Goal: Task Accomplishment & Management: Use online tool/utility

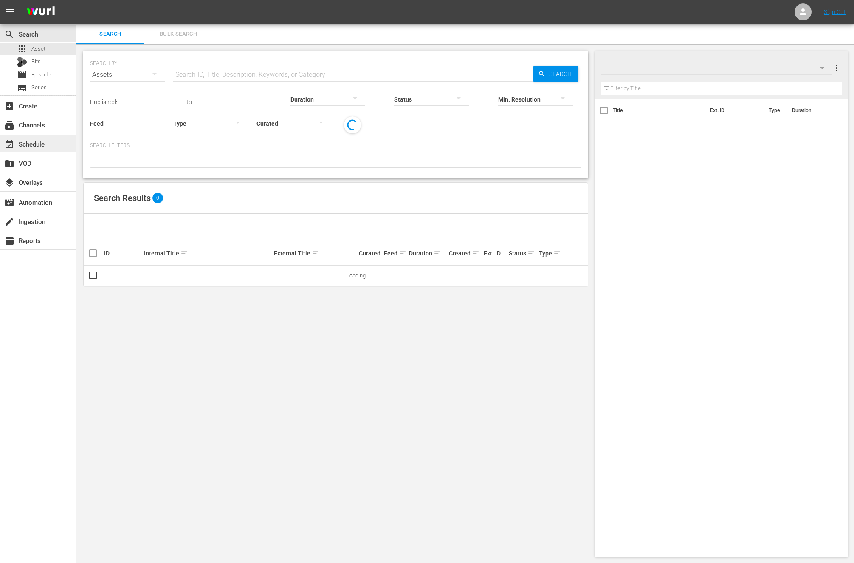
click at [61, 137] on div "event_available Schedule" at bounding box center [38, 143] width 76 height 17
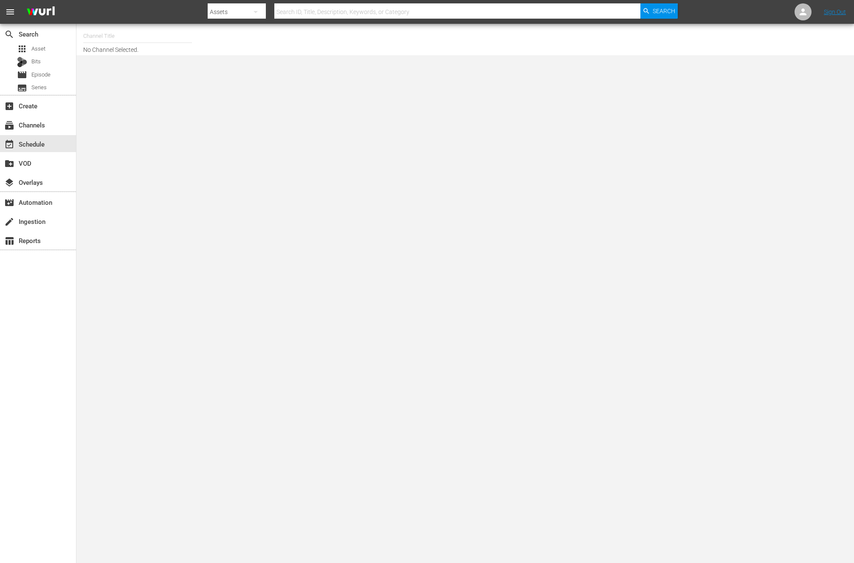
click at [177, 48] on div "Channel Title No Channel Selected." at bounding box center [291, 39] width 417 height 27
click at [178, 40] on input "text" at bounding box center [137, 36] width 109 height 20
click at [180, 128] on div "NEW KPOP (617 - newidco_newkid_1)" at bounding box center [200, 121] width 220 height 20
type input "NEW KPOP (617 - newidco_newkid_1)"
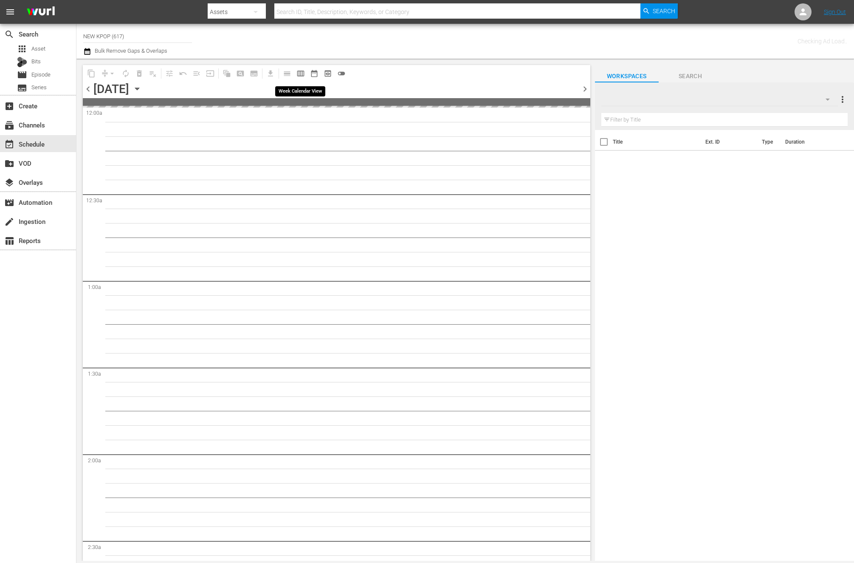
click at [296, 73] on span "calendar_view_week_outlined" at bounding box center [300, 73] width 8 height 8
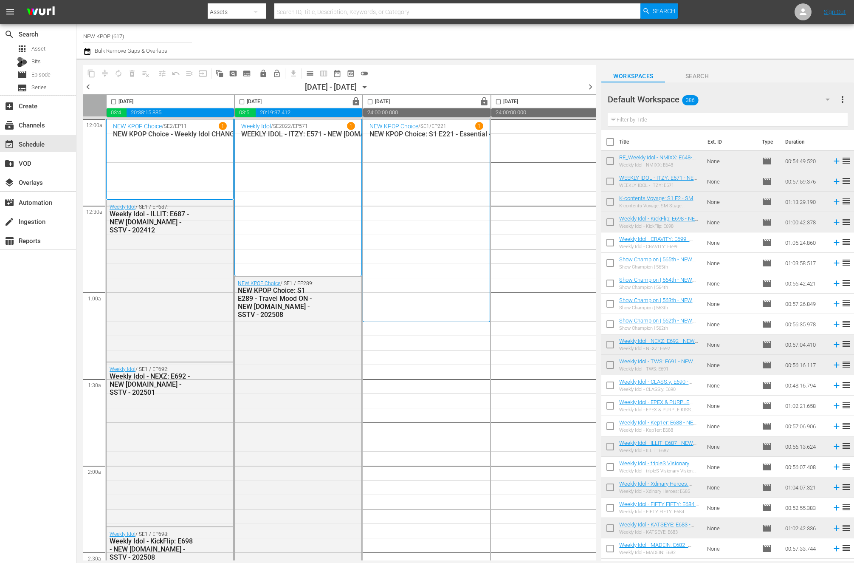
click at [227, 196] on div "NEW KPOP Choice / SE1 / EP221 1 NEW KPOP Choice: S1 E221 - Essential 4th & 5th …" at bounding box center [170, 159] width 114 height 74
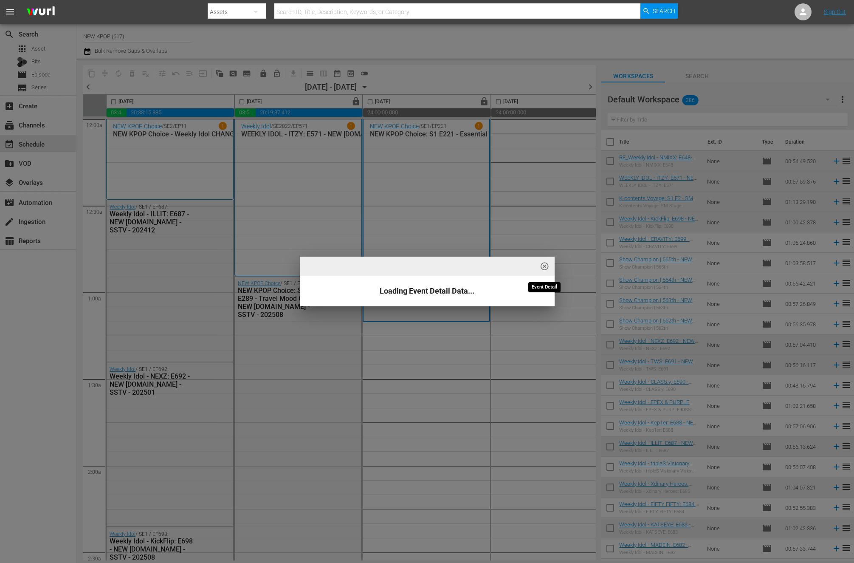
click at [549, 270] on span "highlight_off_icon" at bounding box center [545, 267] width 10 height 10
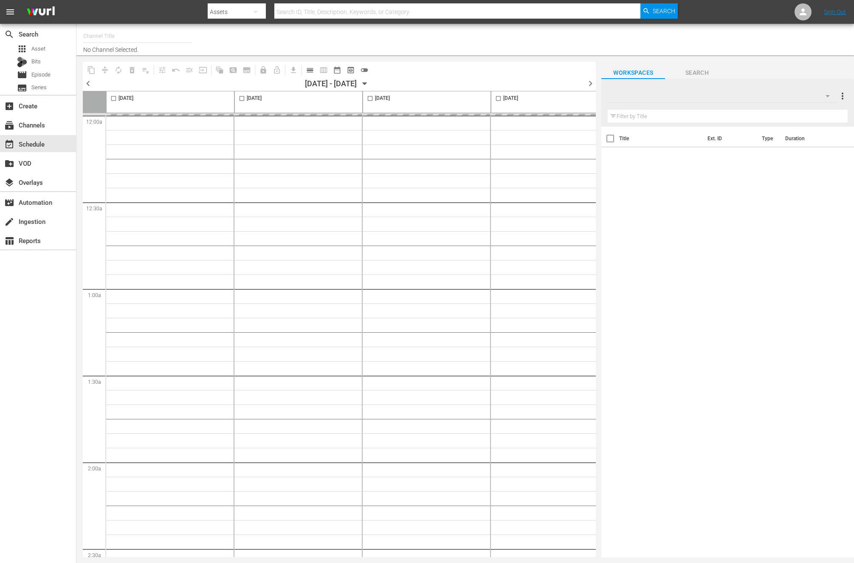
type input "NEW KPOP (617)"
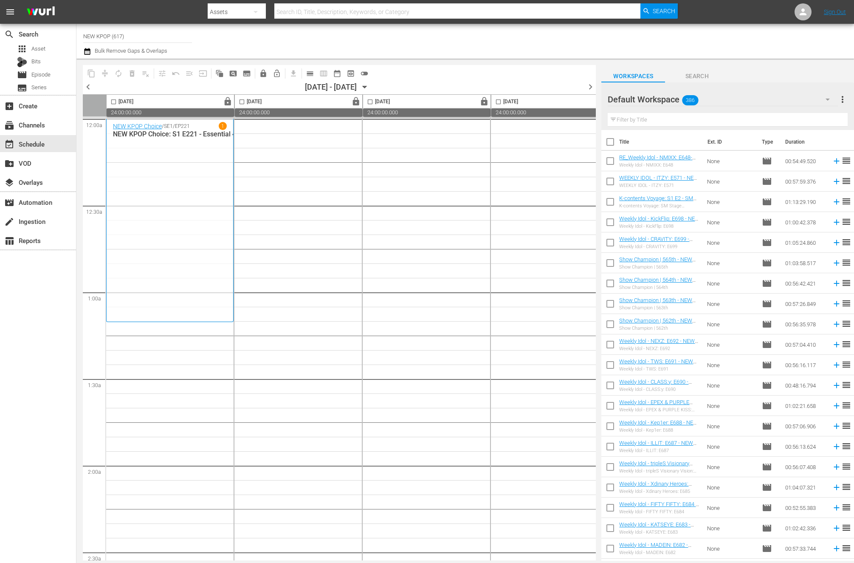
click at [134, 171] on div "NEW KPOP Choice / SE1 / EP221 1 NEW KPOP Choice: S1 E221 - Essential 4th & 5th …" at bounding box center [170, 220] width 114 height 197
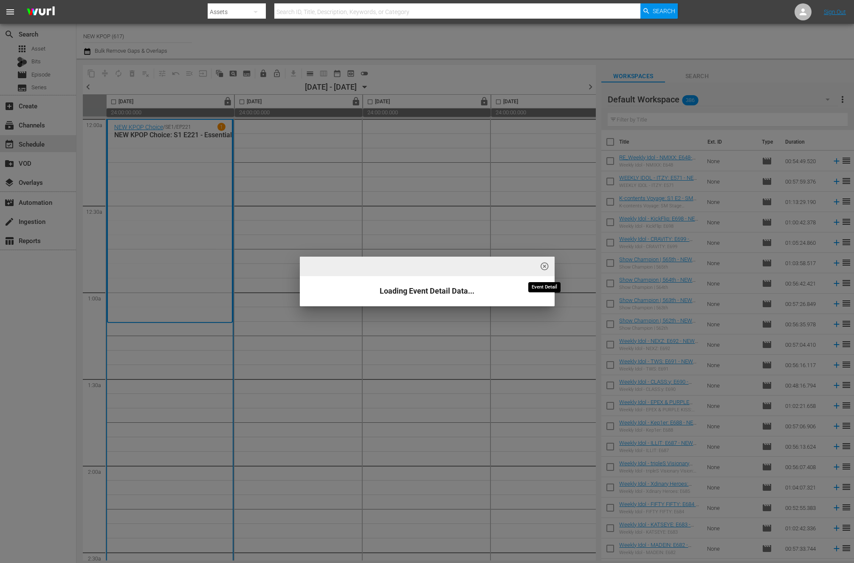
click at [544, 269] on span "highlight_off_icon" at bounding box center [545, 267] width 10 height 10
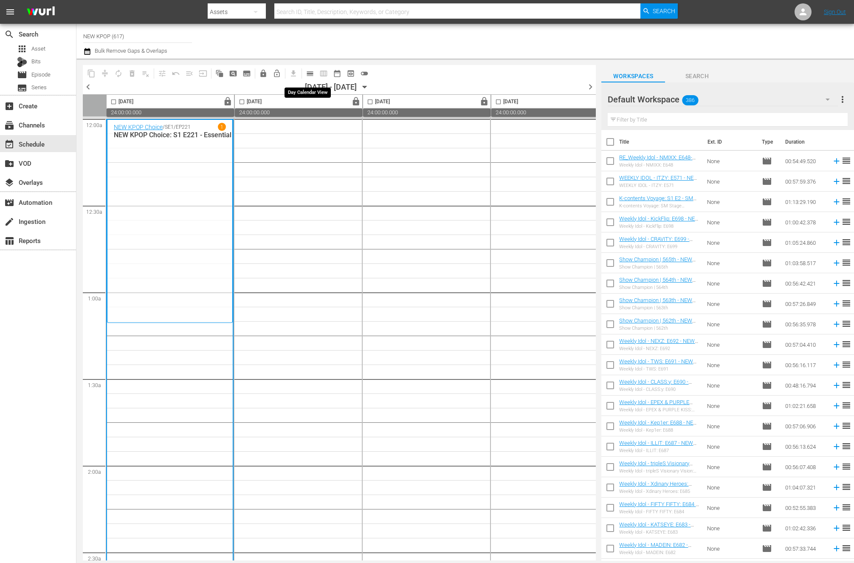
click at [304, 76] on button "calendar_view_day_outlined" at bounding box center [310, 74] width 14 height 14
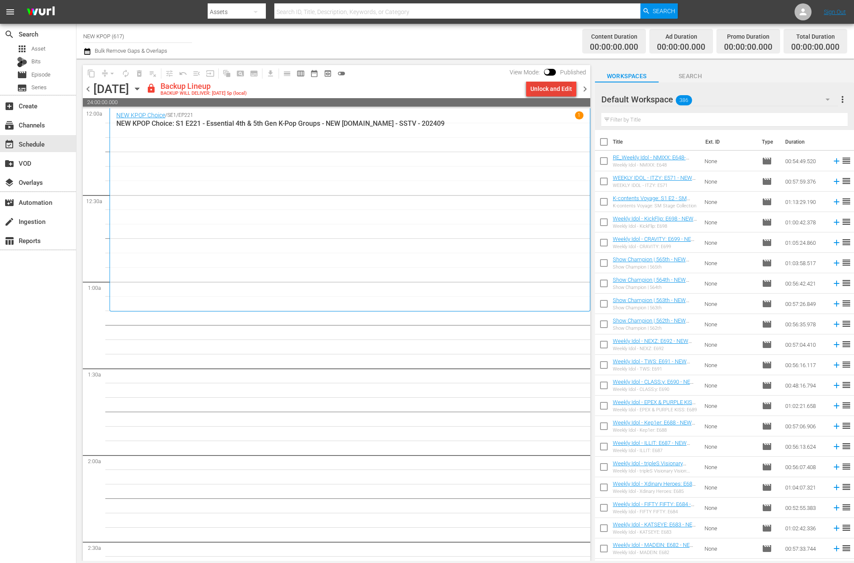
click at [565, 95] on div "Unlock and Edit" at bounding box center [551, 88] width 42 height 15
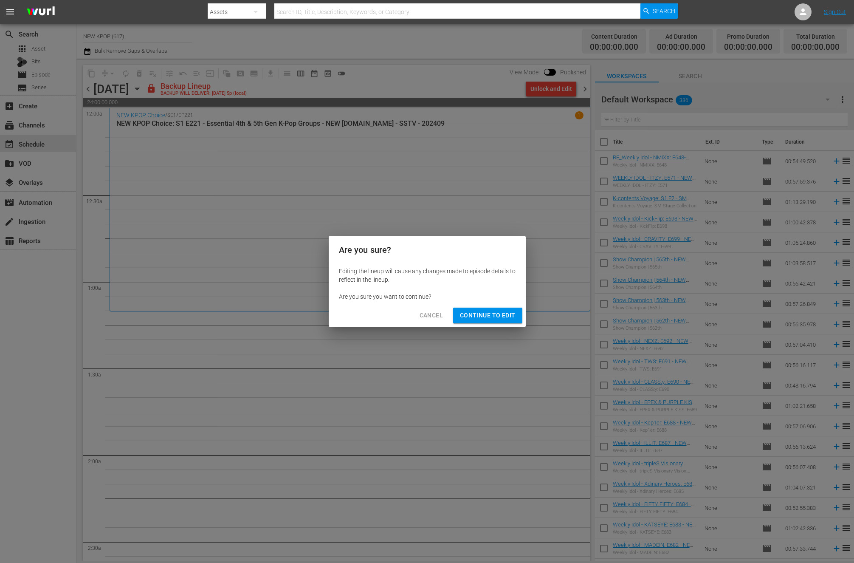
click at [501, 324] on div "Cancel Continue to Edit" at bounding box center [427, 315] width 197 height 23
click at [501, 315] on span "Continue to Edit" at bounding box center [487, 315] width 55 height 11
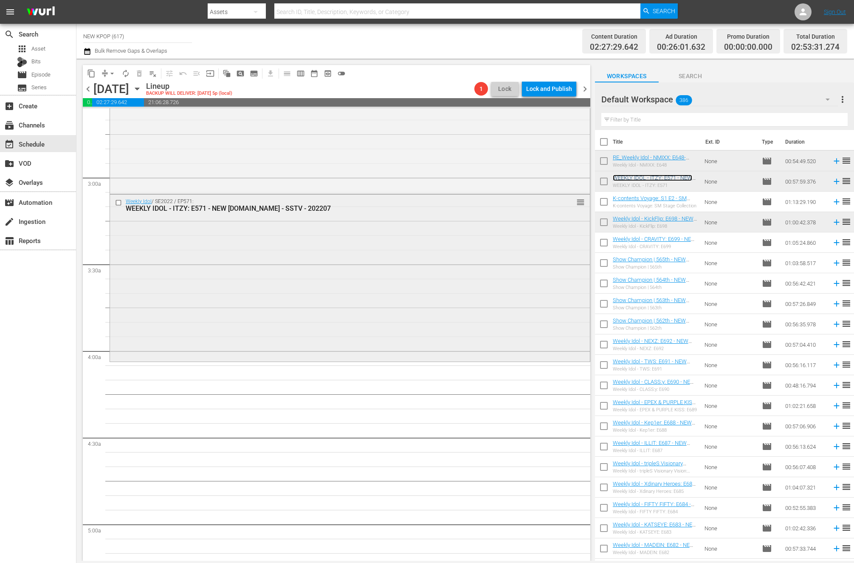
scroll to position [508, 0]
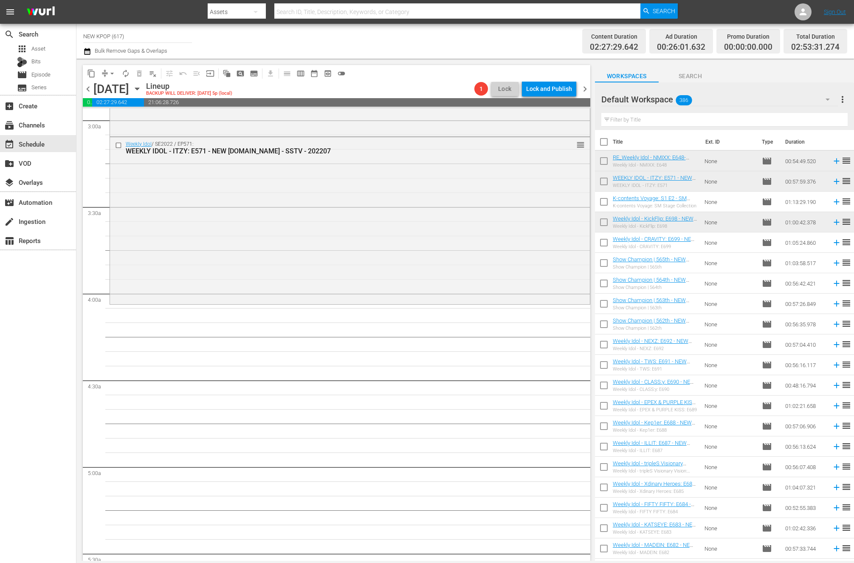
click at [660, 117] on input "text" at bounding box center [724, 120] width 246 height 14
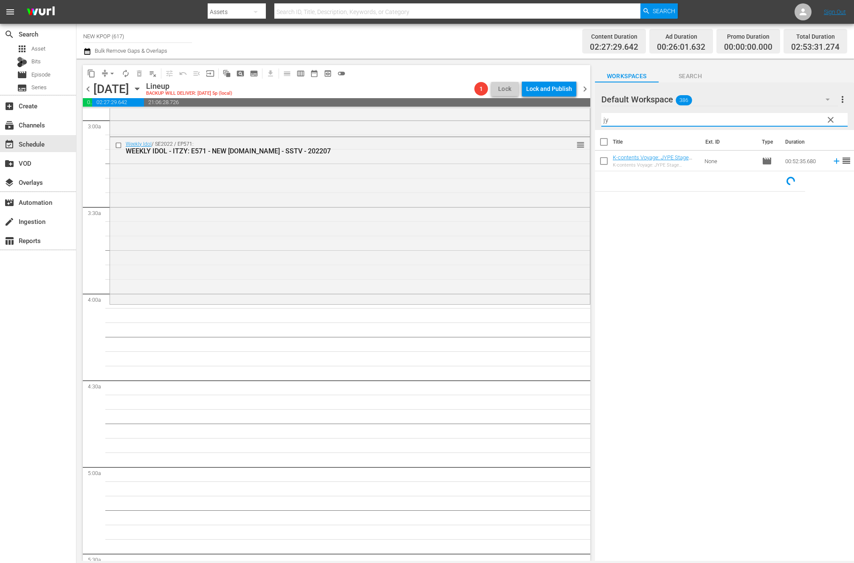
click at [606, 122] on input "jy" at bounding box center [724, 120] width 246 height 14
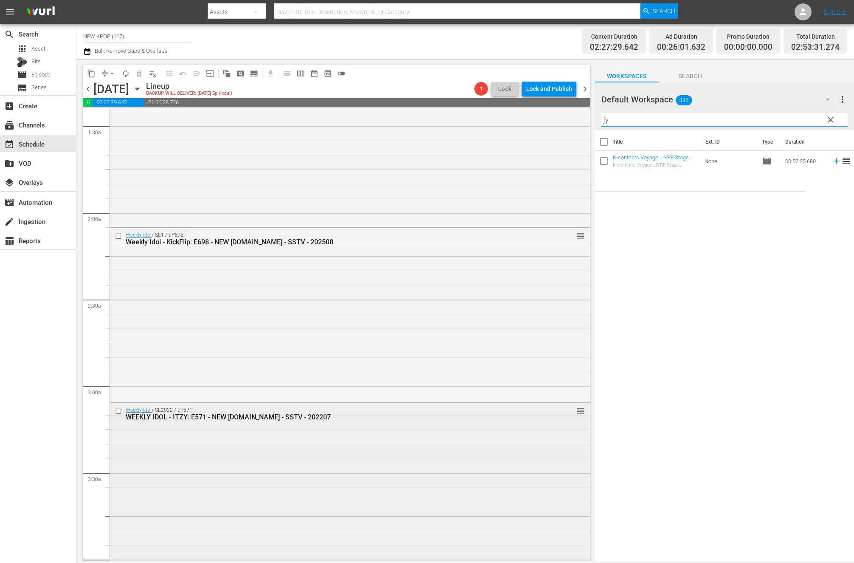
scroll to position [434, 0]
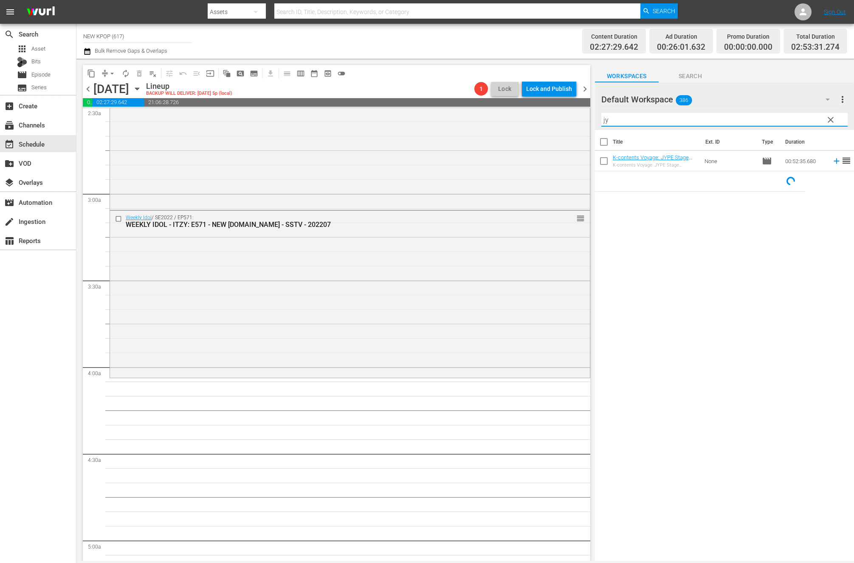
click at [614, 123] on input "jy" at bounding box center [724, 120] width 246 height 14
drag, startPoint x: 614, startPoint y: 123, endPoint x: 559, endPoint y: 123, distance: 54.8
click at [559, 123] on div "content_copy compress arrow_drop_down autorenew_outlined delete_forever_outline…" at bounding box center [464, 310] width 777 height 502
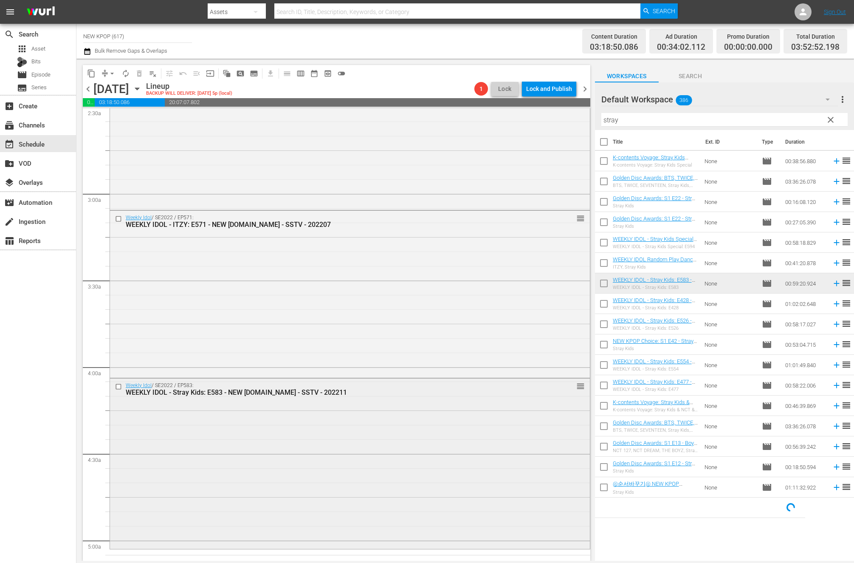
click at [169, 437] on div "Weekly Idol / SE2022 / EP583: WEEKLY IDOL - Stray Kids: E583 - NEW [DOMAIN_NAME…" at bounding box center [350, 462] width 480 height 169
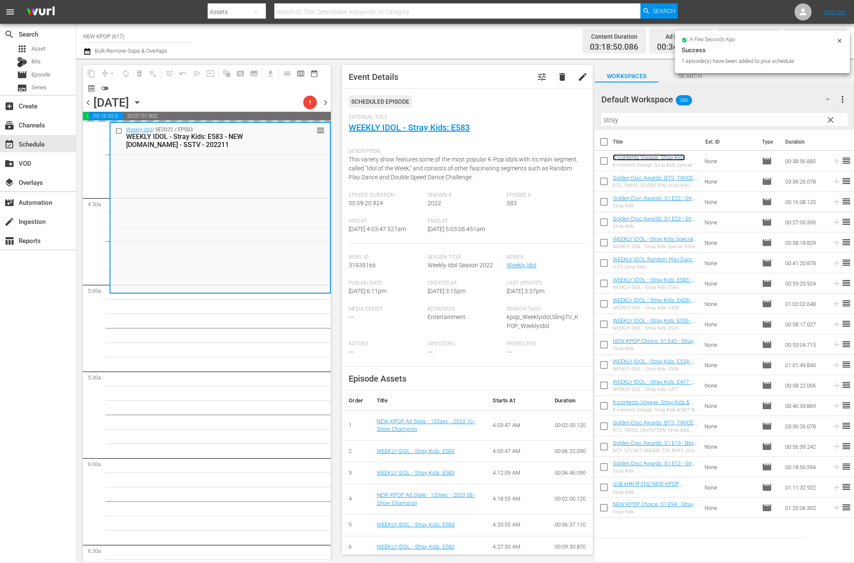
scroll to position [809, 0]
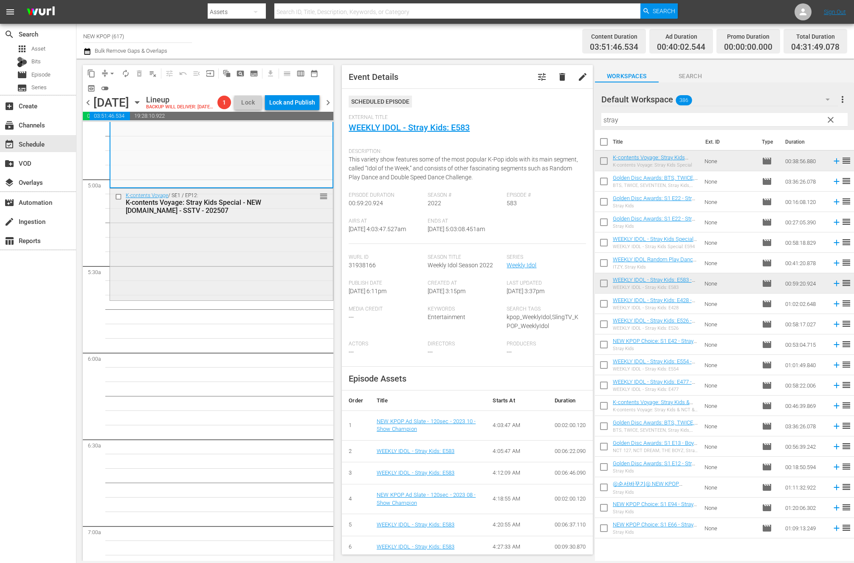
click at [265, 258] on div "K-contents Voyage / SE1 / EP12: K-contents Voyage: Stray Kids Special - NEW [DO…" at bounding box center [221, 244] width 223 height 110
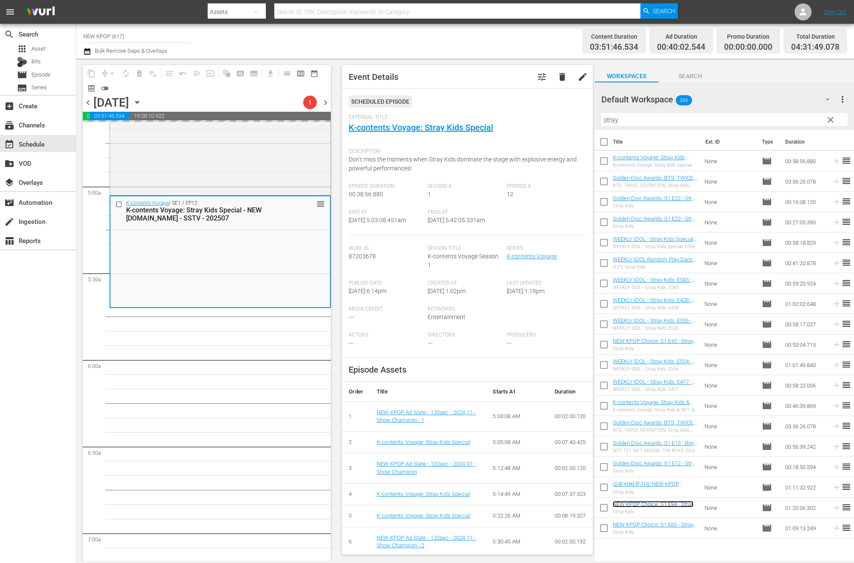
scroll to position [788, 0]
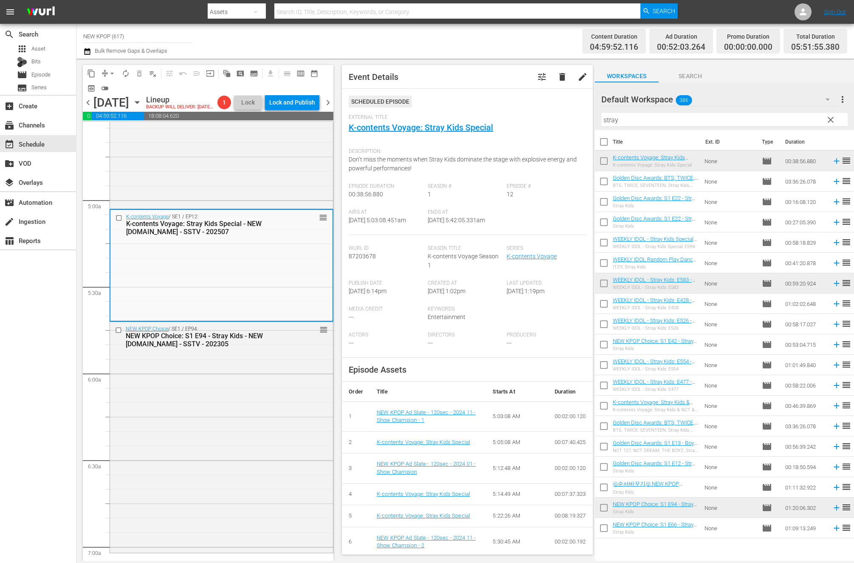
click at [174, 428] on div "NEW KPOP Choice / SE1 / EP94: NEW KPOP Choice: S1 E94 - Stray Kids - NEW [DOMAI…" at bounding box center [221, 436] width 223 height 229
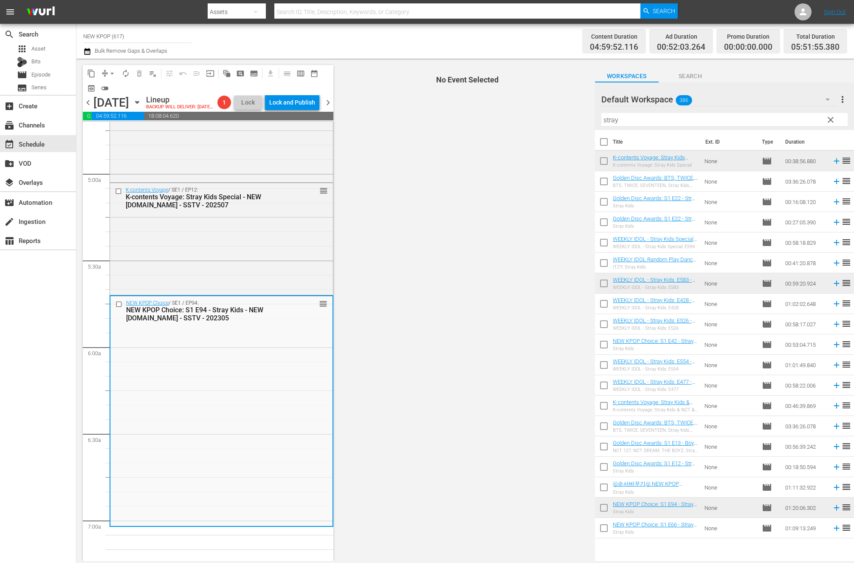
scroll to position [1179, 0]
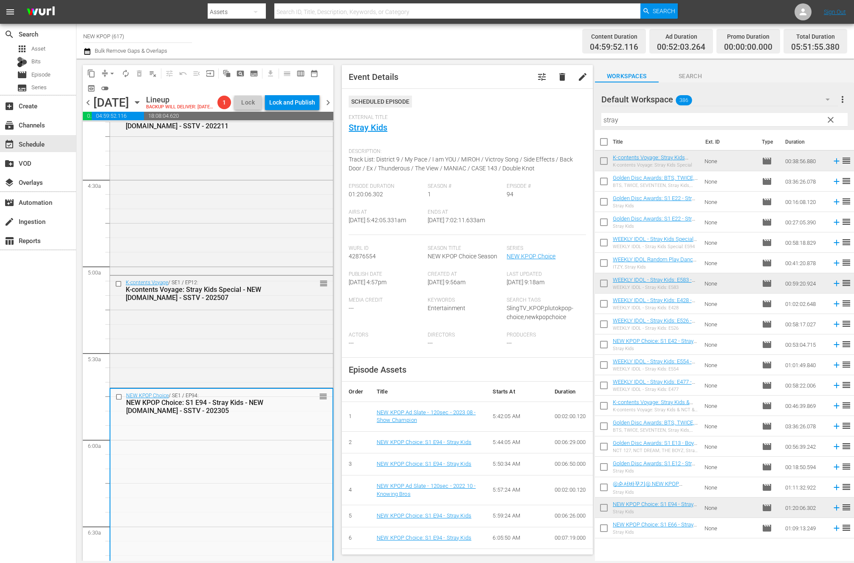
scroll to position [540, 0]
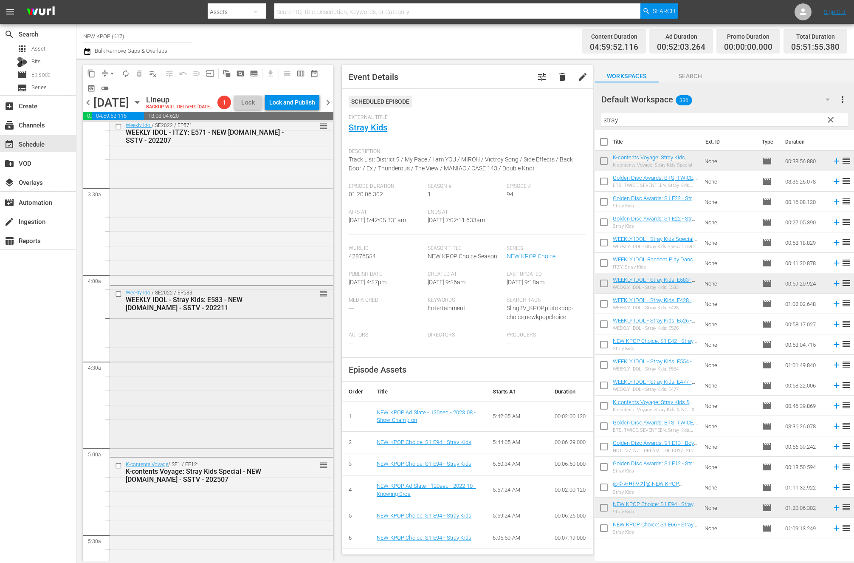
click at [232, 354] on div "Weekly Idol / SE2022 / EP583: WEEKLY IDOL - Stray Kids: E583 - NEW [DOMAIN_NAME…" at bounding box center [221, 370] width 223 height 169
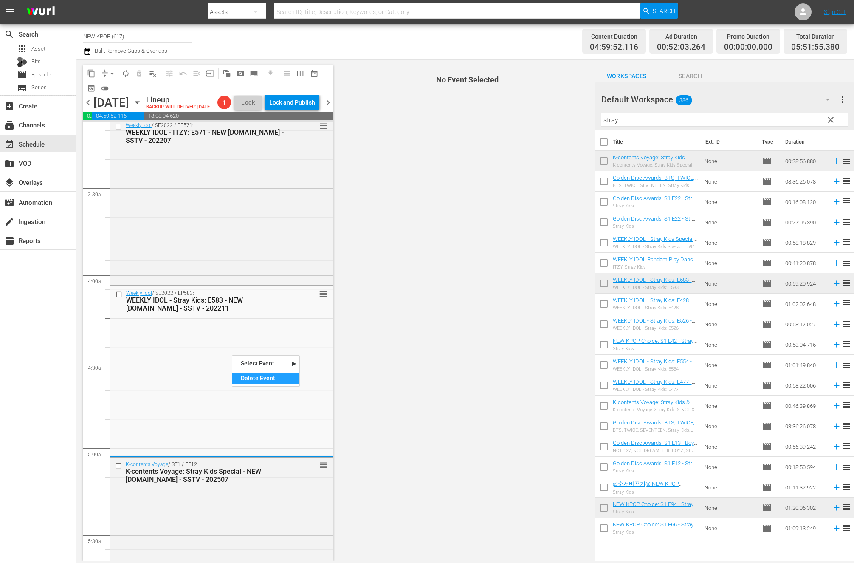
click at [252, 374] on div "Delete Event" at bounding box center [265, 377] width 67 height 11
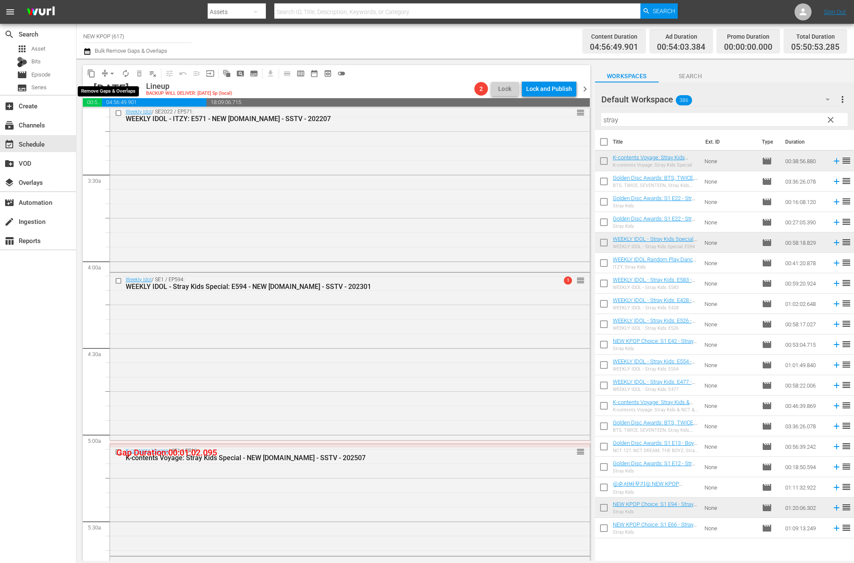
click at [112, 73] on span "arrow_drop_down" at bounding box center [112, 73] width 8 height 8
click at [121, 121] on li "Align to End of Previous Day" at bounding box center [112, 119] width 89 height 14
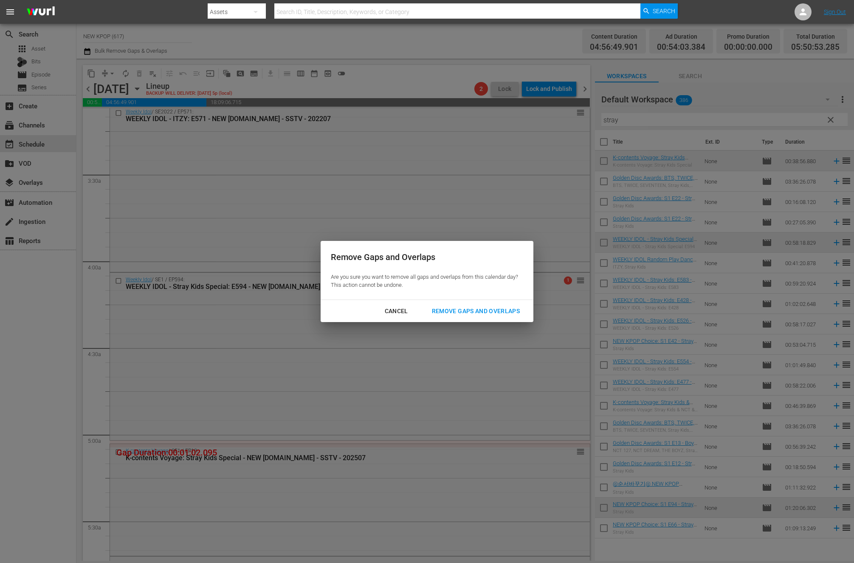
click at [515, 307] on div "Remove Gaps and Overlaps" at bounding box center [475, 311] width 101 height 11
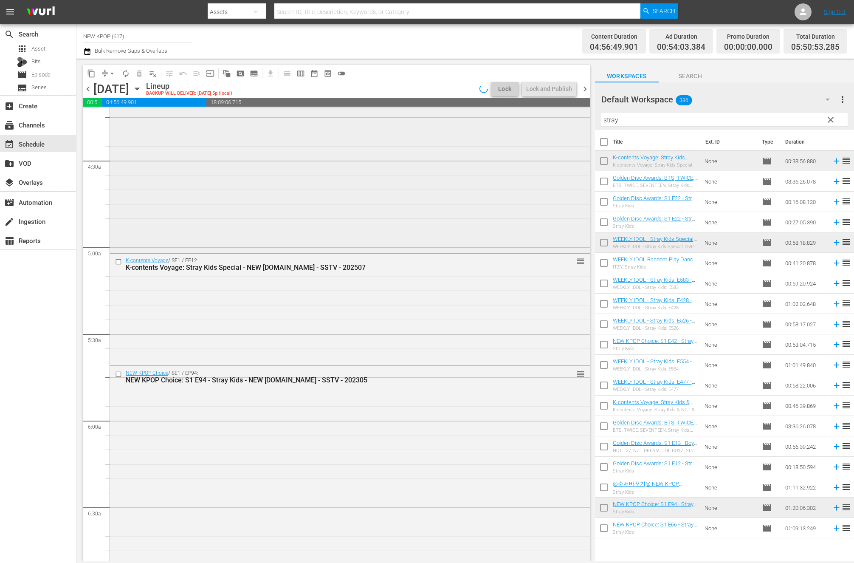
scroll to position [915, 0]
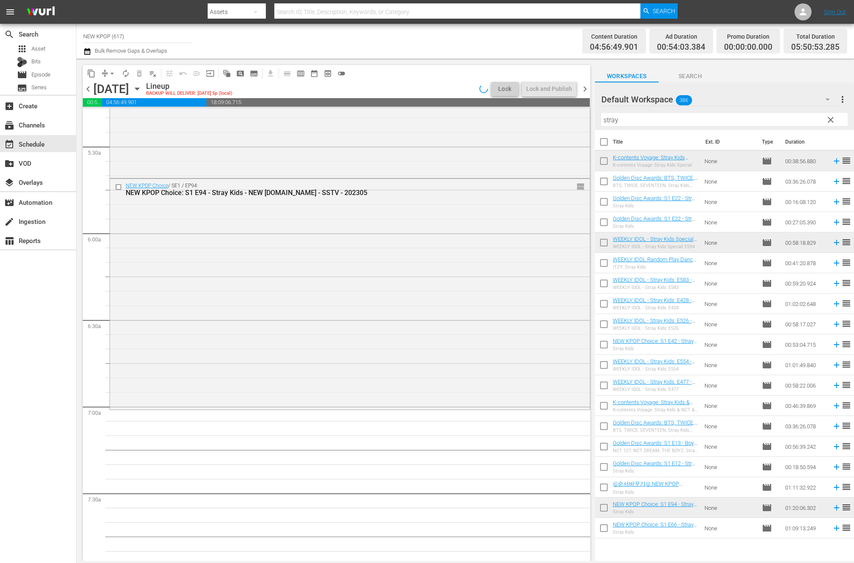
click at [302, 348] on div "NEW KPOP Choice / SE1 / EP94: NEW KPOP Choice: S1 E94 - Stray Kids - NEW [DOMAI…" at bounding box center [350, 293] width 480 height 229
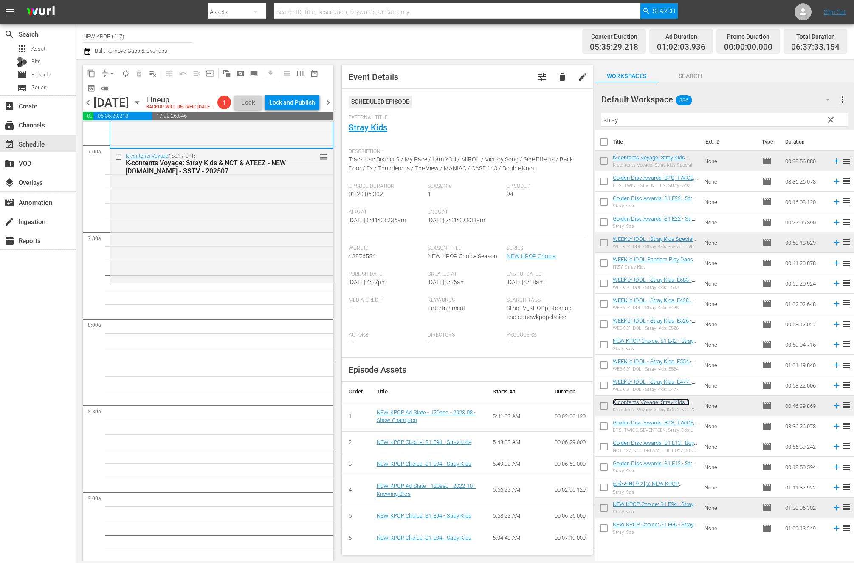
scroll to position [1213, 0]
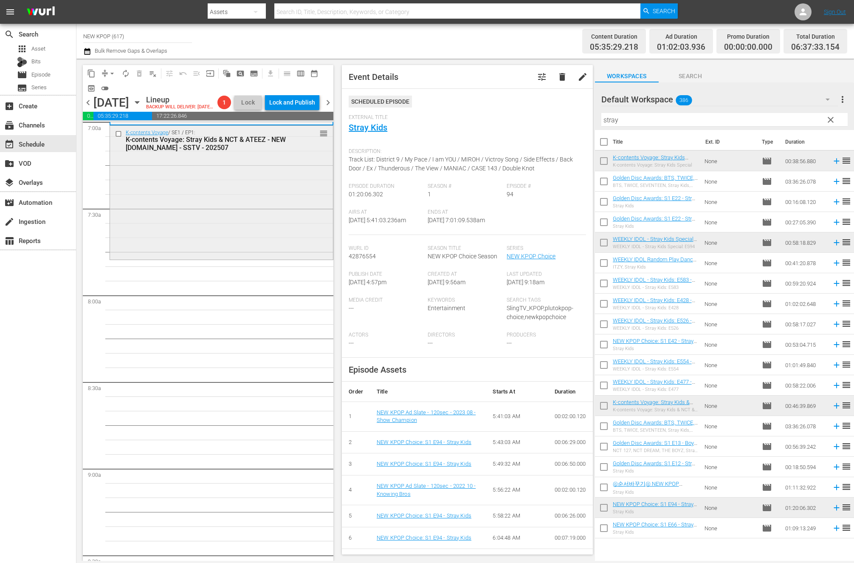
click at [225, 258] on div "K-contents Voyage / SE1 / EP1: K-contents Voyage: Stray Kids & NCT & ATEEZ - NE…" at bounding box center [221, 192] width 223 height 132
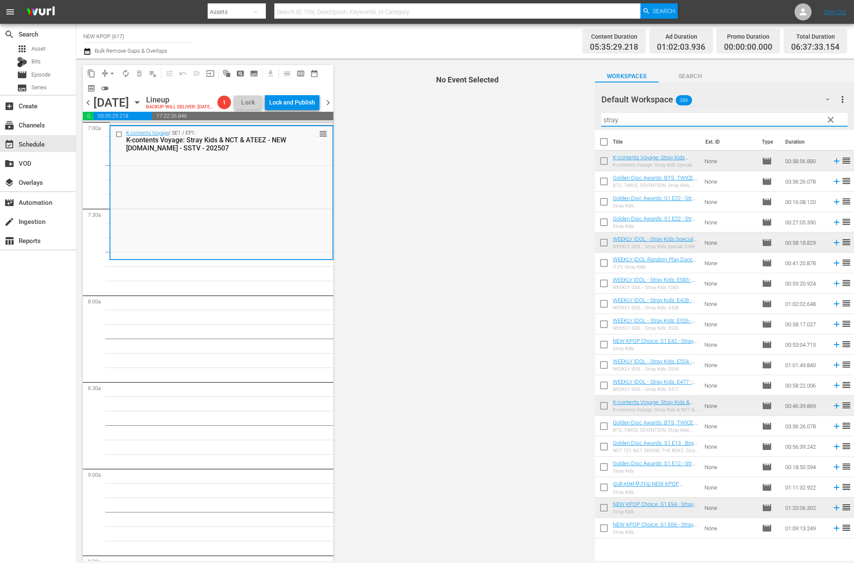
drag, startPoint x: 670, startPoint y: 119, endPoint x: 579, endPoint y: 119, distance: 91.3
click at [579, 119] on div "content_copy compress arrow_drop_down autorenew_outlined delete_forever_outline…" at bounding box center [464, 310] width 777 height 502
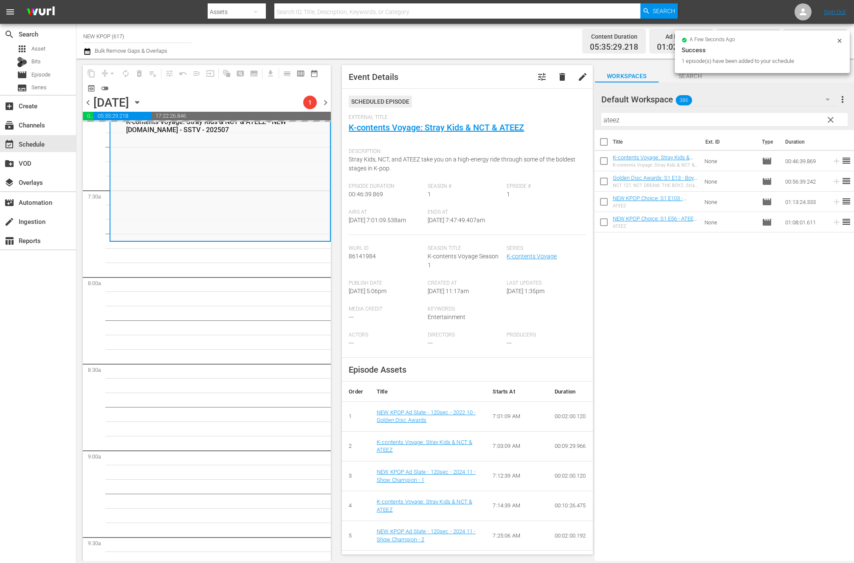
scroll to position [1205, 0]
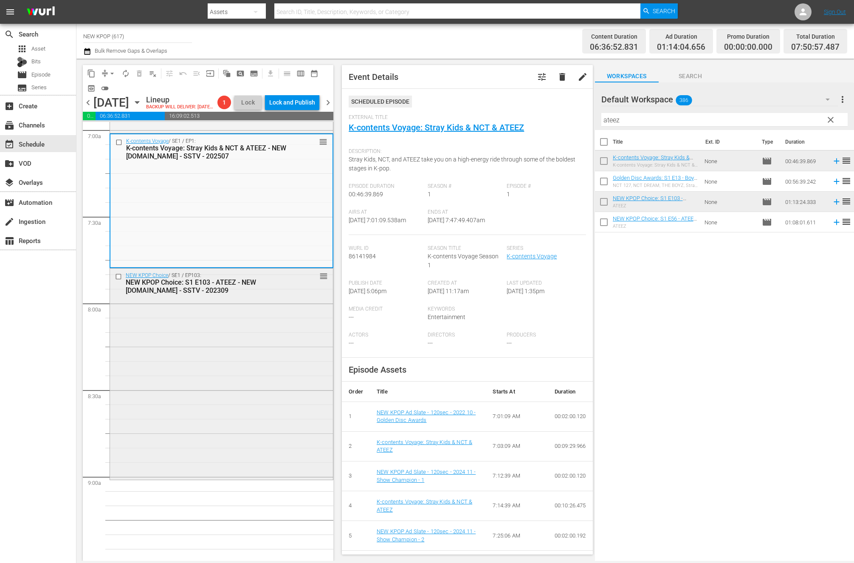
click at [169, 386] on div "NEW KPOP Choice / SE1 / EP103: NEW KPOP Choice: S1 E103 - ATEEZ - NEW [DOMAIN_N…" at bounding box center [221, 372] width 223 height 209
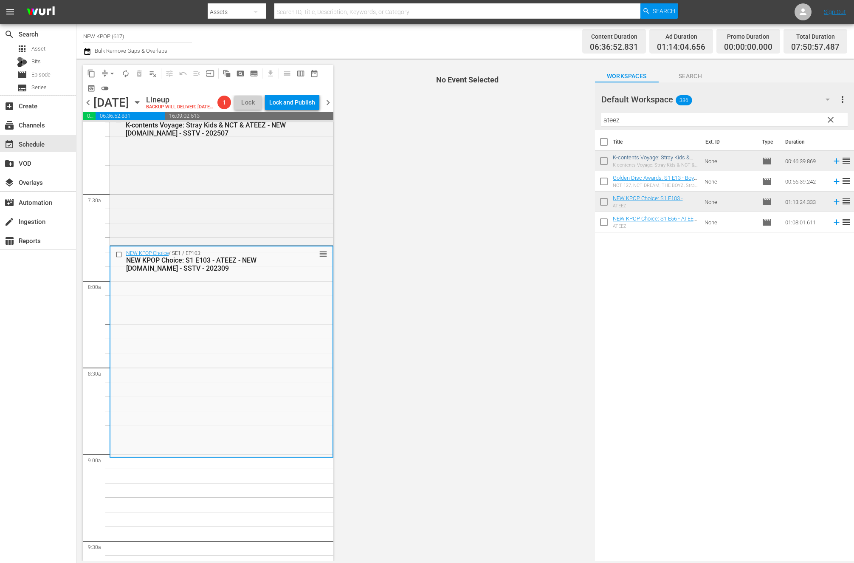
scroll to position [1228, 0]
drag, startPoint x: 692, startPoint y: 123, endPoint x: 583, endPoint y: 118, distance: 109.2
click at [583, 118] on div "content_copy compress arrow_drop_down autorenew_outlined delete_forever_outline…" at bounding box center [464, 310] width 777 height 502
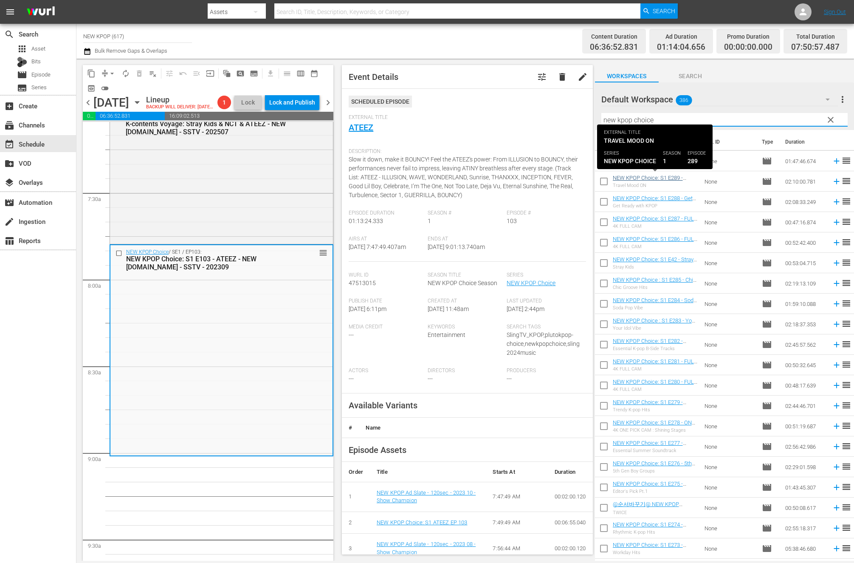
type input "new kpop choice"
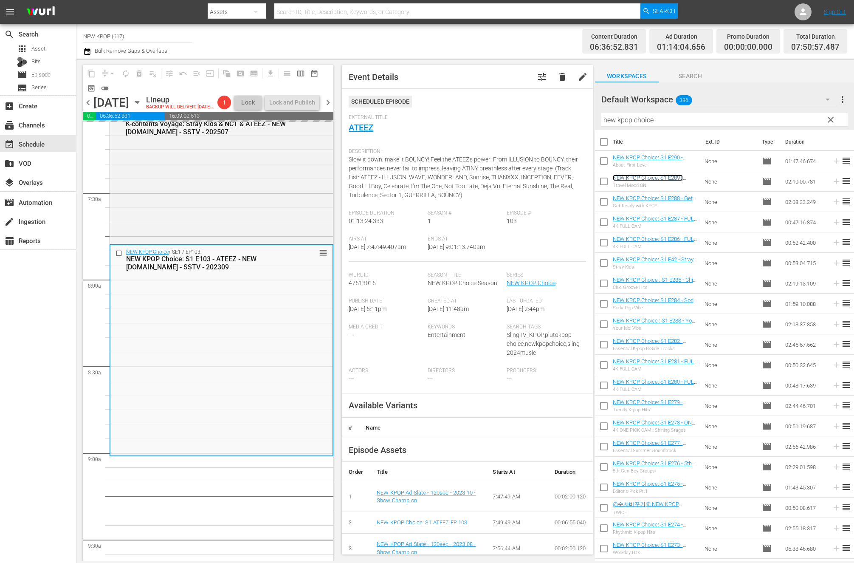
drag, startPoint x: 656, startPoint y: 179, endPoint x: 222, endPoint y: 474, distance: 525.2
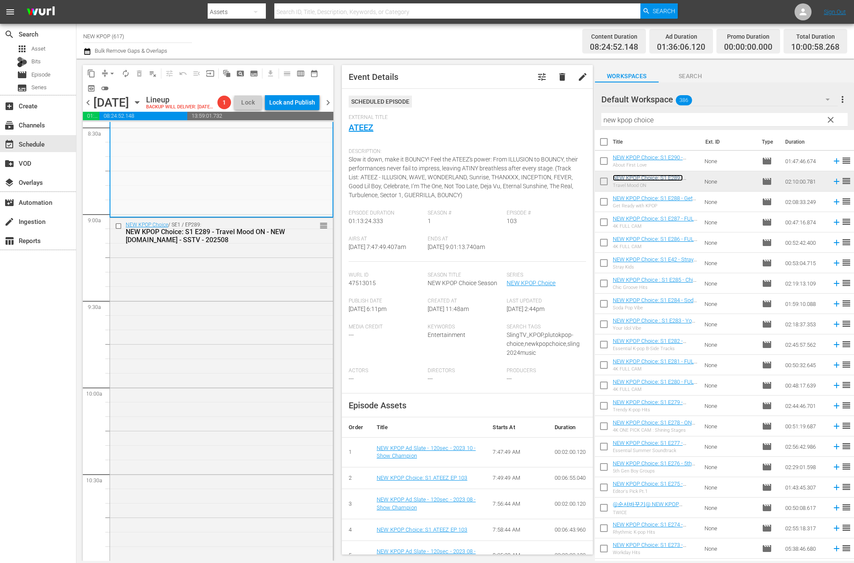
scroll to position [1859, 0]
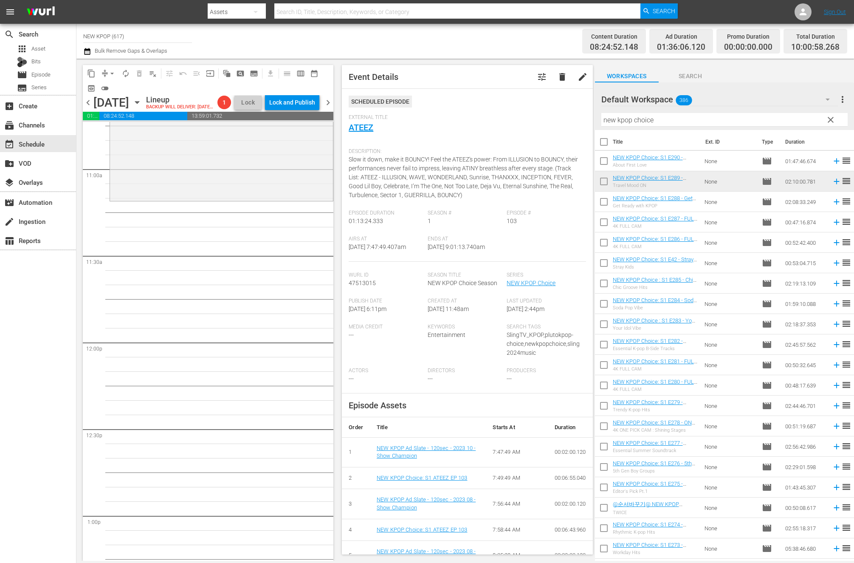
click at [264, 463] on div "NEW KPOP Choice / SE1 / EP289: NEW KPOP Choice: S1 E289 - Travel Mood ON - NEW …" at bounding box center [222, 342] width 224 height 4158
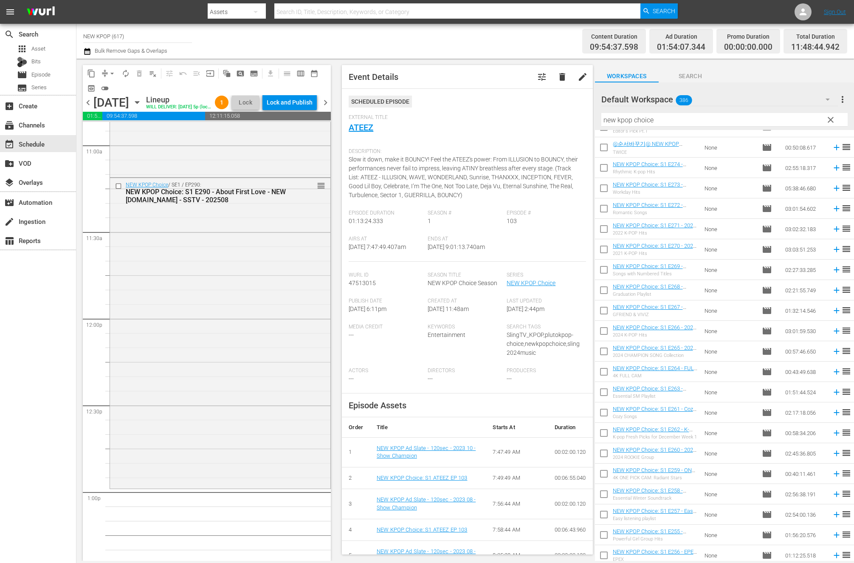
scroll to position [0, 0]
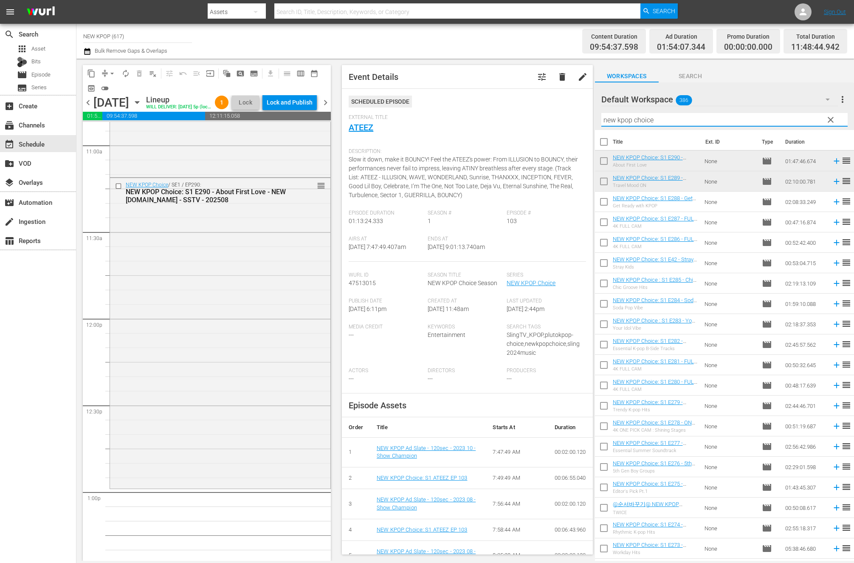
click at [659, 119] on input "new kpop choice" at bounding box center [724, 120] width 246 height 14
drag, startPoint x: 659, startPoint y: 119, endPoint x: 572, endPoint y: 121, distance: 87.1
click at [572, 121] on div "content_copy compress arrow_drop_down autorenew_outlined delete_forever_outline…" at bounding box center [464, 310] width 777 height 502
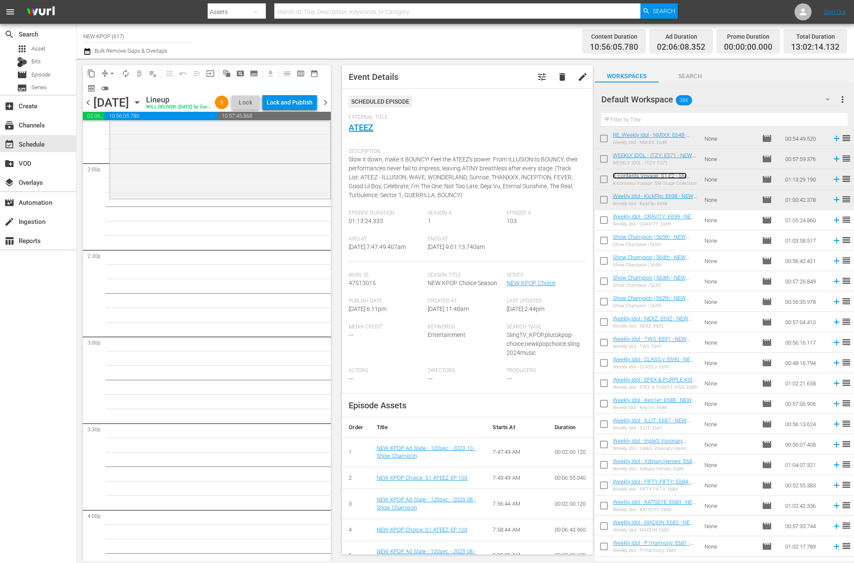
scroll to position [2332, 0]
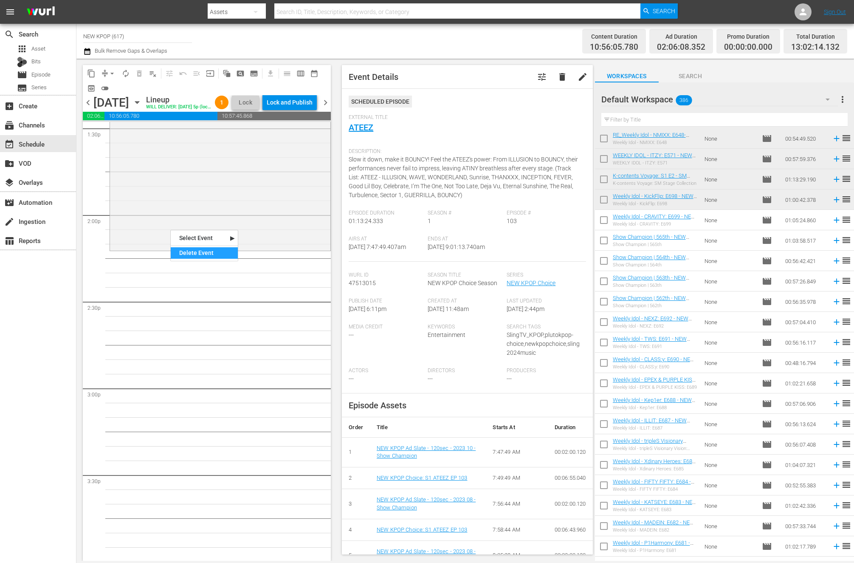
click at [181, 253] on div "Delete Event" at bounding box center [204, 252] width 67 height 11
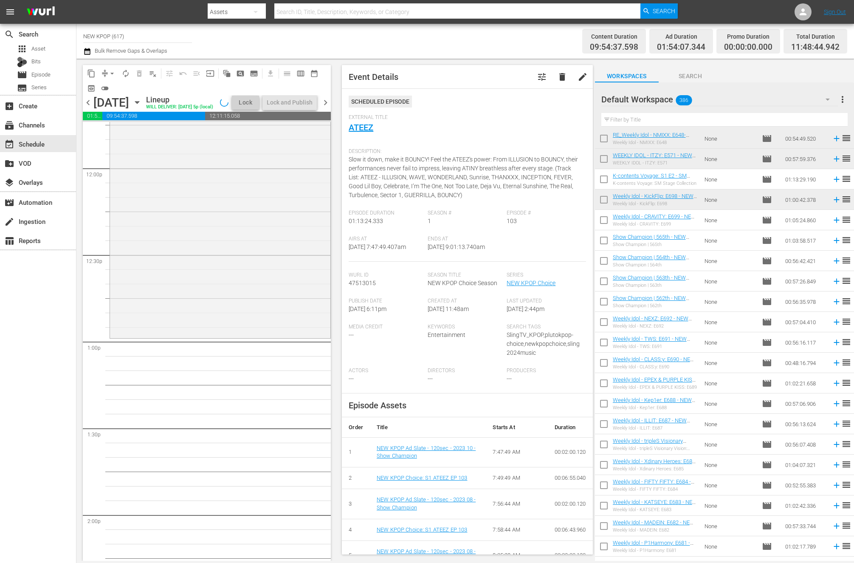
scroll to position [1804, 0]
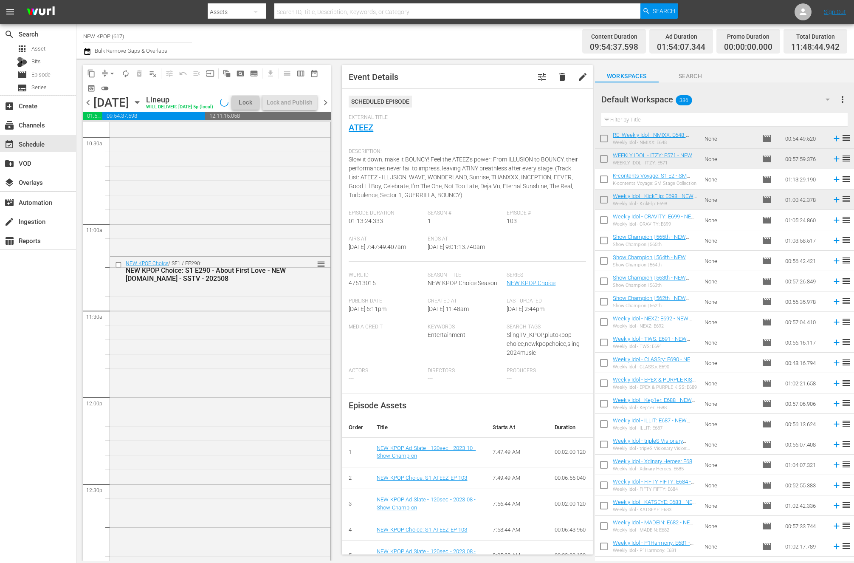
click at [180, 386] on div "NEW KPOP Choice / SE1 / EP290: NEW KPOP Choice: S1 E290 - About First Love - NE…" at bounding box center [220, 410] width 220 height 309
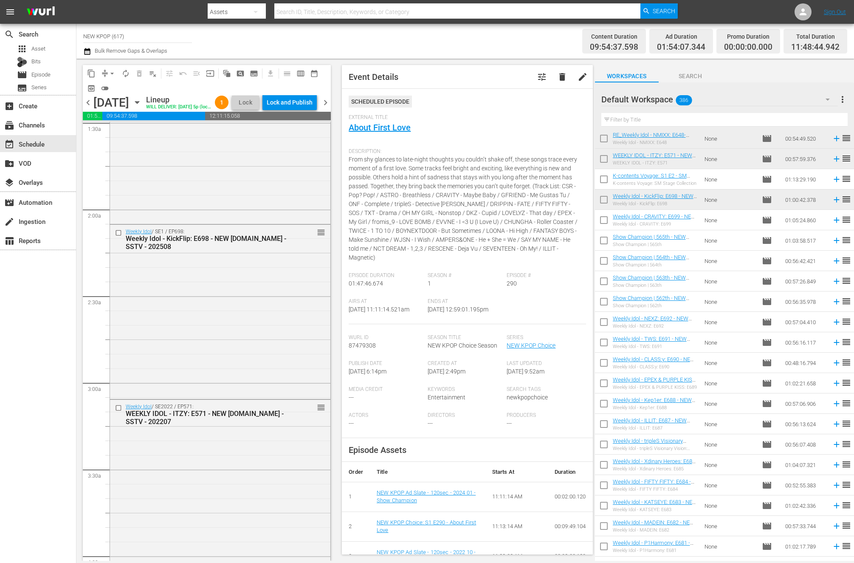
scroll to position [57, 0]
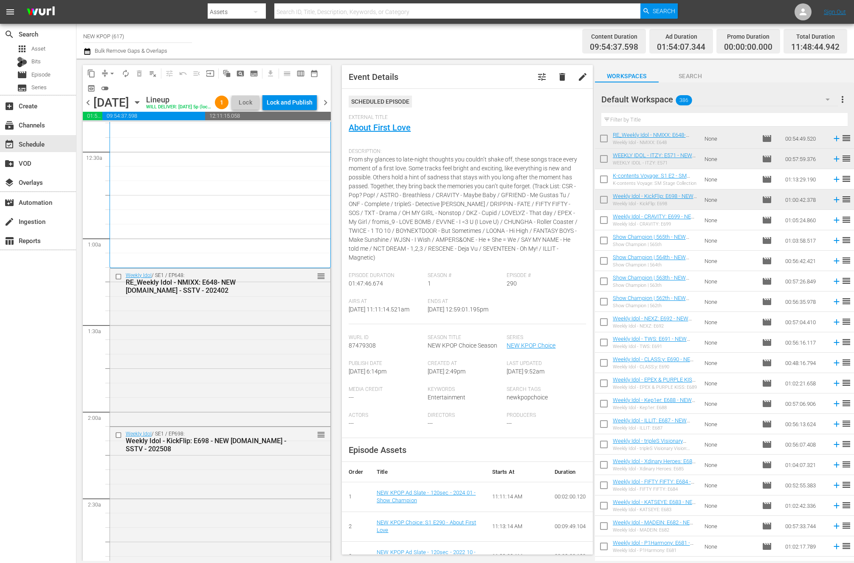
click at [196, 424] on div "Weekly Idol / SE1 / EP648: RE_Weekly Idol - NMIXX: E648- NEW [DOMAIN_NAME] - SS…" at bounding box center [220, 346] width 220 height 156
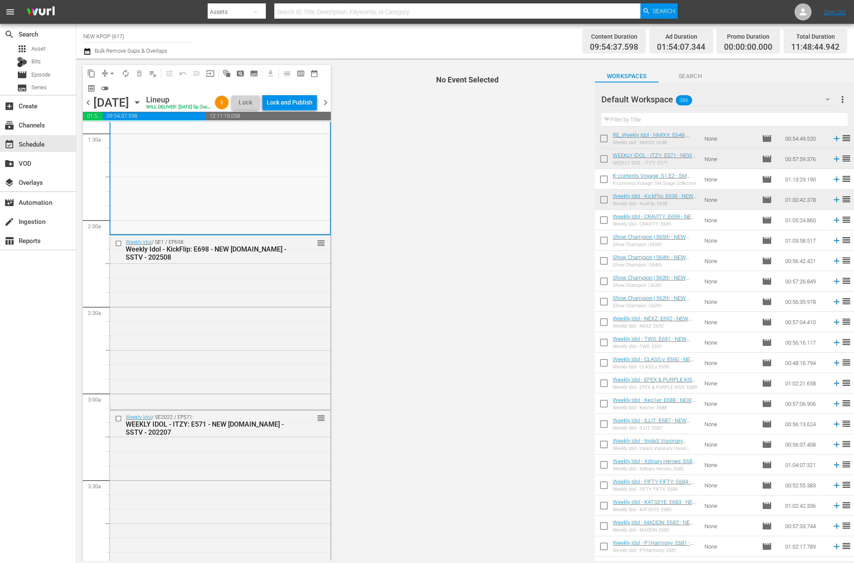
scroll to position [651, 0]
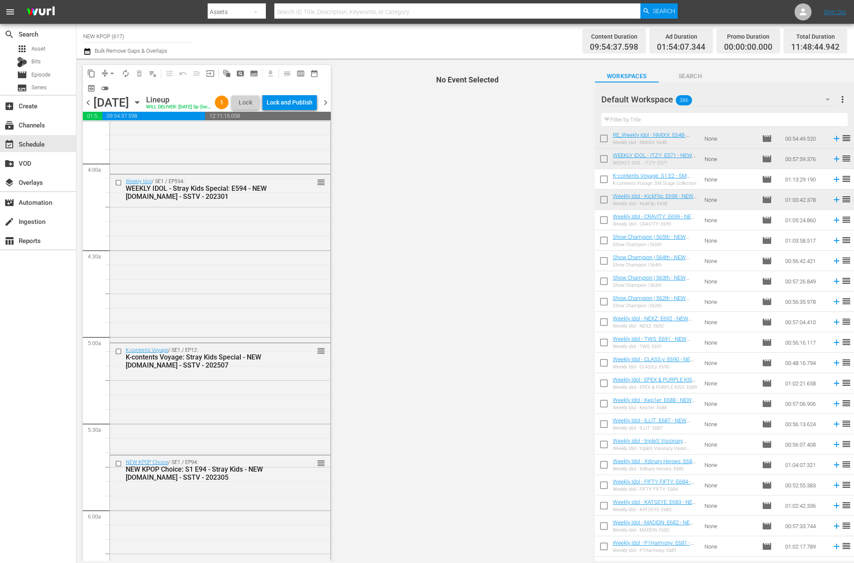
click at [196, 430] on div "K-contents Voyage / SE1 / EP12: K-contents Voyage: Stray Kids Special - NEW [DO…" at bounding box center [220, 398] width 220 height 110
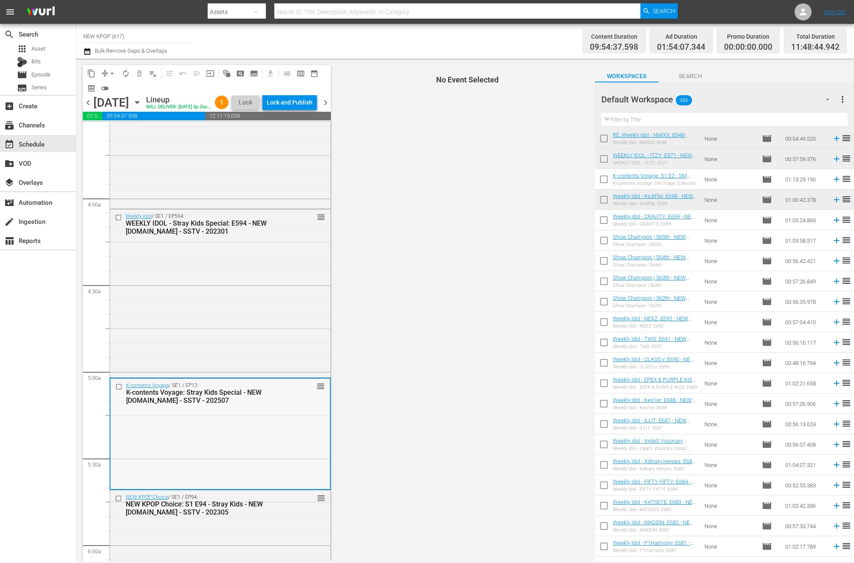
scroll to position [616, 0]
click at [278, 331] on div "Weekly Idol / SE1 / EP594: WEEKLY IDOL - Stray Kids Special: E594 - NEW [DOMAIN…" at bounding box center [220, 293] width 220 height 166
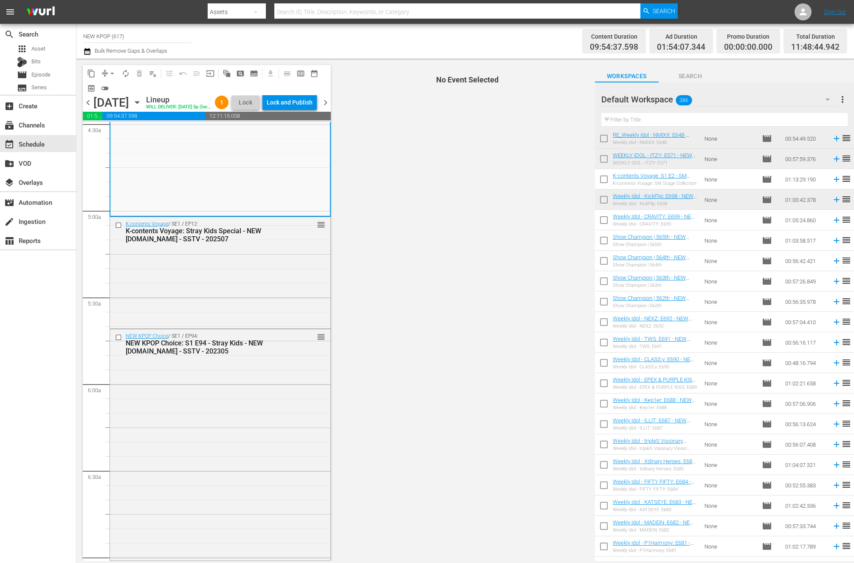
scroll to position [782, 0]
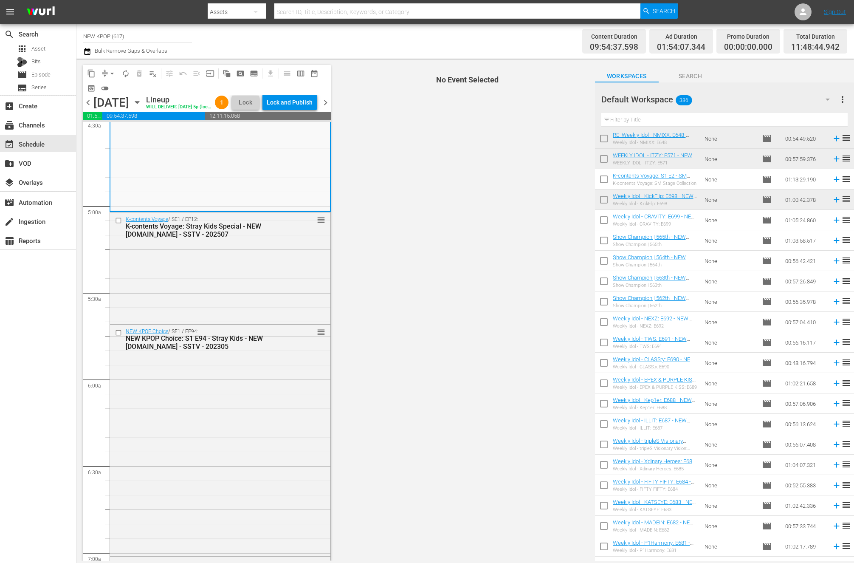
click at [277, 401] on div "NEW KPOP Choice / SE1 / EP94: NEW KPOP Choice: S1 E94 - Stray Kids - NEW [DOMAI…" at bounding box center [220, 438] width 220 height 229
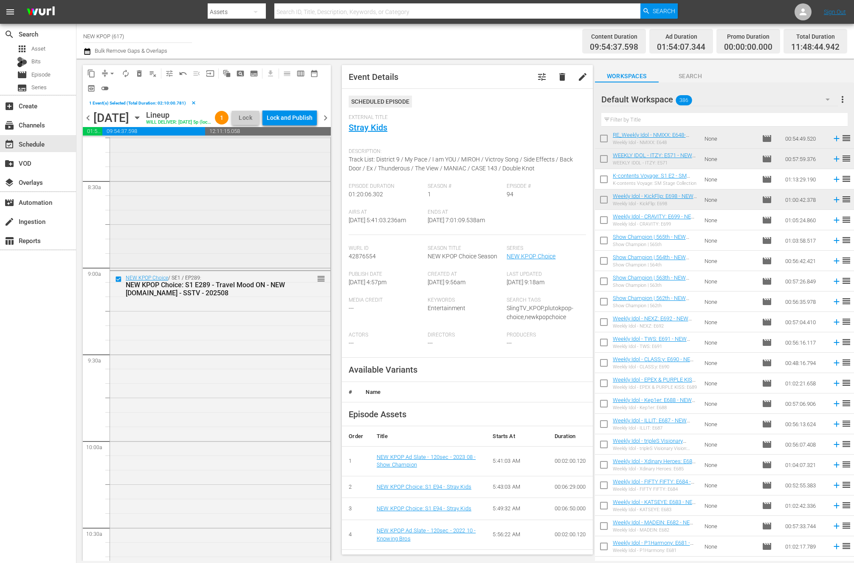
scroll to position [1628, 0]
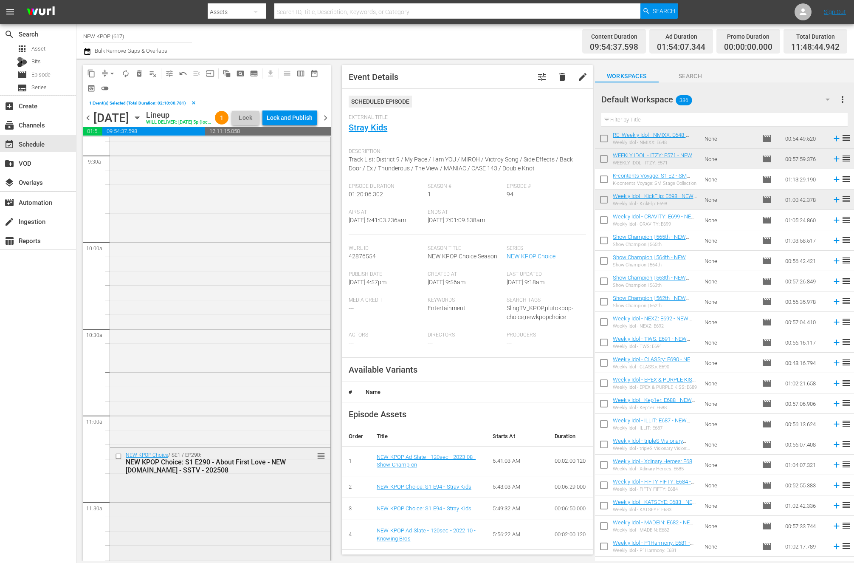
click at [118, 459] on input "checkbox" at bounding box center [119, 455] width 9 height 7
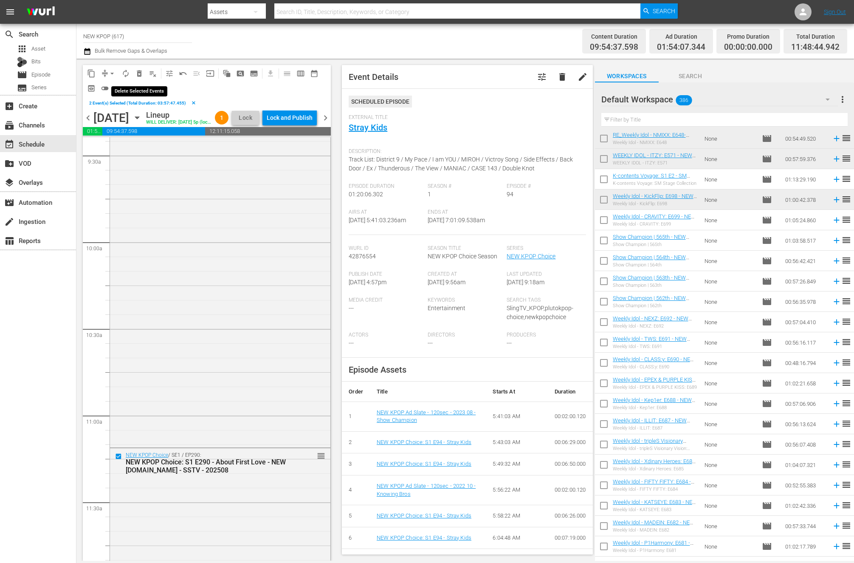
click at [143, 72] on button "delete_forever_outlined" at bounding box center [139, 74] width 14 height 14
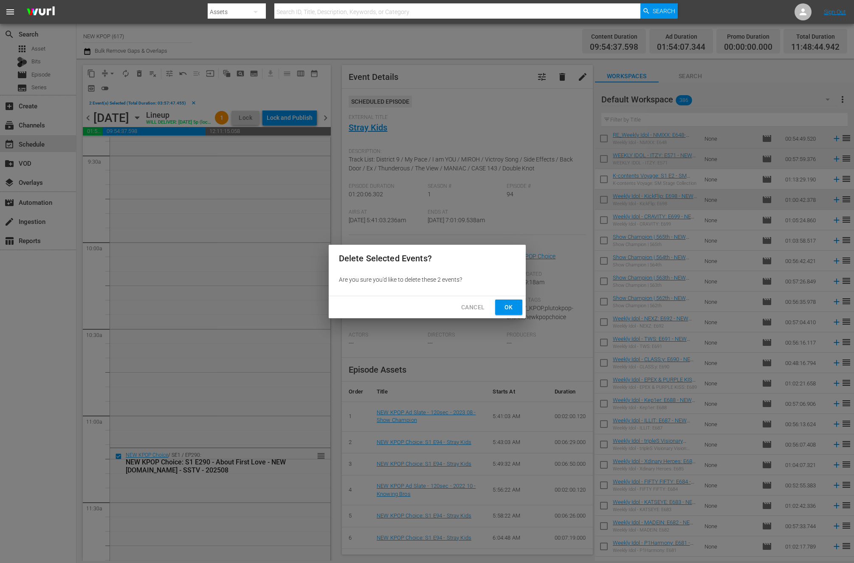
click at [500, 308] on button "Ok" at bounding box center [508, 307] width 27 height 16
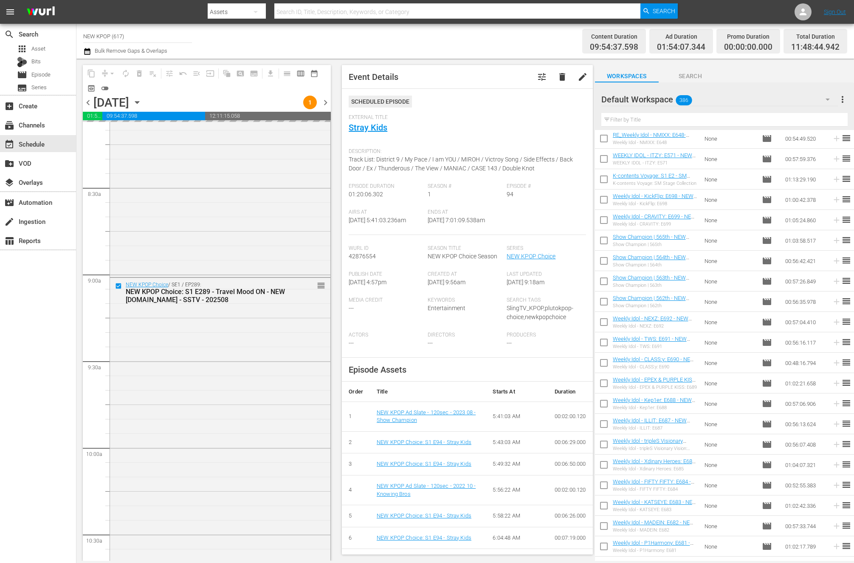
scroll to position [1234, 0]
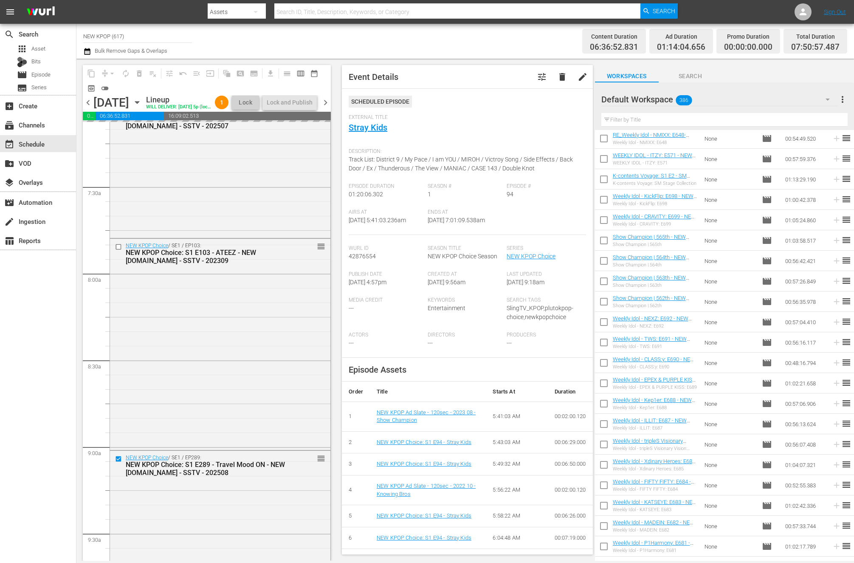
click at [631, 119] on input "text" at bounding box center [724, 120] width 246 height 14
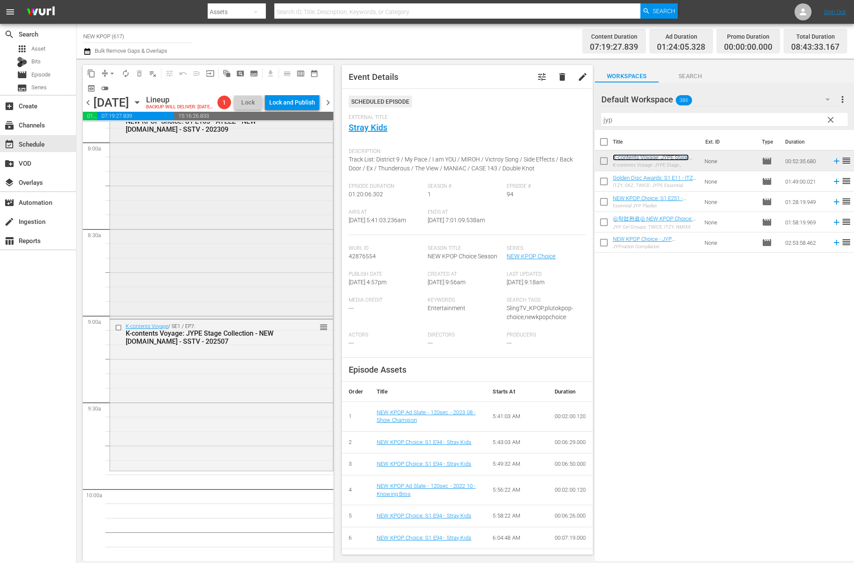
scroll to position [1397, 0]
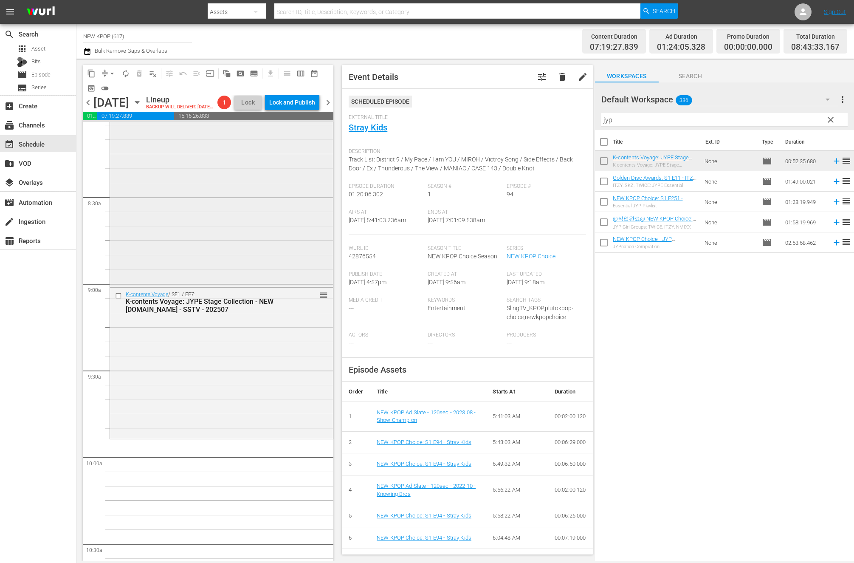
click at [180, 414] on div "K-contents Voyage / SE1 / EP7: K-contents Voyage: JYPE Stage Collection - NEW […" at bounding box center [221, 361] width 223 height 149
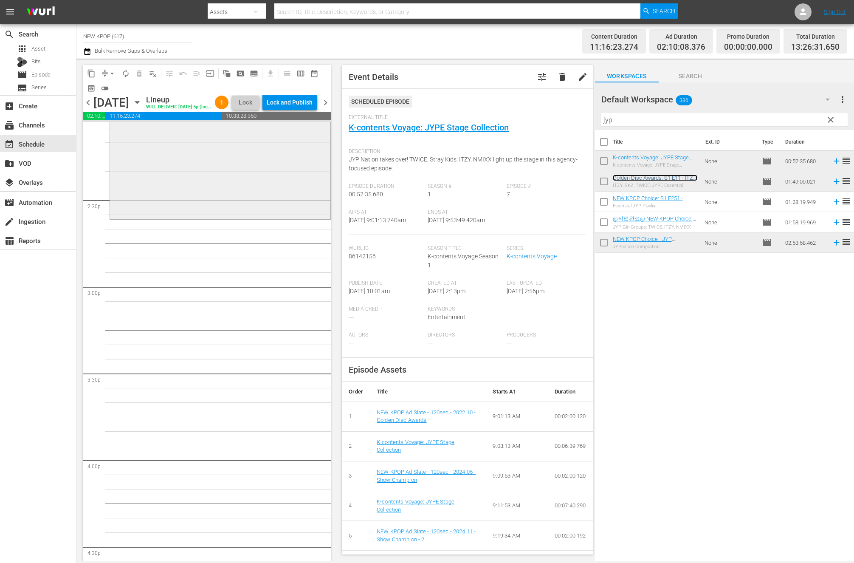
scroll to position [2438, 0]
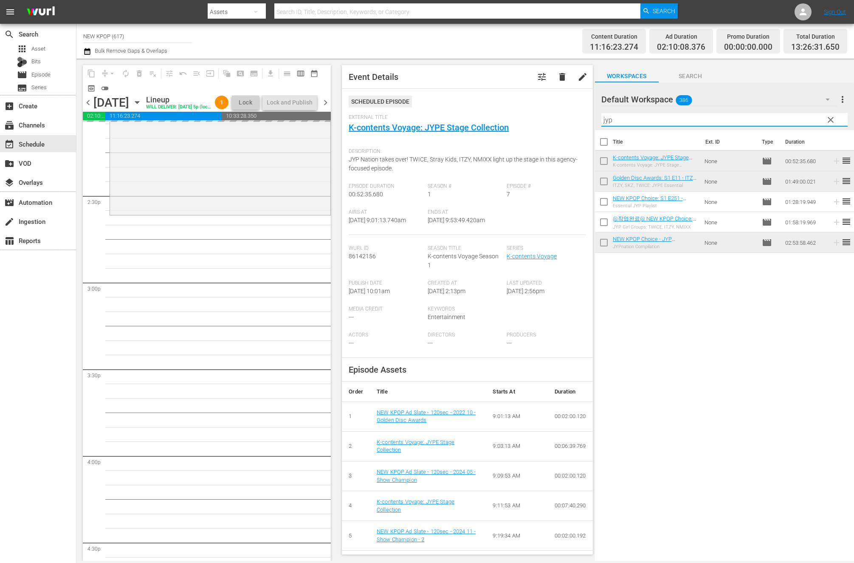
drag, startPoint x: 626, startPoint y: 118, endPoint x: 565, endPoint y: 115, distance: 61.2
click at [565, 115] on div "content_copy compress arrow_drop_down autorenew_outlined delete_forever_outline…" at bounding box center [464, 310] width 777 height 502
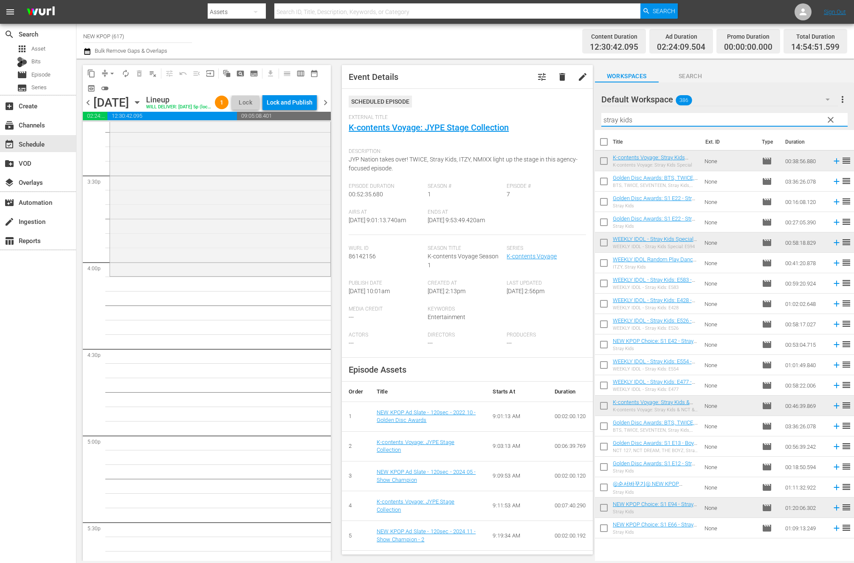
scroll to position [2471, 0]
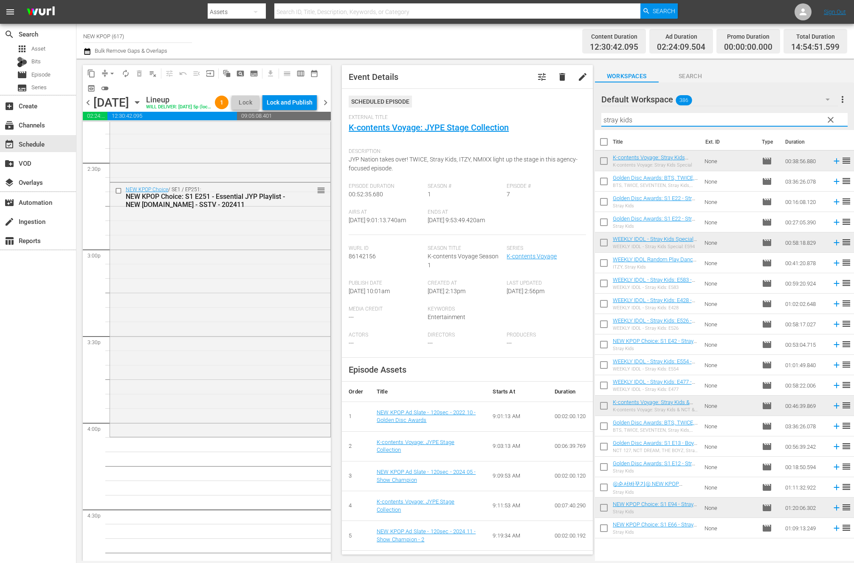
type input "stray kids"
click at [214, 323] on div "NEW KPOP Choice / SE1 / EP251: NEW KPOP Choice: S1 E251 - Essential JYP Playlis…" at bounding box center [220, 309] width 220 height 253
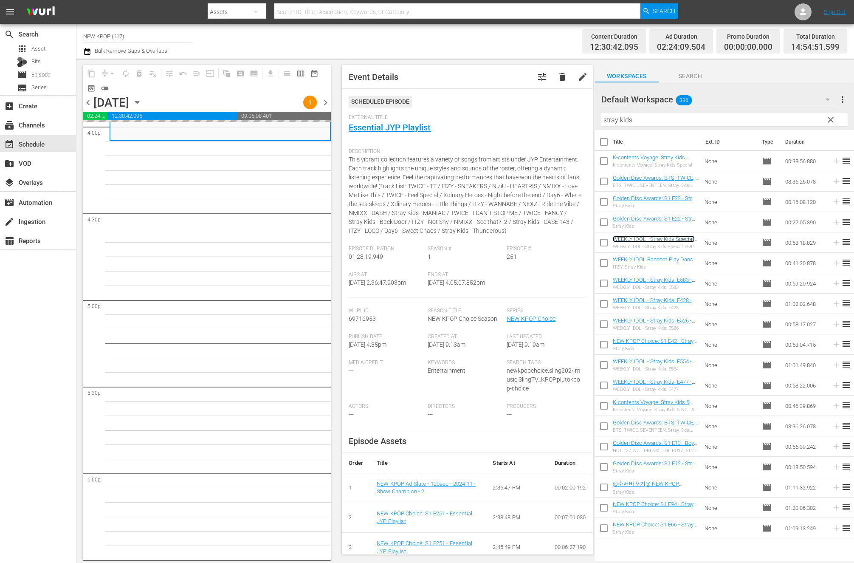
scroll to position [2780, 0]
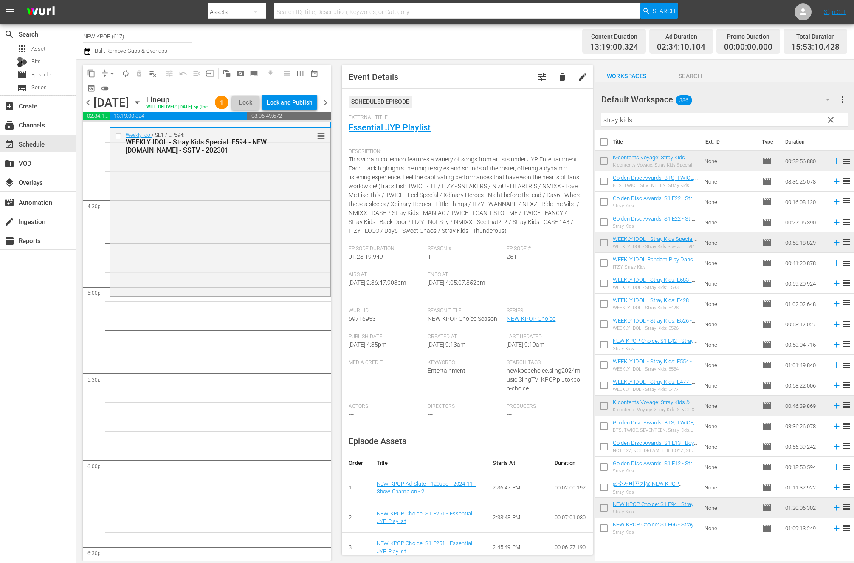
click at [602, 285] on input "checkbox" at bounding box center [604, 285] width 18 height 18
checkbox input "true"
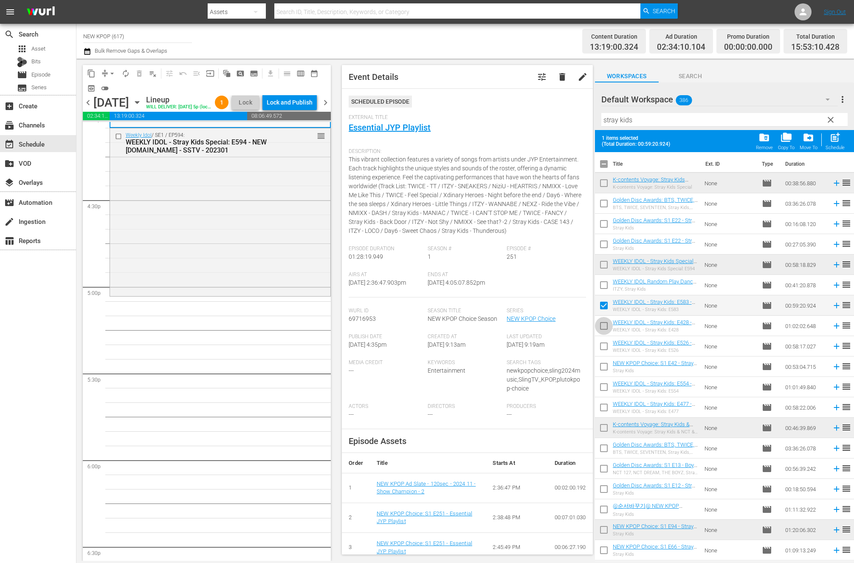
click at [603, 322] on input "checkbox" at bounding box center [604, 327] width 18 height 18
click at [605, 327] on input "checkbox" at bounding box center [604, 327] width 18 height 18
checkbox input "false"
click at [831, 138] on span "post_add" at bounding box center [834, 137] width 11 height 11
checkbox input "false"
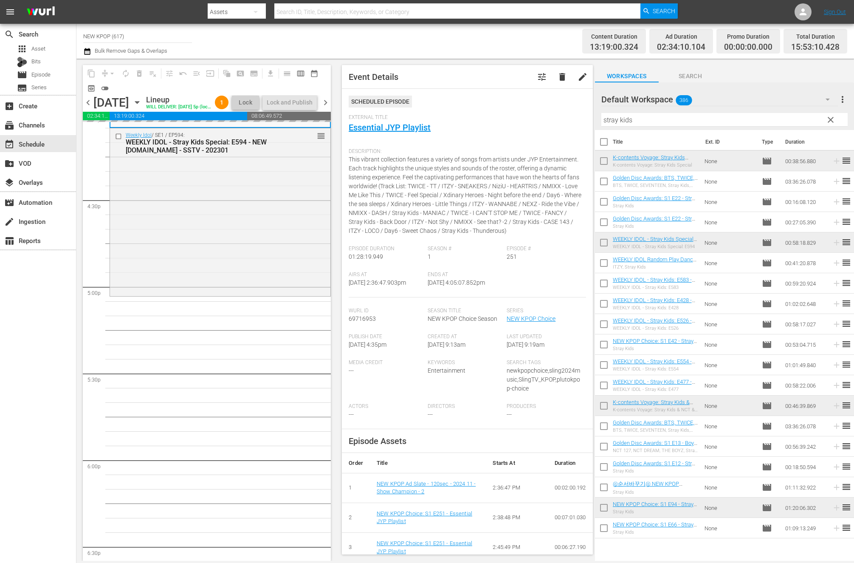
click at [605, 319] on input "checkbox" at bounding box center [604, 326] width 18 height 18
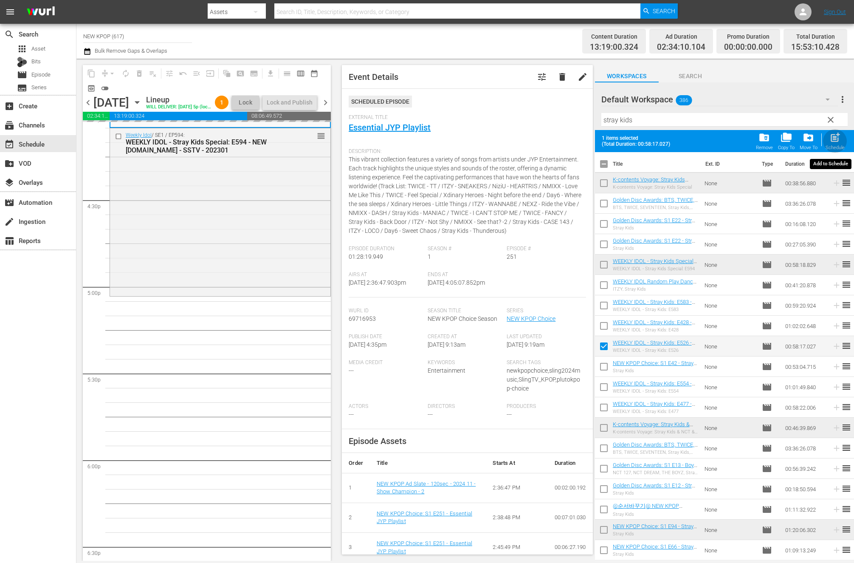
click at [837, 142] on span "post_add" at bounding box center [834, 137] width 11 height 11
checkbox input "false"
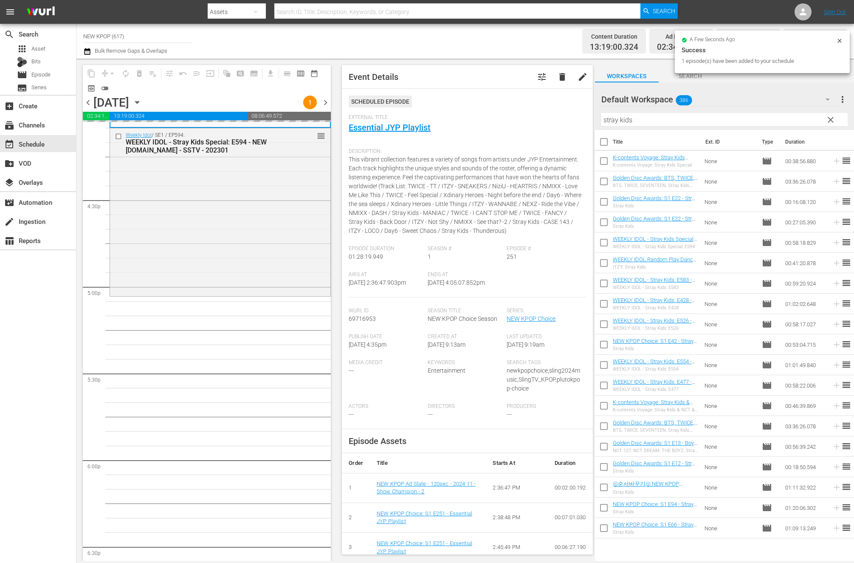
click at [602, 367] on input "checkbox" at bounding box center [604, 367] width 18 height 18
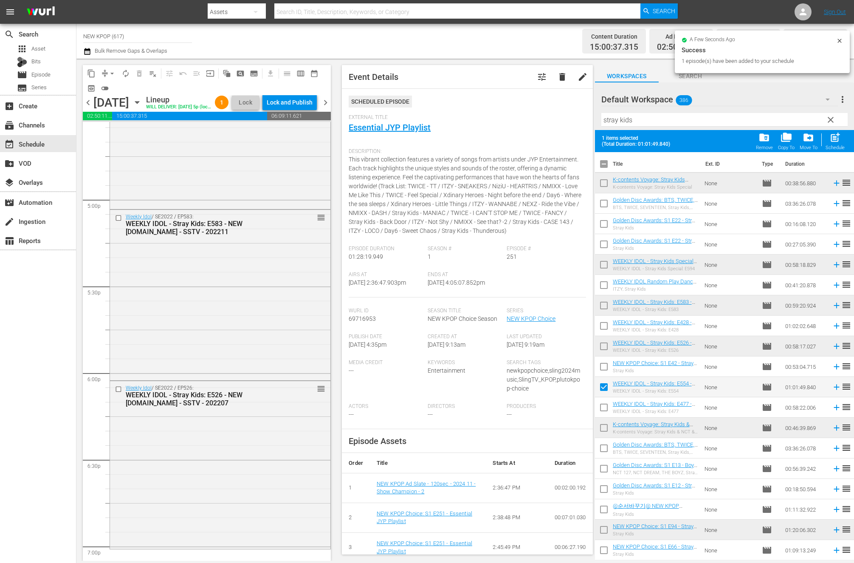
scroll to position [2804, 0]
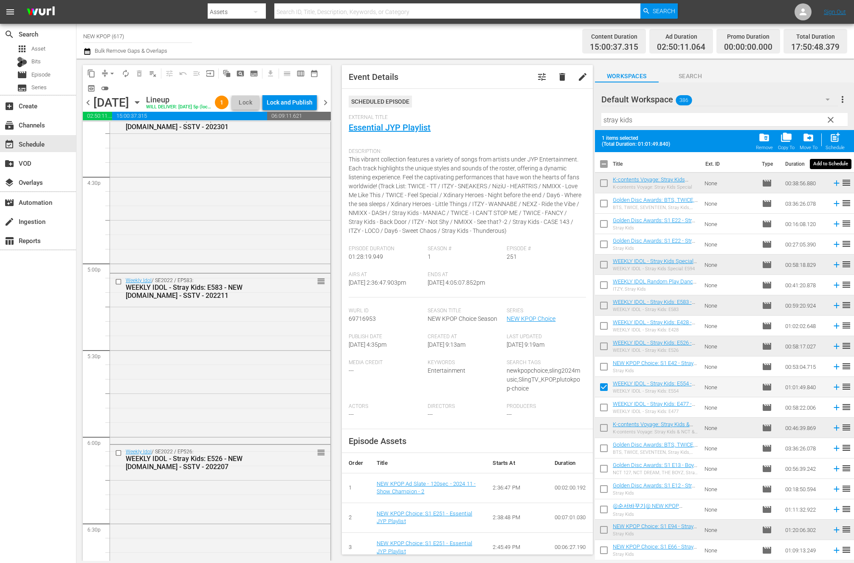
click at [837, 138] on span "post_add" at bounding box center [834, 137] width 11 height 11
checkbox input "false"
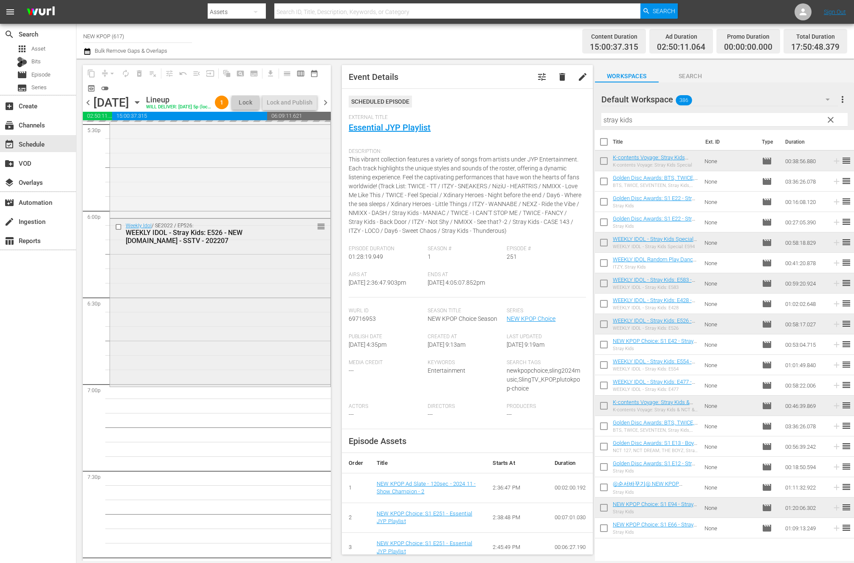
scroll to position [3114, 0]
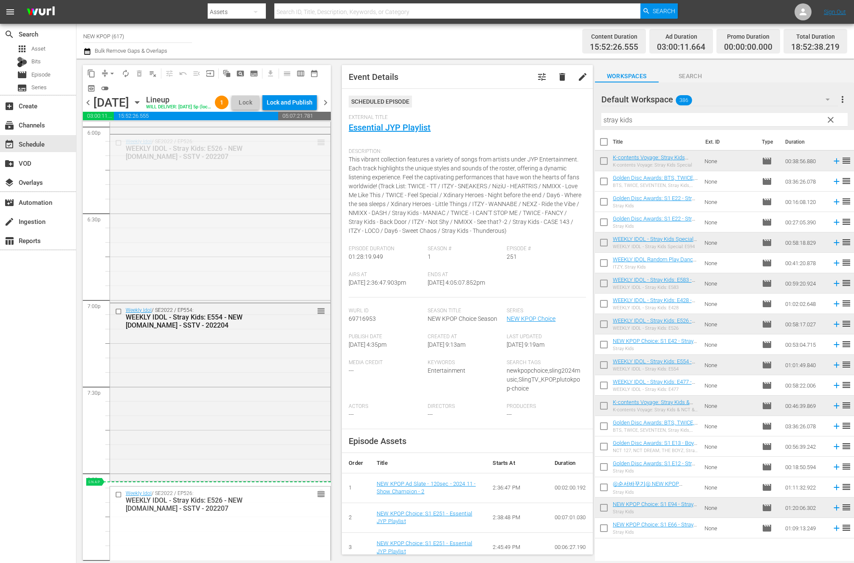
drag, startPoint x: 321, startPoint y: 157, endPoint x: 253, endPoint y: 497, distance: 346.8
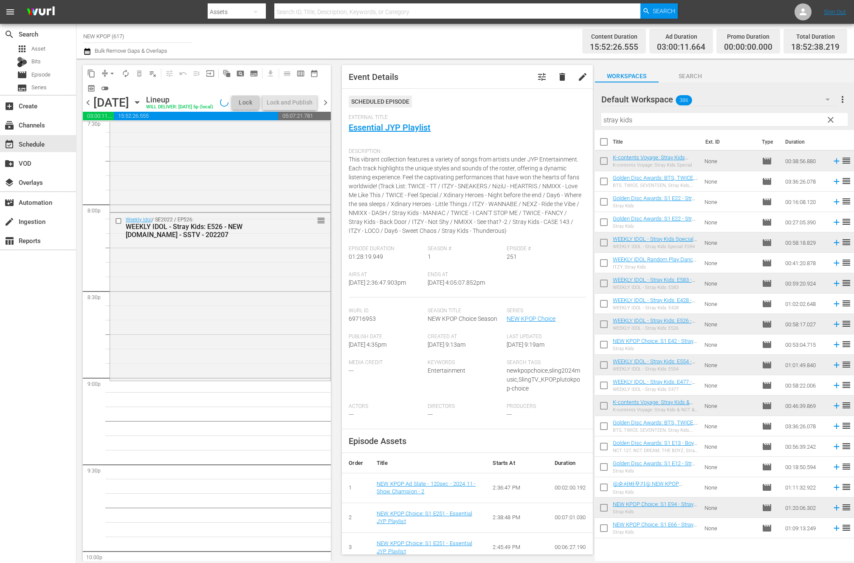
scroll to position [3397, 0]
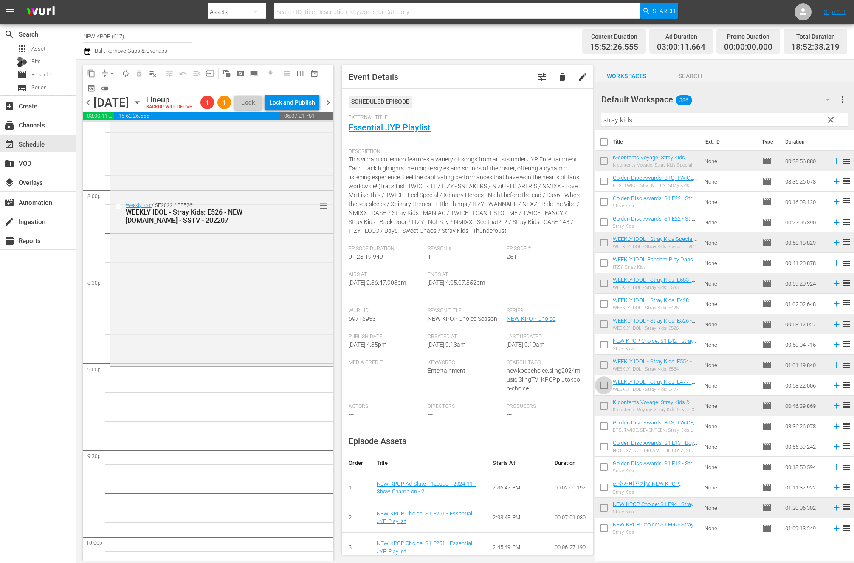
click at [604, 381] on input "checkbox" at bounding box center [604, 387] width 18 height 18
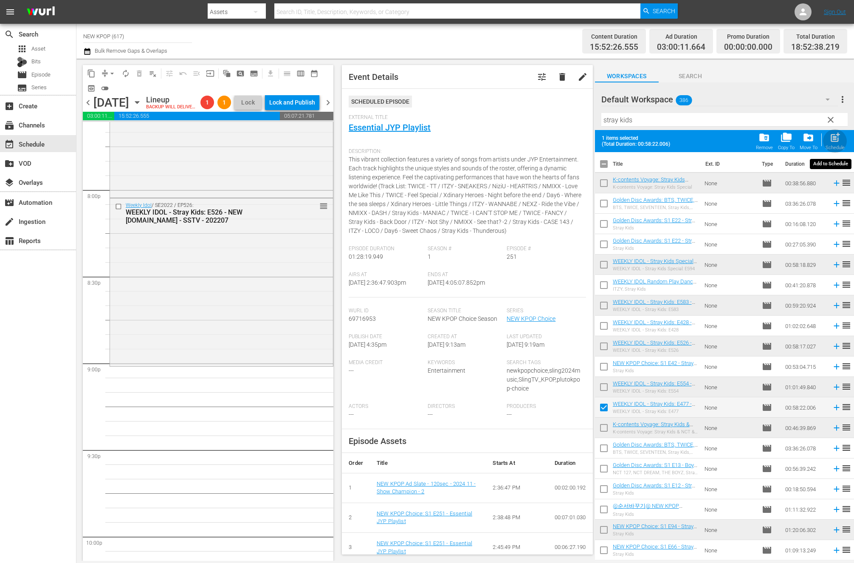
click at [836, 149] on div "Schedule" at bounding box center [834, 148] width 19 height 6
checkbox input "false"
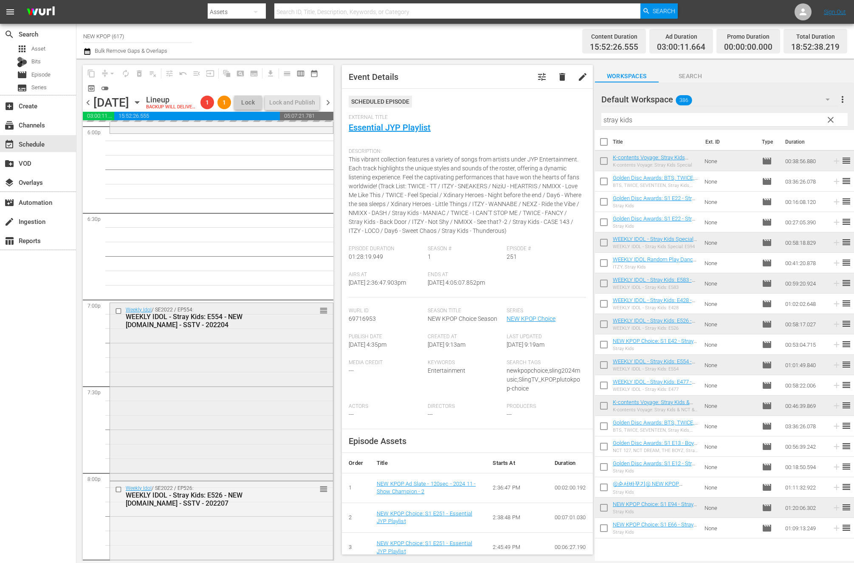
scroll to position [2997, 0]
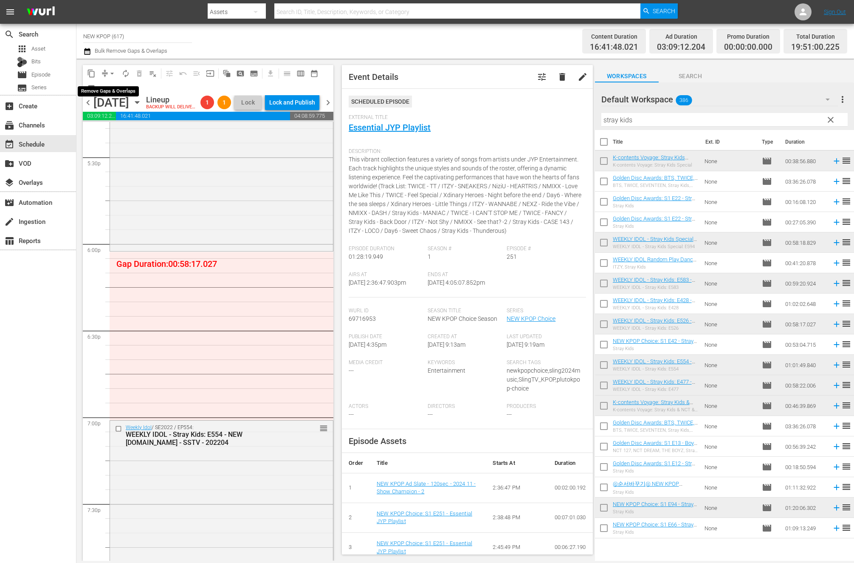
click at [112, 73] on span "arrow_drop_down" at bounding box center [112, 73] width 8 height 8
click at [111, 116] on li "Align to End of Previous Day" at bounding box center [112, 119] width 89 height 14
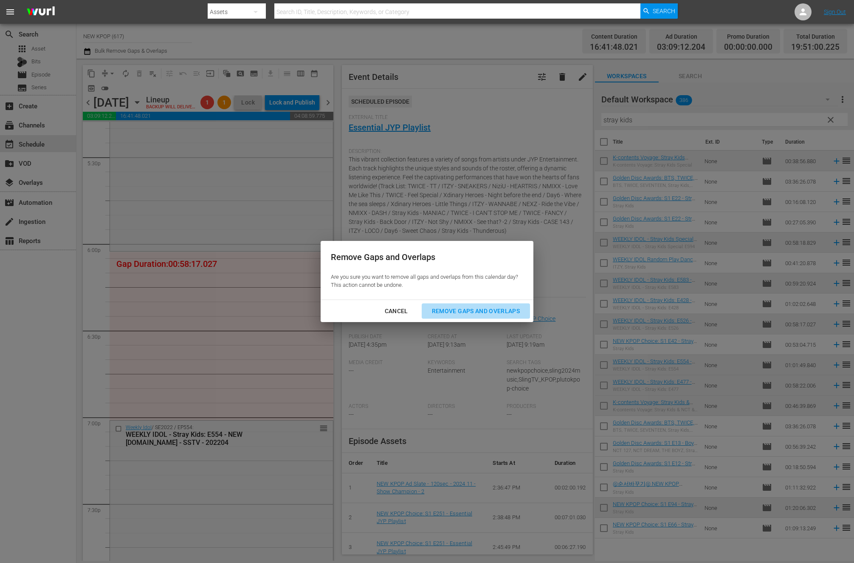
click at [490, 306] on div "Remove Gaps and Overlaps" at bounding box center [475, 311] width 101 height 11
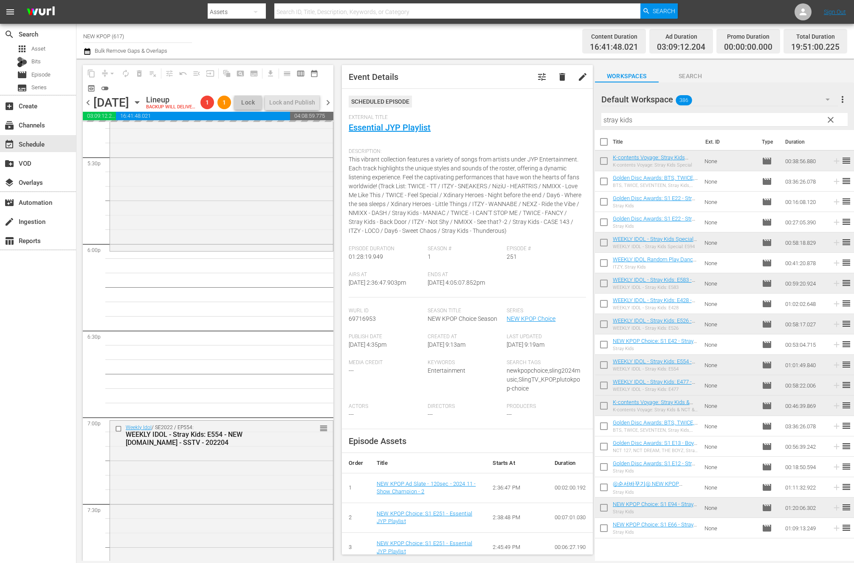
click at [661, 118] on input "stray kids" at bounding box center [724, 120] width 246 height 14
drag, startPoint x: 661, startPoint y: 118, endPoint x: 548, endPoint y: 115, distance: 113.0
click at [548, 115] on div "content_copy compress arrow_drop_down autorenew_outlined delete_forever_outline…" at bounding box center [464, 310] width 777 height 502
type input "new kpop"
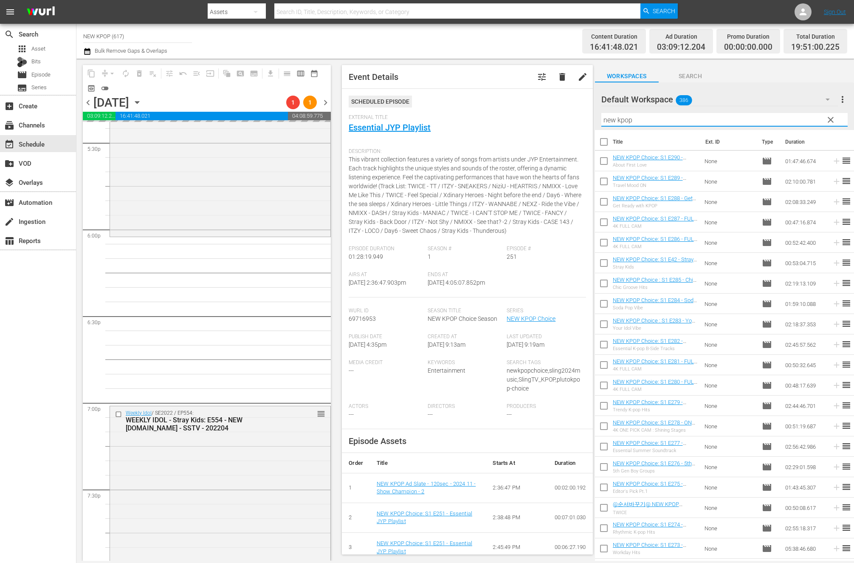
scroll to position [3055, 0]
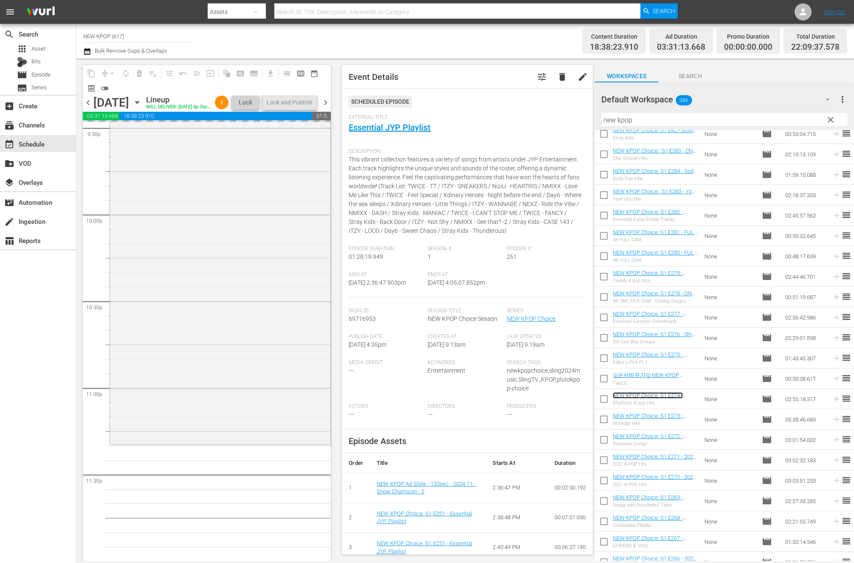
scroll to position [3732, 0]
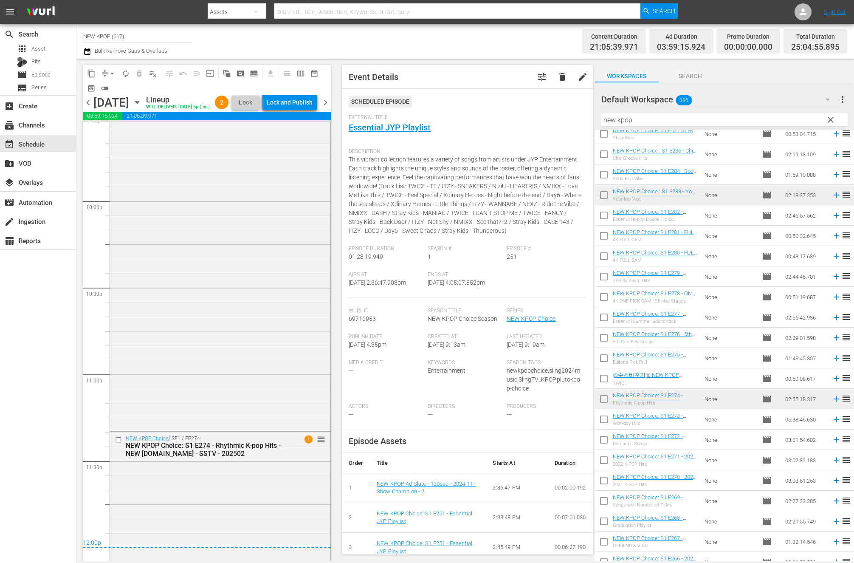
click at [295, 103] on div "Lock and Publish" at bounding box center [290, 102] width 46 height 15
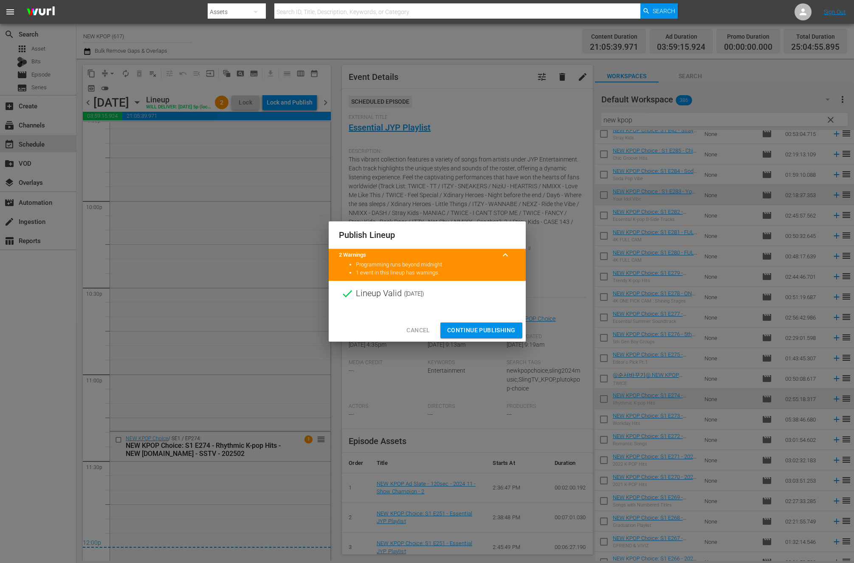
click at [462, 325] on span "Continue Publishing" at bounding box center [481, 330] width 68 height 11
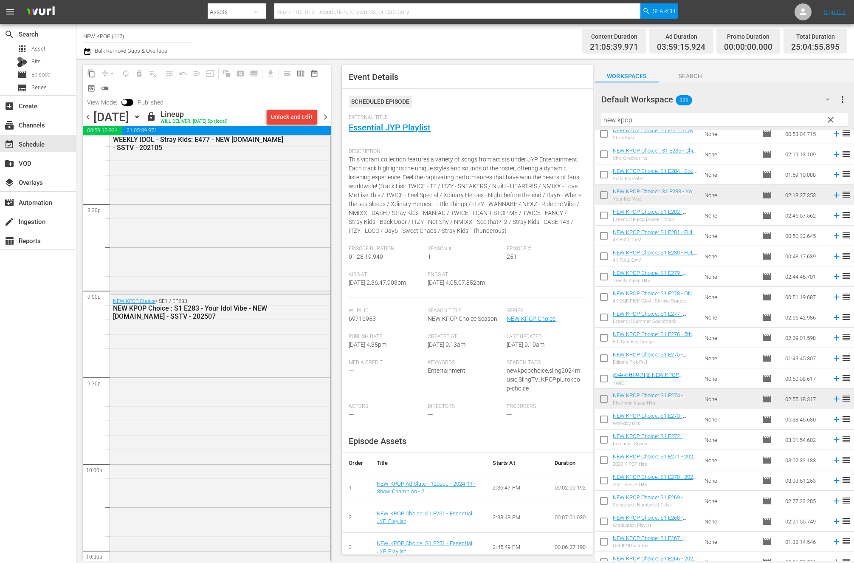
scroll to position [4124, 0]
click at [280, 124] on div "Unlock and Edit" at bounding box center [292, 116] width 42 height 15
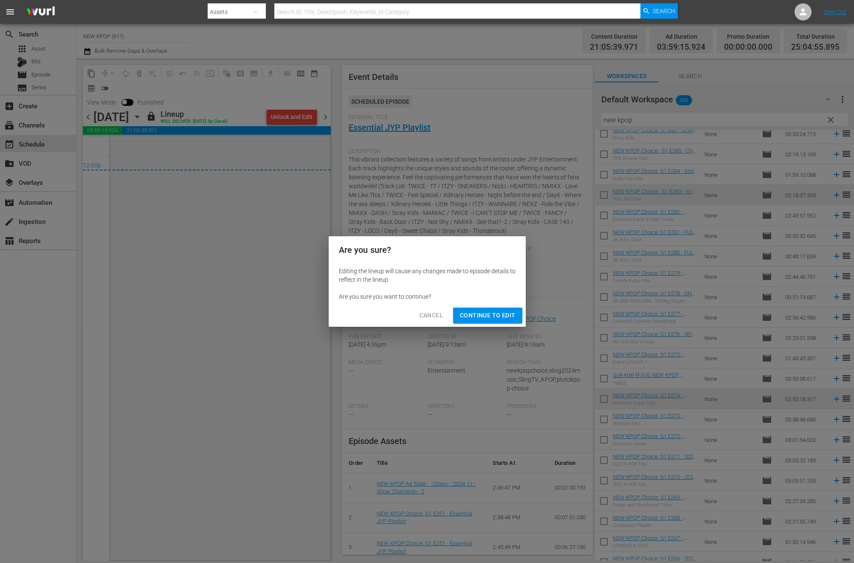
click at [470, 320] on span "Continue to Edit" at bounding box center [487, 315] width 55 height 11
click at [475, 316] on span "Continue to Edit" at bounding box center [487, 315] width 55 height 11
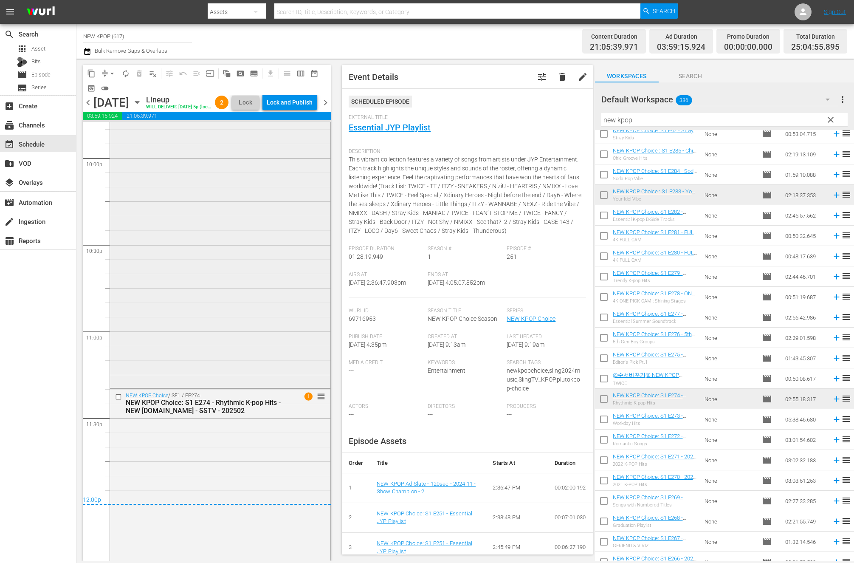
scroll to position [3799, 0]
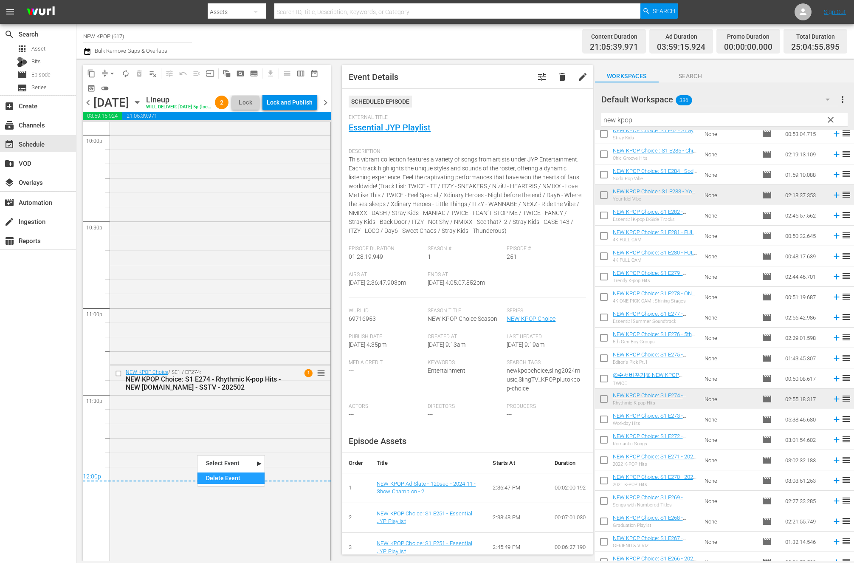
click at [211, 473] on div "Delete Event" at bounding box center [230, 477] width 67 height 11
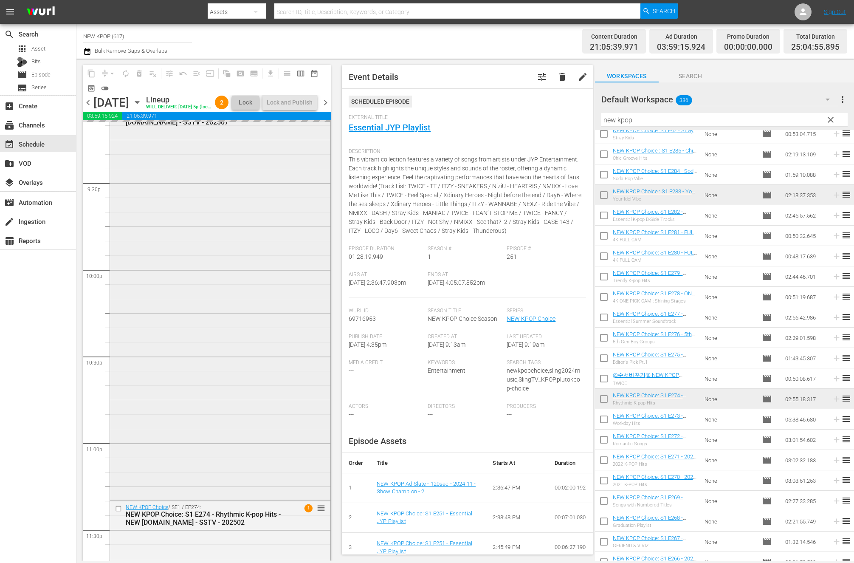
click at [240, 330] on div "NEW KPOP Choice / SE1 / EP283: NEW KPOP Choice : S1 E283 - Your Idol Vibe - NEW…" at bounding box center [220, 299] width 220 height 398
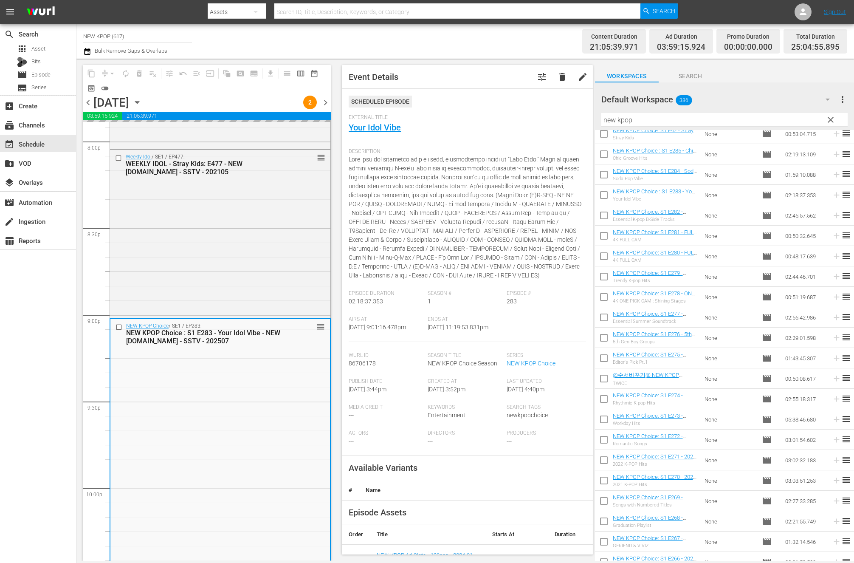
scroll to position [3647, 0]
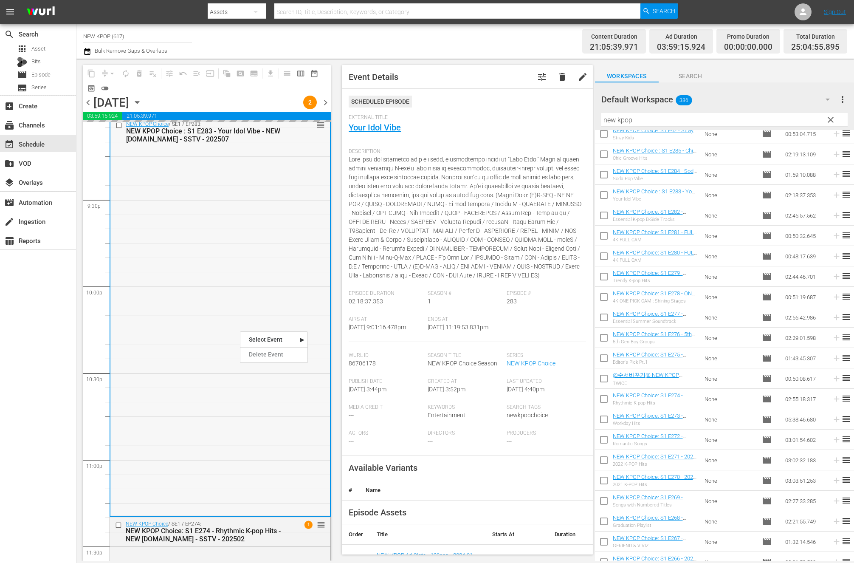
click at [199, 297] on div "NEW KPOP Choice / SE1 / EP283: NEW KPOP Choice : S1 E283 - Your Idol Vibe - NEW…" at bounding box center [220, 316] width 220 height 398
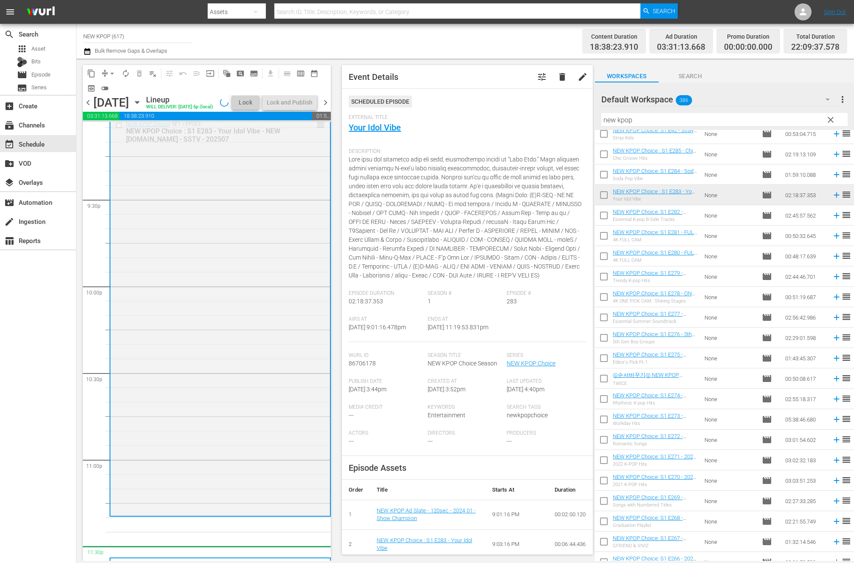
drag, startPoint x: 319, startPoint y: 126, endPoint x: 227, endPoint y: 557, distance: 440.3
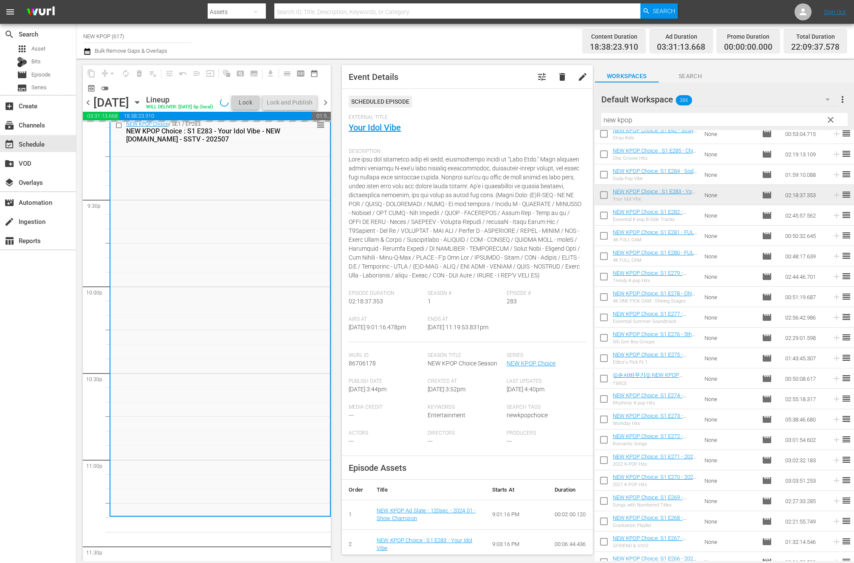
scroll to position [3618, 0]
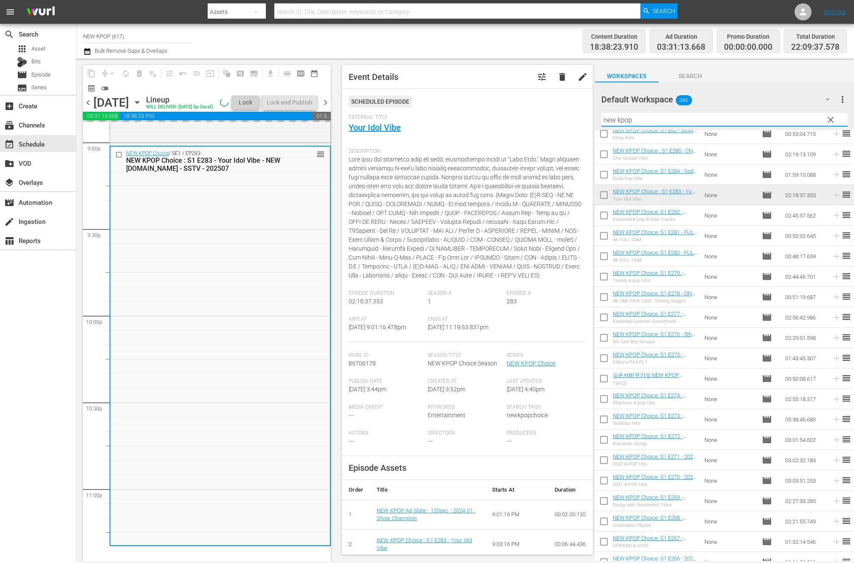
drag, startPoint x: 658, startPoint y: 124, endPoint x: 557, endPoint y: 110, distance: 101.6
click at [557, 110] on div "content_copy compress arrow_drop_down autorenew_outlined delete_forever_outline…" at bounding box center [464, 310] width 777 height 502
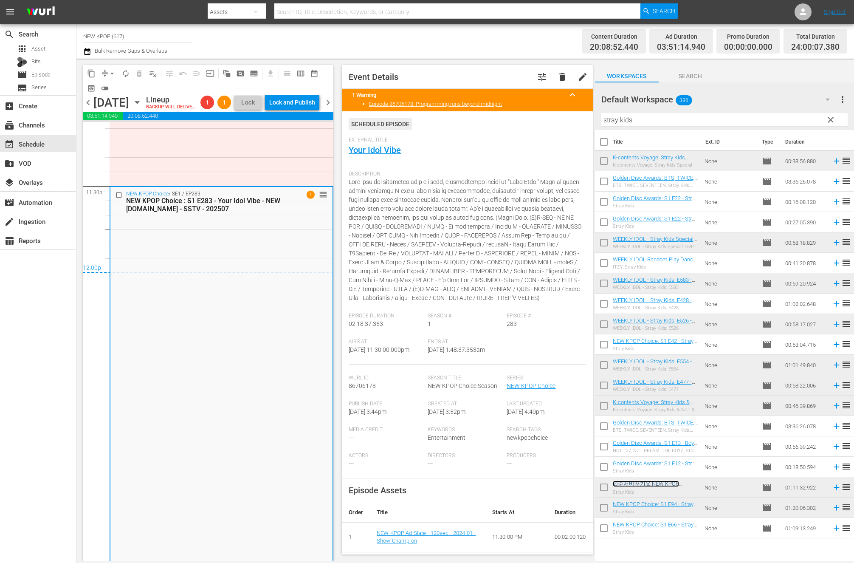
scroll to position [3969, 0]
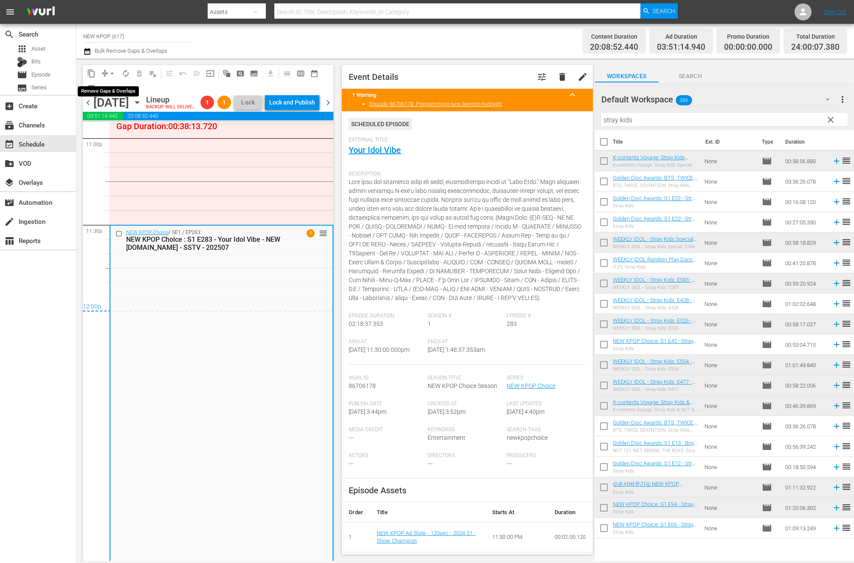
click at [114, 75] on span "arrow_drop_down" at bounding box center [112, 73] width 8 height 8
click at [134, 126] on ul "Align to Midnight Align to First Episode Align to End of Previous Day" at bounding box center [112, 104] width 89 height 49
click at [134, 121] on li "Align to End of Previous Day" at bounding box center [112, 119] width 89 height 14
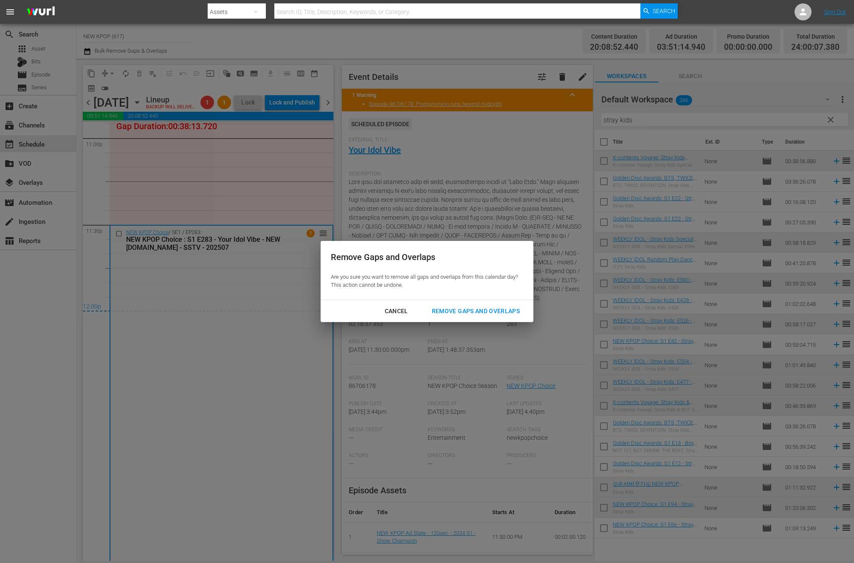
click at [480, 308] on div "Remove Gaps and Overlaps" at bounding box center [475, 311] width 101 height 11
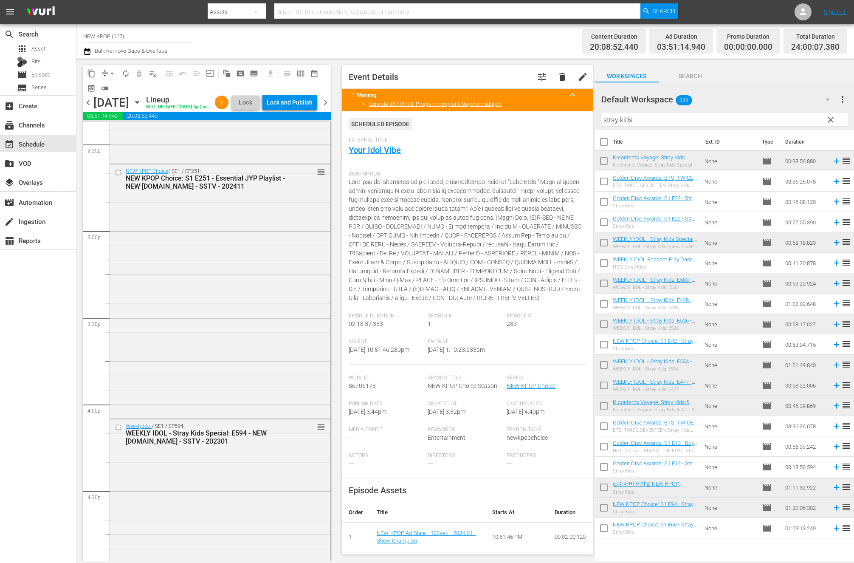
scroll to position [2136, 0]
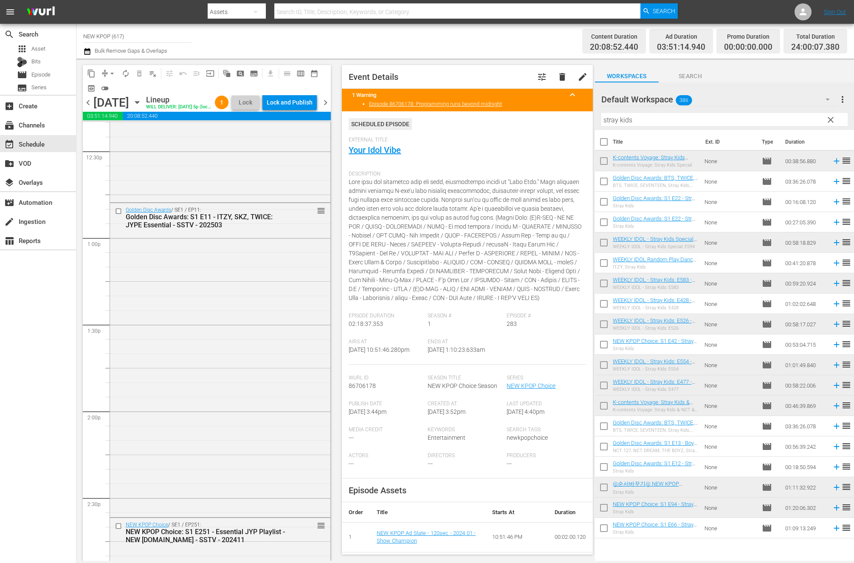
click at [323, 108] on span "chevron_right" at bounding box center [325, 102] width 11 height 11
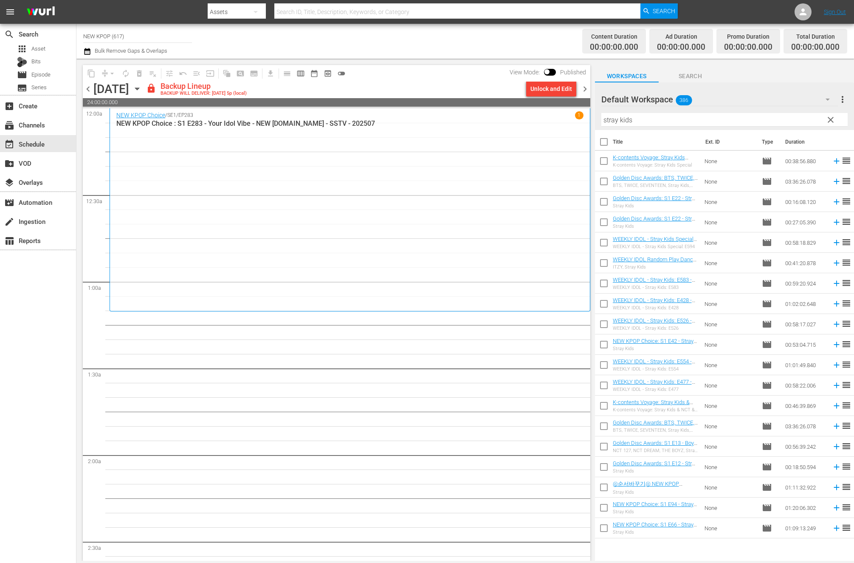
click at [563, 93] on div "Unlock and Edit" at bounding box center [551, 88] width 42 height 15
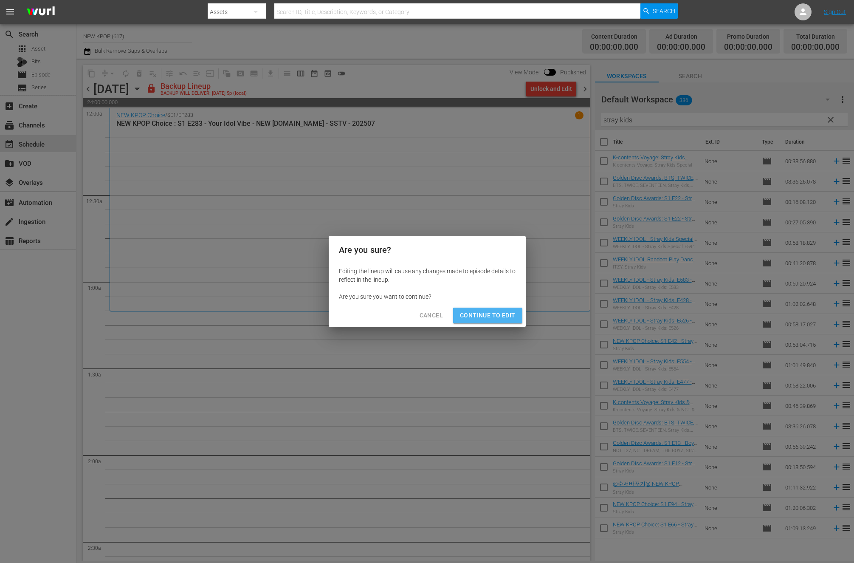
click at [494, 311] on span "Continue to Edit" at bounding box center [487, 315] width 55 height 11
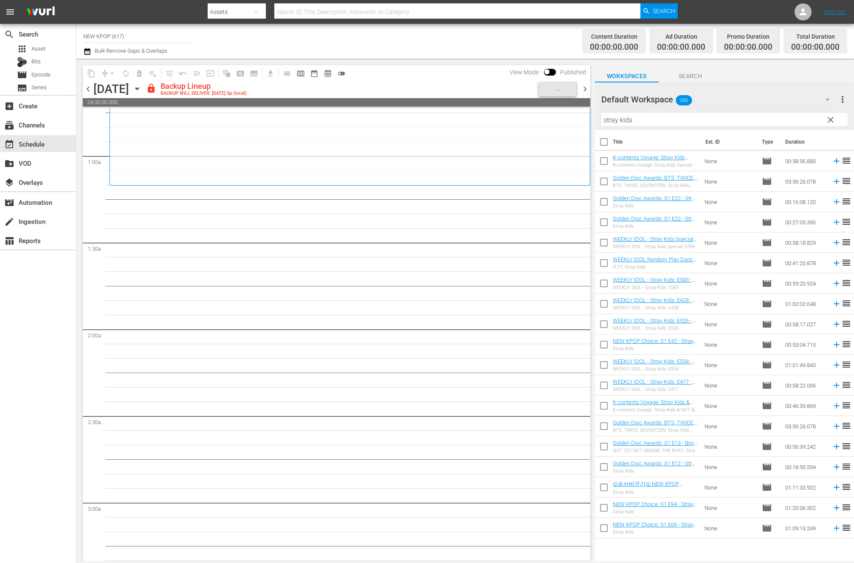
scroll to position [152, 0]
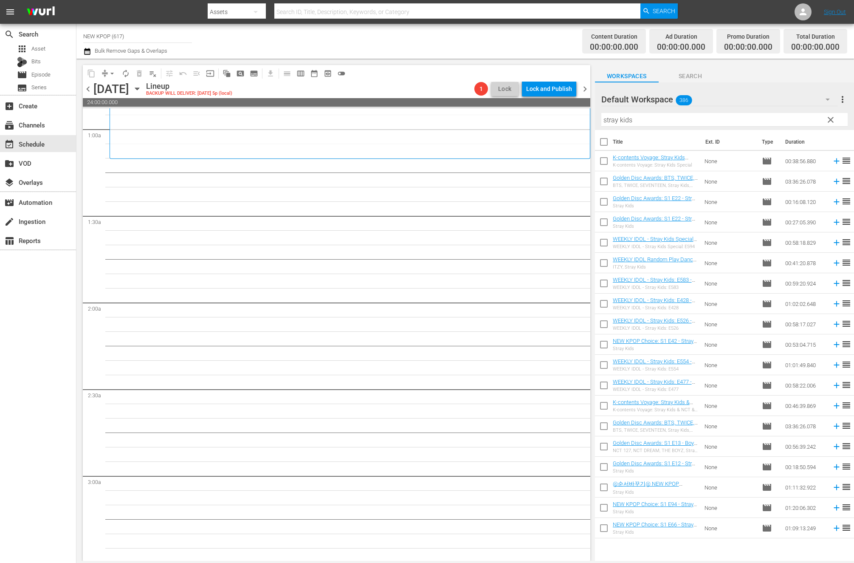
click at [142, 90] on icon "button" at bounding box center [136, 88] width 9 height 9
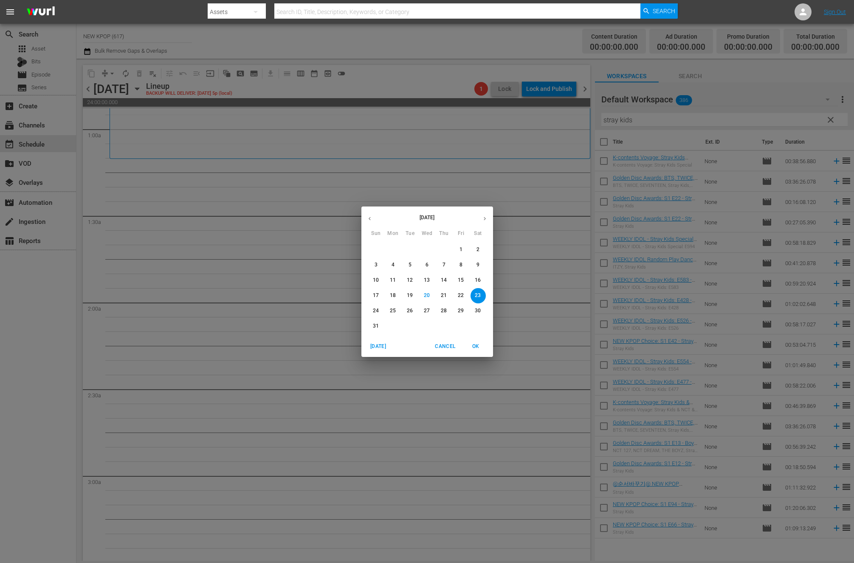
click at [451, 343] on span "Cancel" at bounding box center [445, 346] width 20 height 9
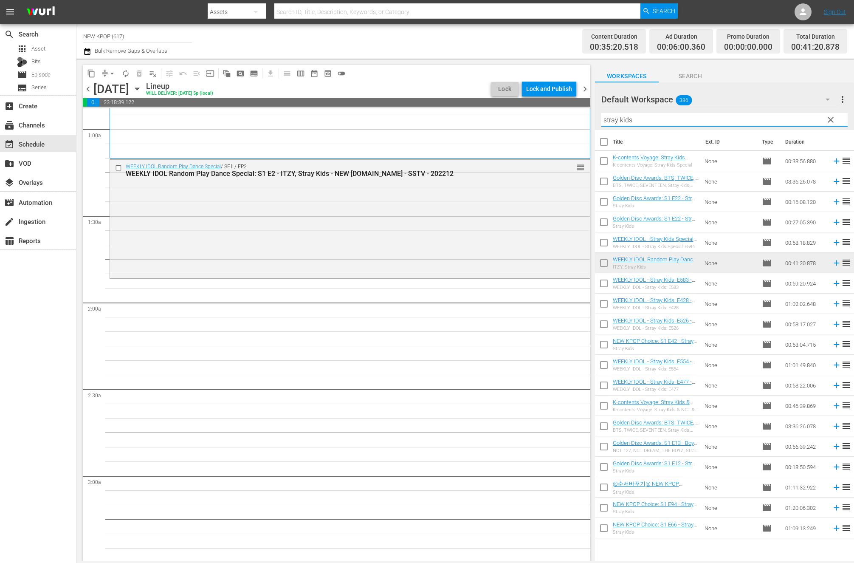
drag, startPoint x: 686, startPoint y: 118, endPoint x: 546, endPoint y: 113, distance: 139.8
click at [546, 113] on div "content_copy compress arrow_drop_down autorenew_outlined delete_forever_outline…" at bounding box center [464, 310] width 777 height 502
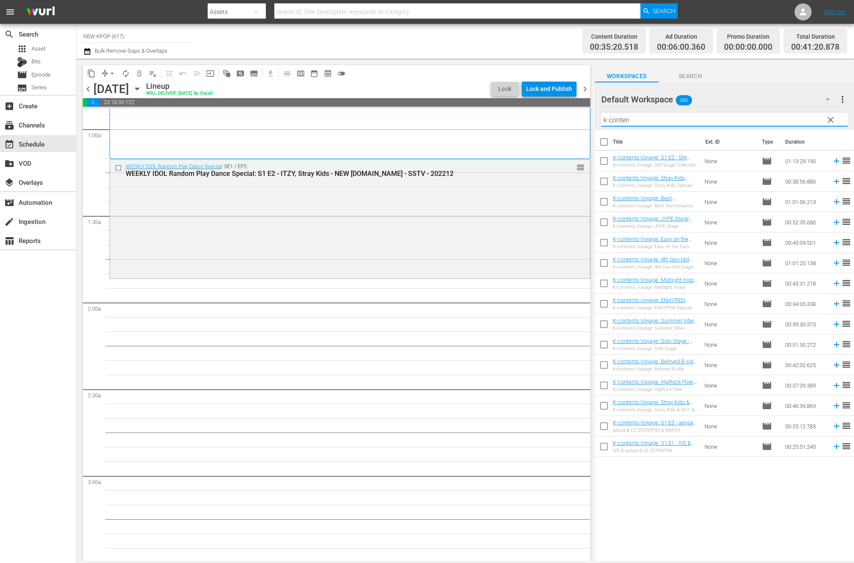
type input "k-conten"
click at [606, 138] on input "checkbox" at bounding box center [604, 144] width 18 height 18
checkbox input "true"
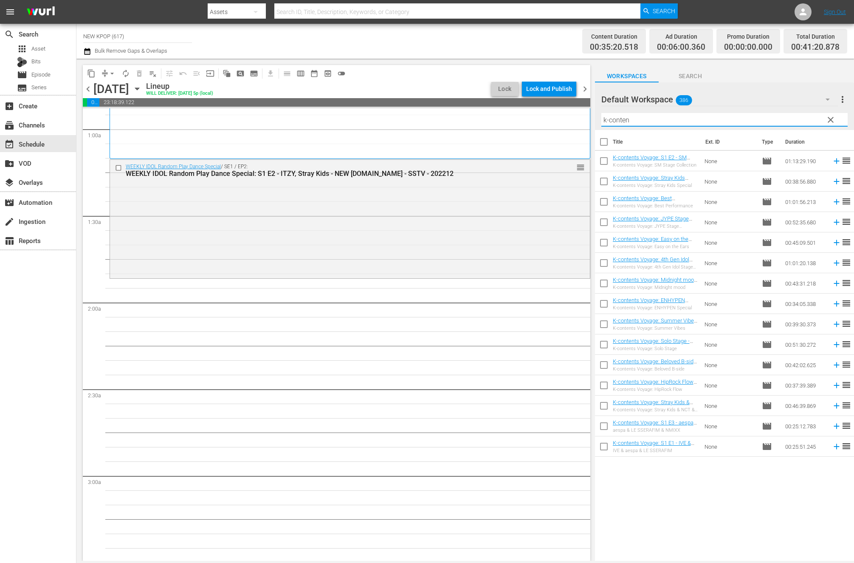
checkbox input "true"
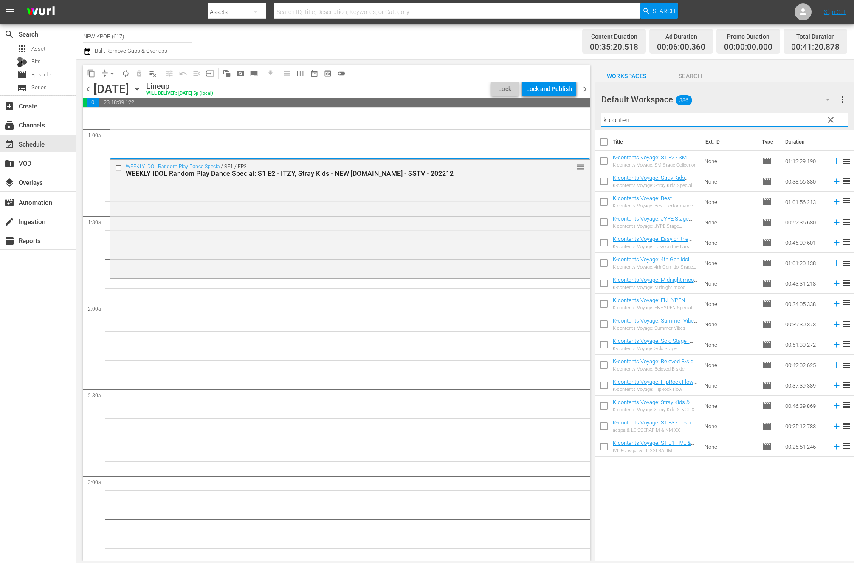
checkbox input "true"
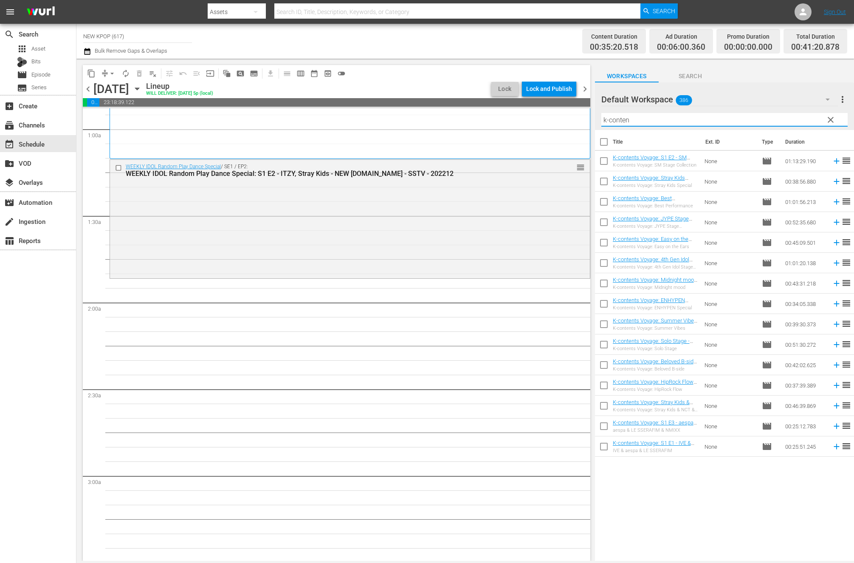
checkbox input "true"
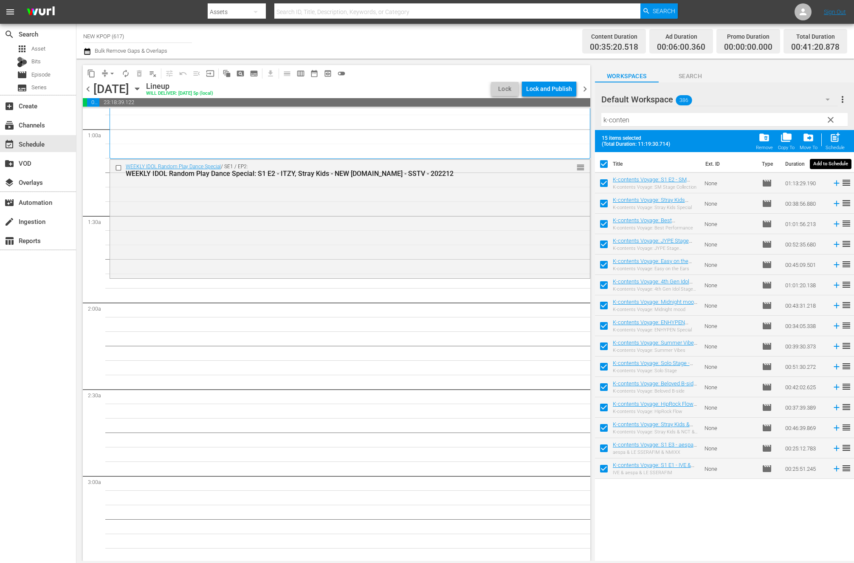
click at [829, 134] on span "post_add" at bounding box center [834, 137] width 11 height 11
checkbox input "false"
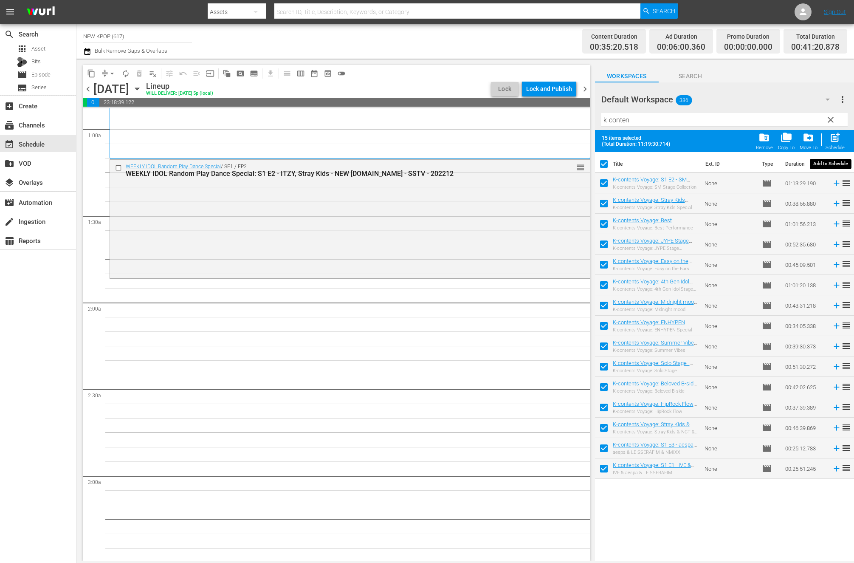
checkbox input "false"
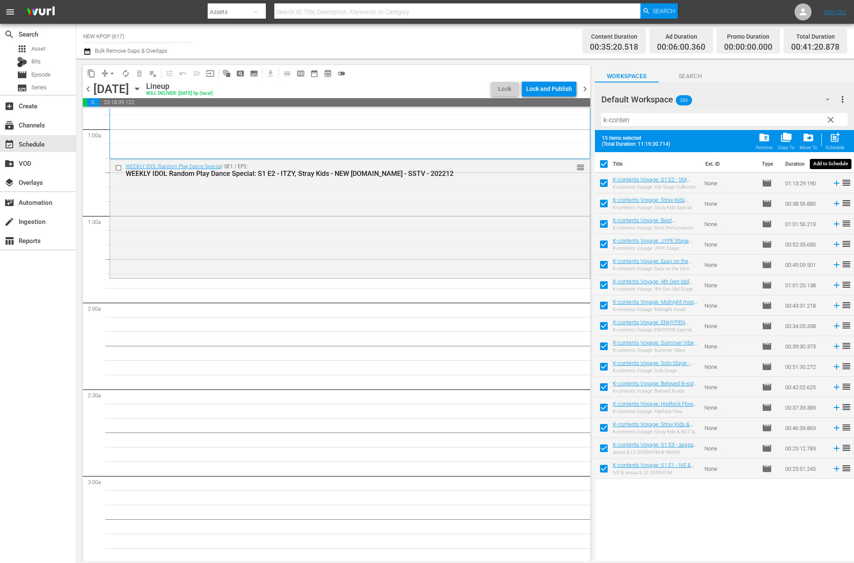
checkbox input "false"
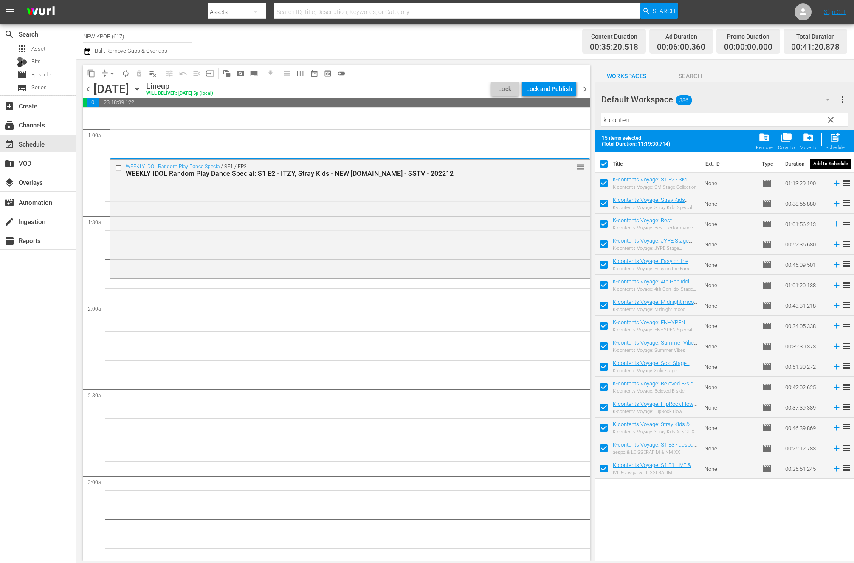
checkbox input "false"
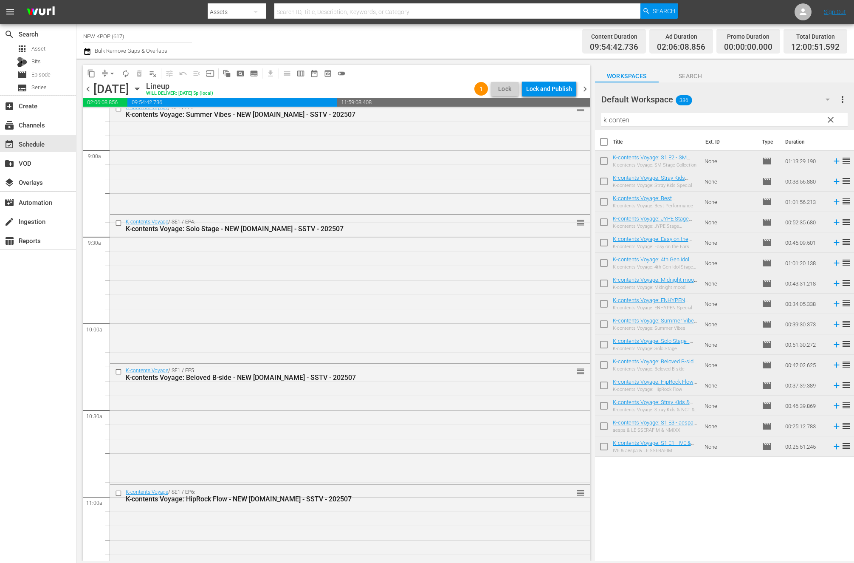
scroll to position [2229, 0]
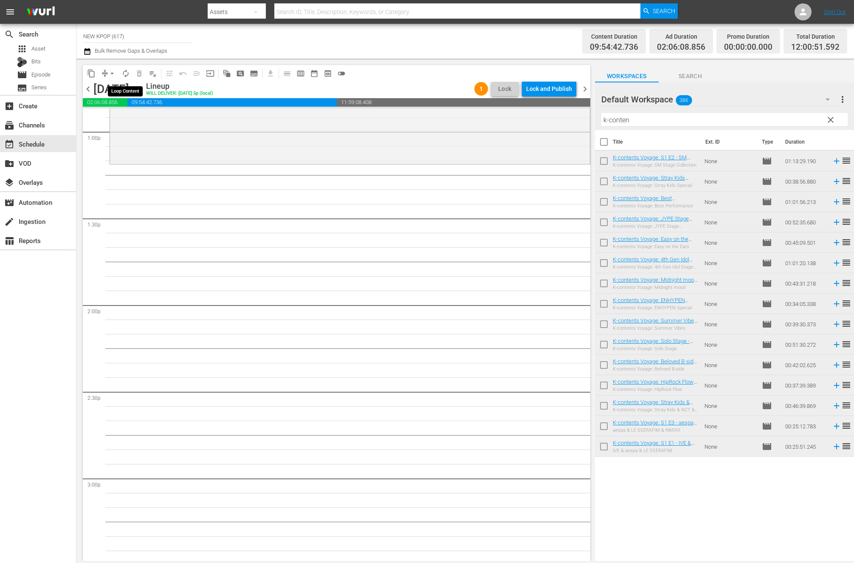
click at [124, 69] on span "autorenew_outlined" at bounding box center [125, 73] width 8 height 8
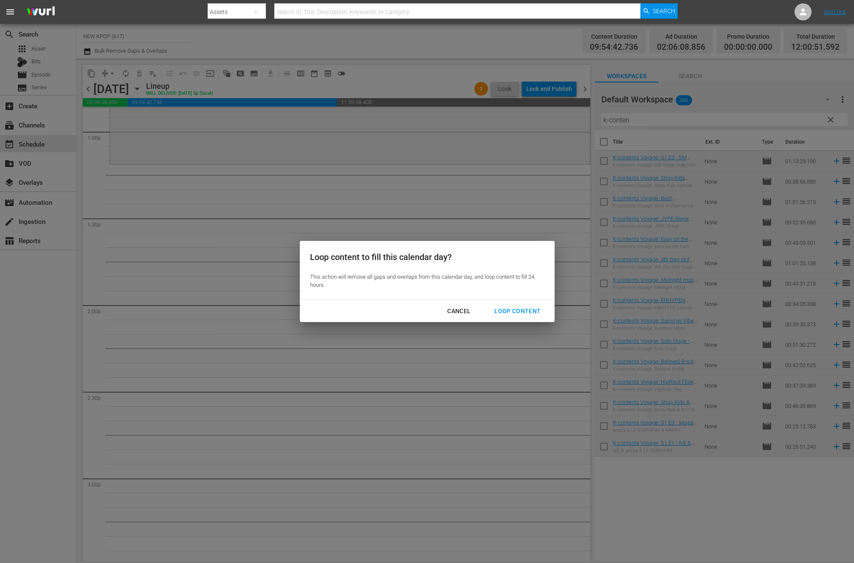
click at [534, 315] on div "Loop Content" at bounding box center [517, 311] width 60 height 11
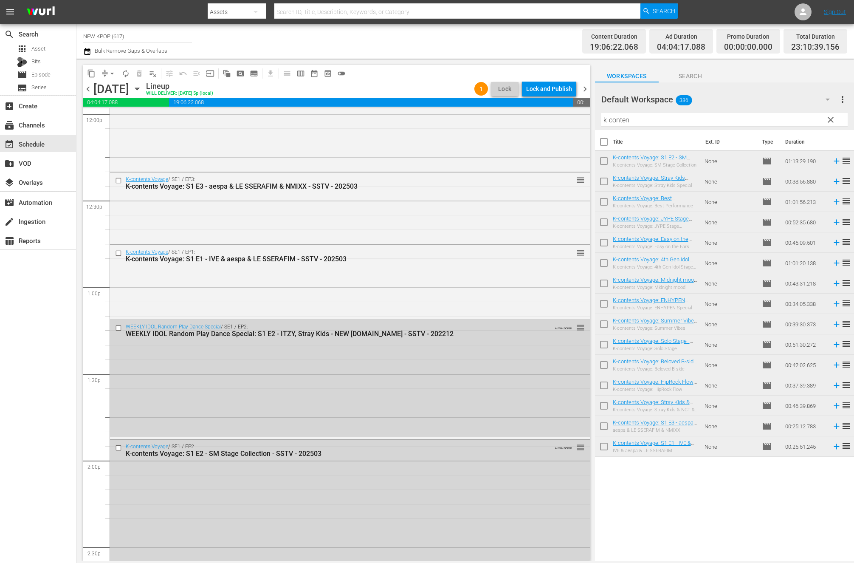
scroll to position [3766, 0]
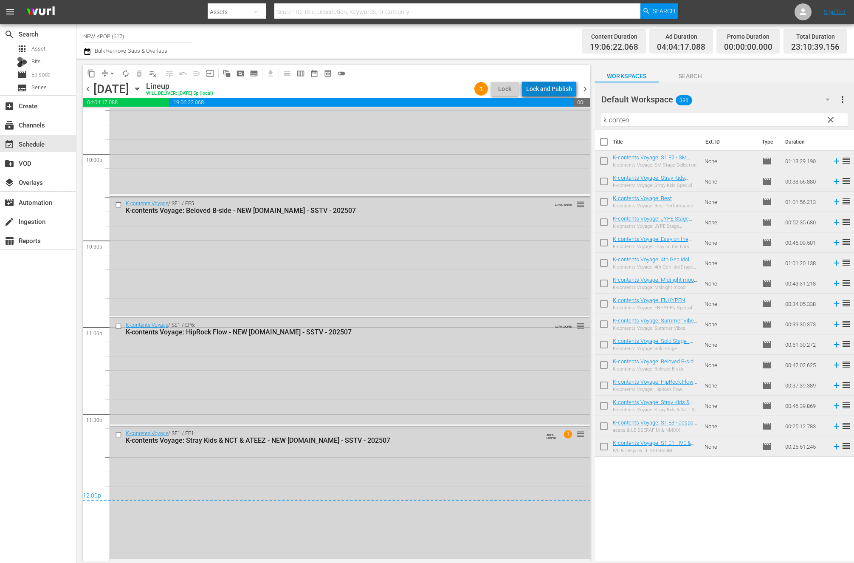
click at [531, 92] on div "Lock and Publish" at bounding box center [549, 88] width 46 height 15
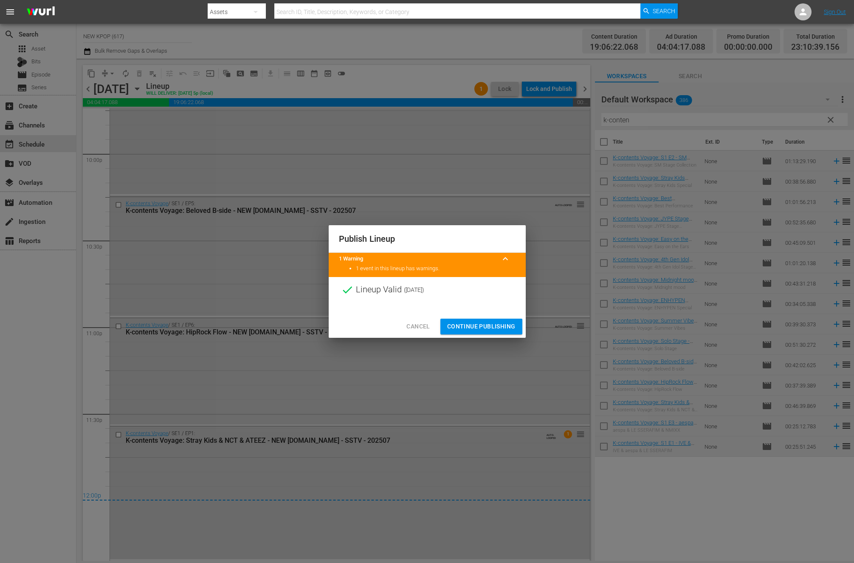
click at [495, 322] on span "Continue Publishing" at bounding box center [481, 326] width 68 height 11
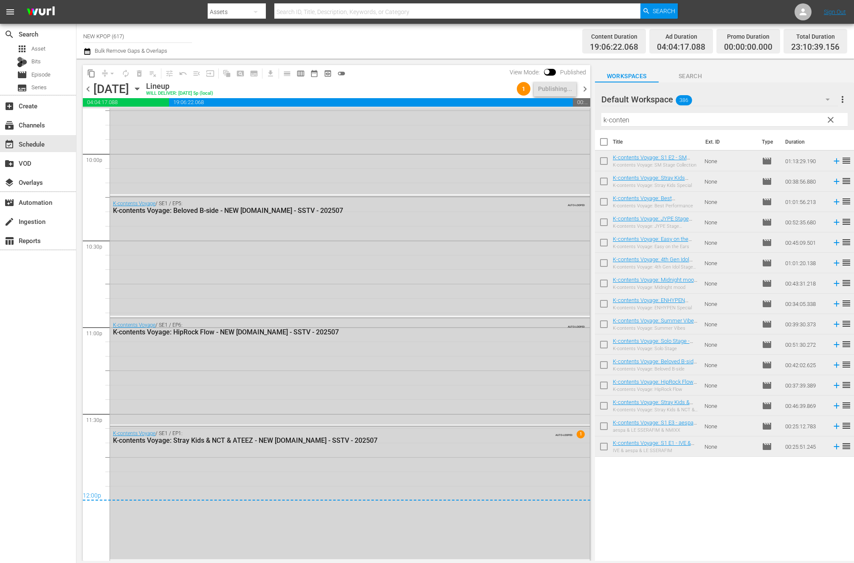
click at [586, 86] on span "chevron_right" at bounding box center [585, 89] width 11 height 11
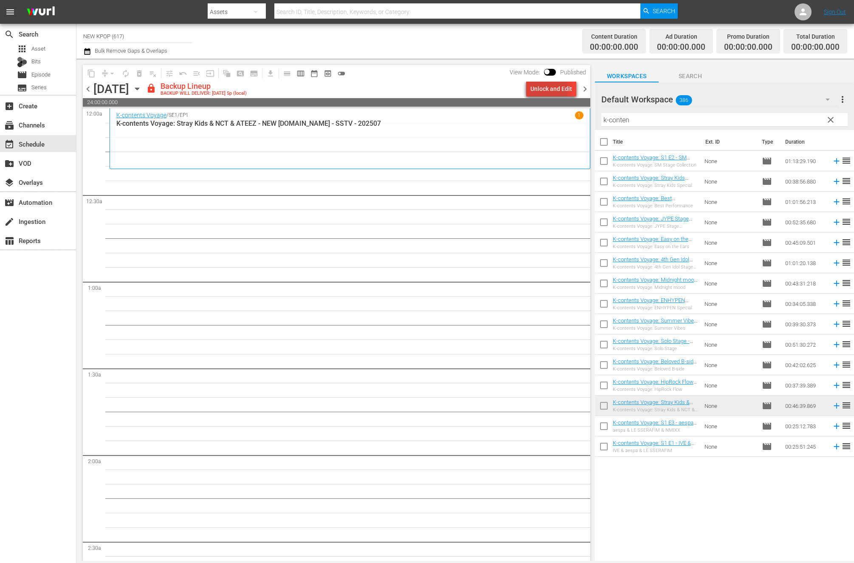
click at [532, 88] on div "Unlock and Edit" at bounding box center [551, 88] width 42 height 15
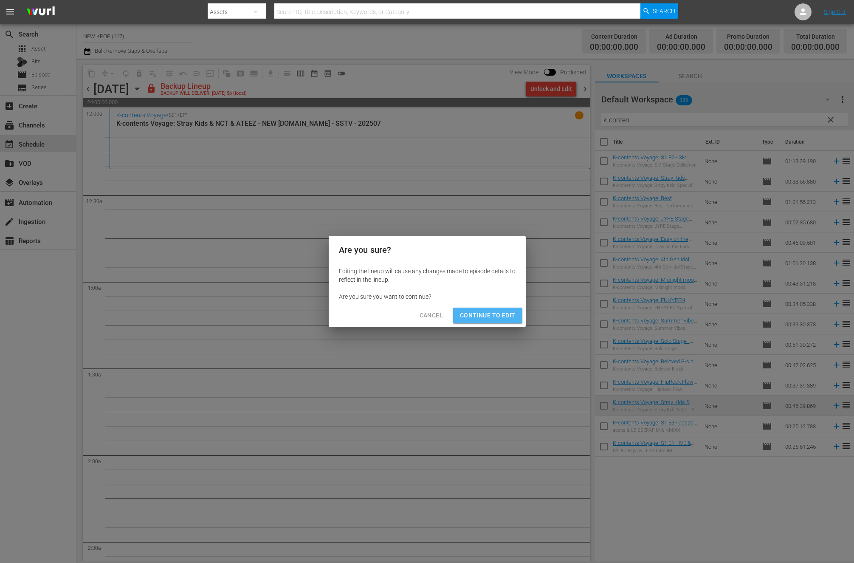
click at [493, 312] on span "Continue to Edit" at bounding box center [487, 315] width 55 height 11
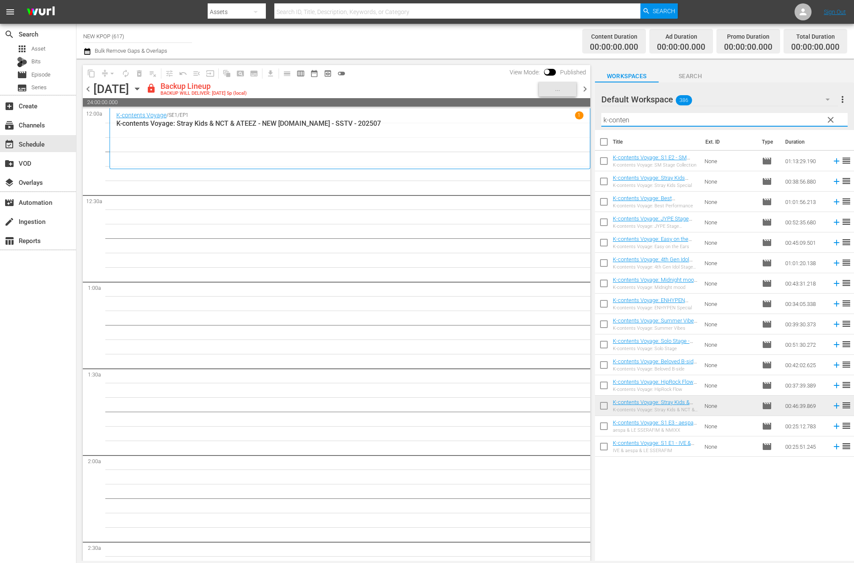
drag, startPoint x: 658, startPoint y: 120, endPoint x: 572, endPoint y: 106, distance: 86.6
click at [572, 106] on div "content_copy compress arrow_drop_down autorenew_outlined delete_forever_outline…" at bounding box center [464, 310] width 777 height 502
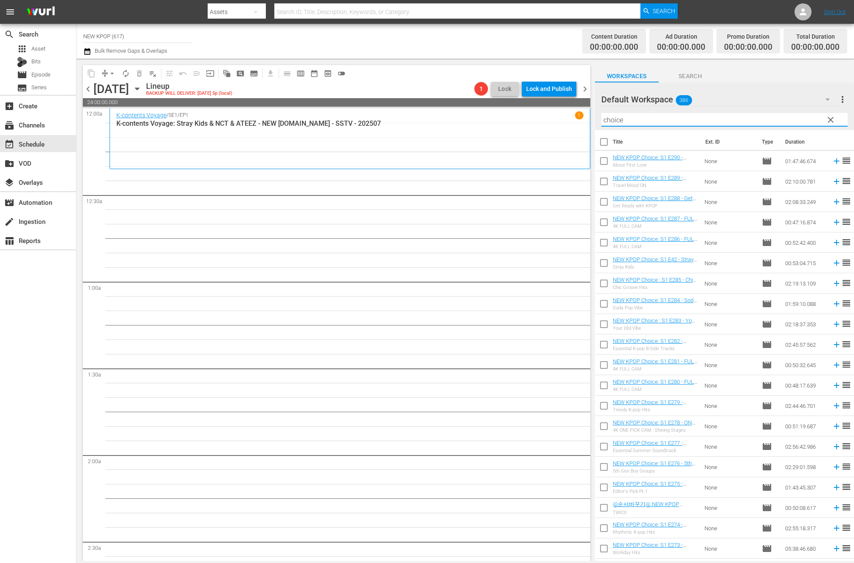
type input "choice"
click at [600, 139] on input "checkbox" at bounding box center [604, 144] width 18 height 18
checkbox input "true"
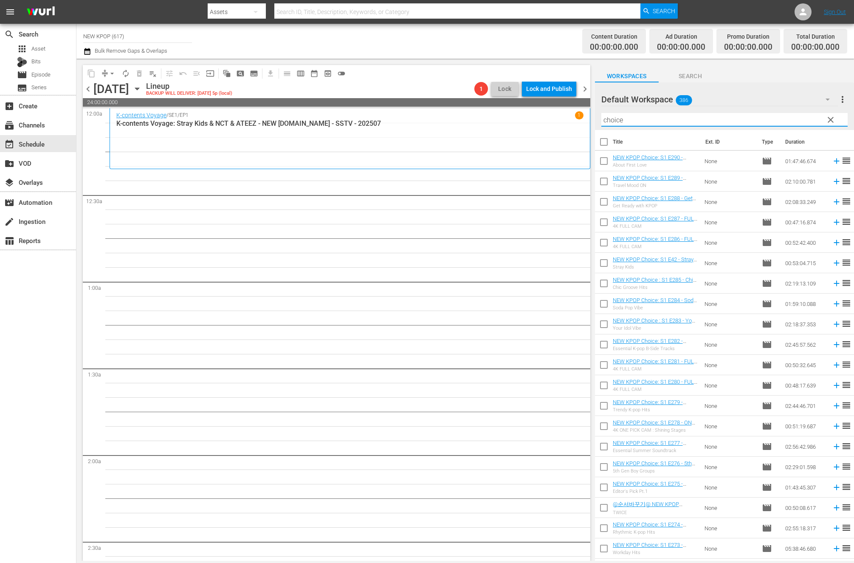
checkbox input "true"
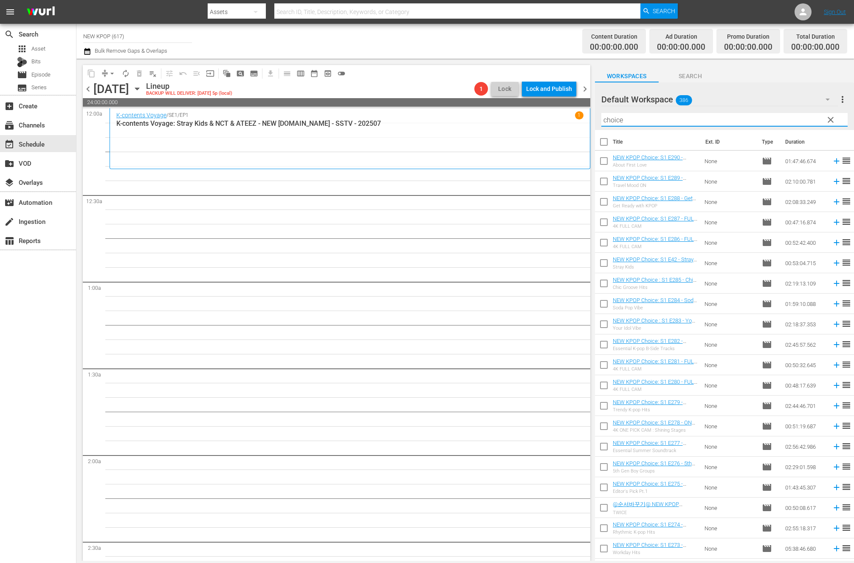
checkbox input "true"
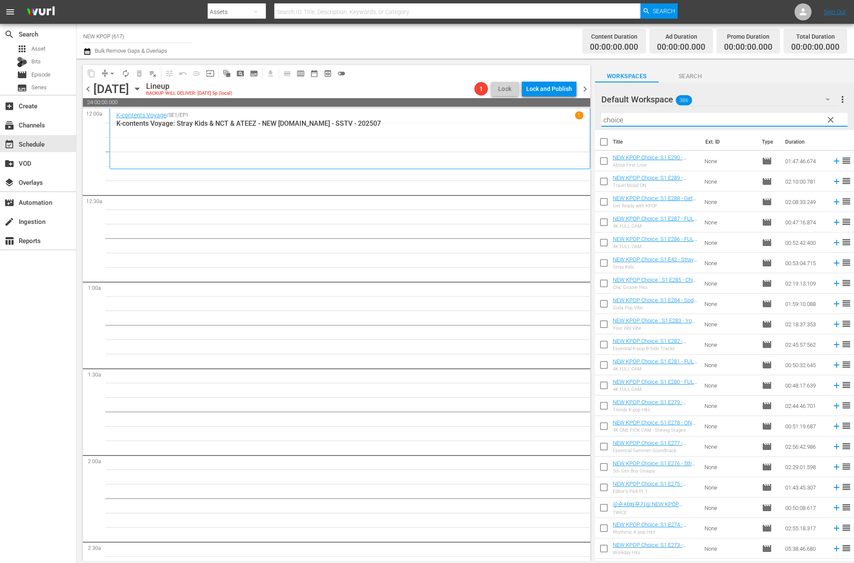
checkbox input "true"
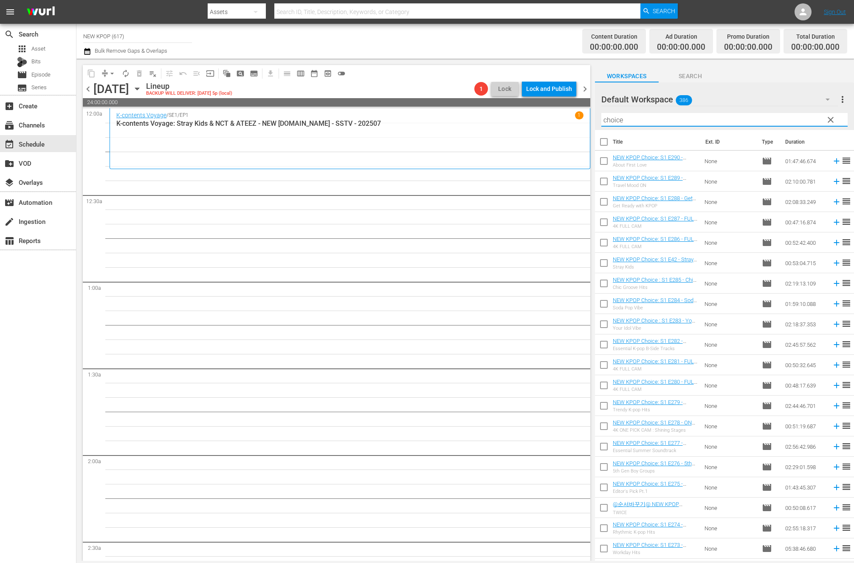
checkbox input "true"
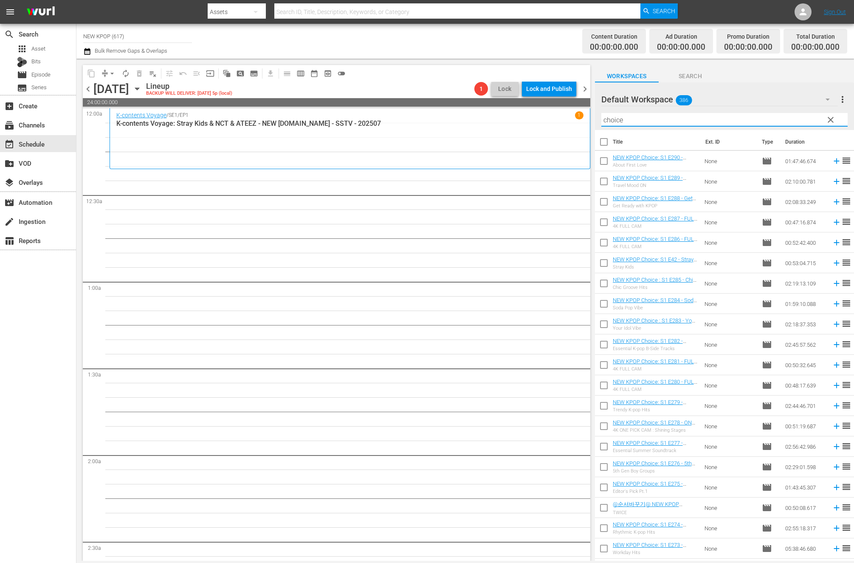
checkbox input "true"
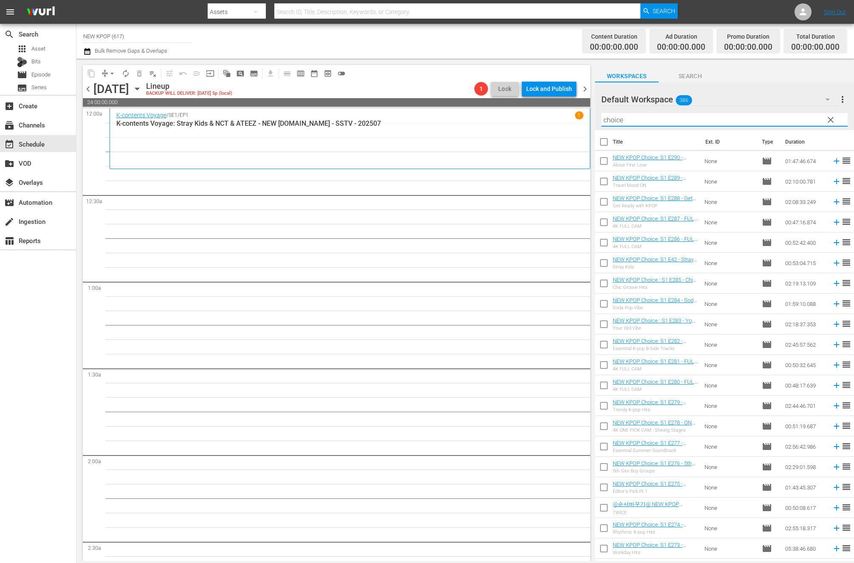
checkbox input "true"
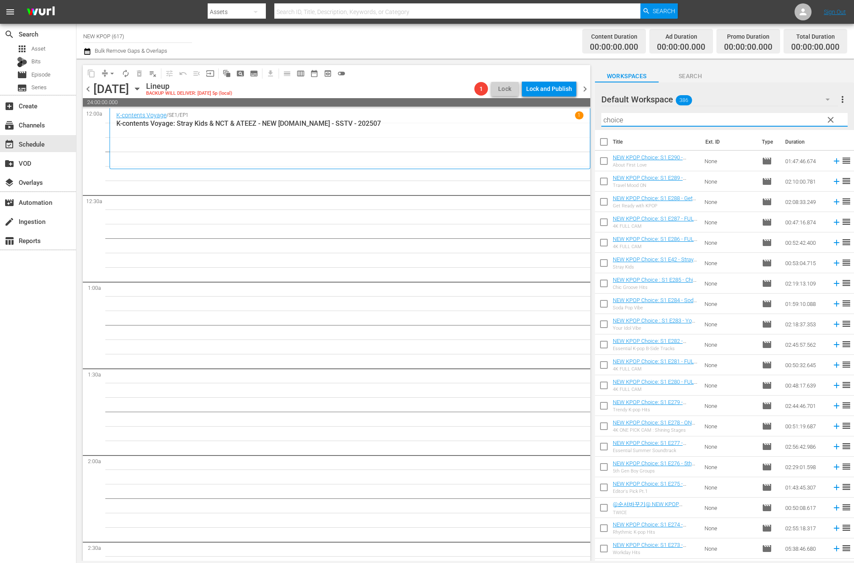
checkbox input "true"
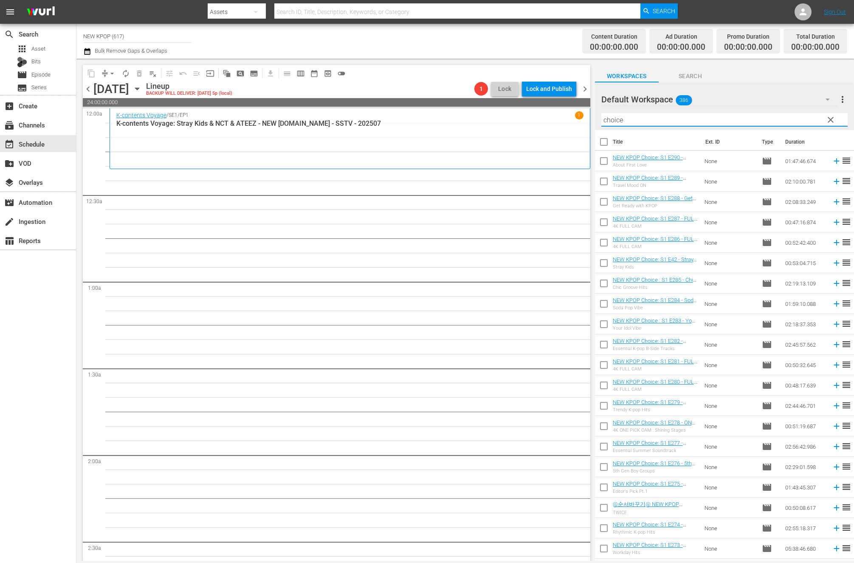
checkbox input "true"
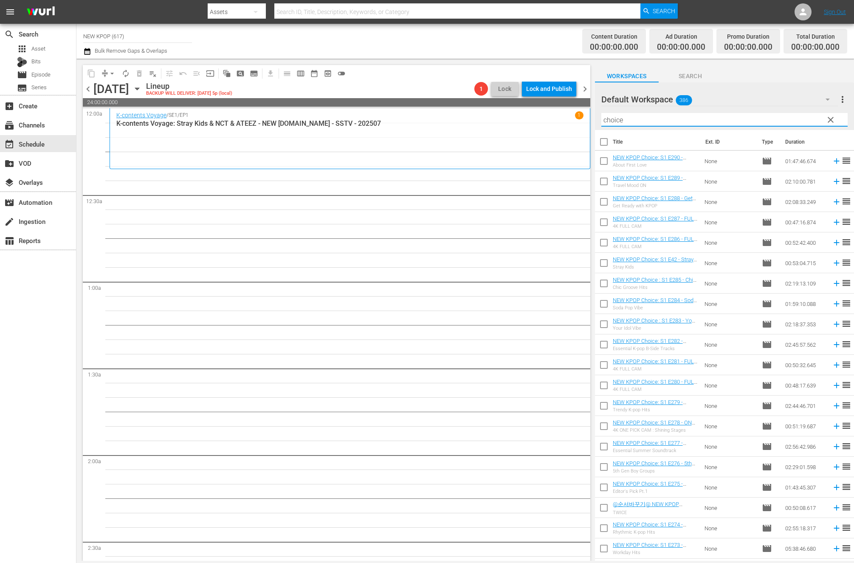
checkbox input "true"
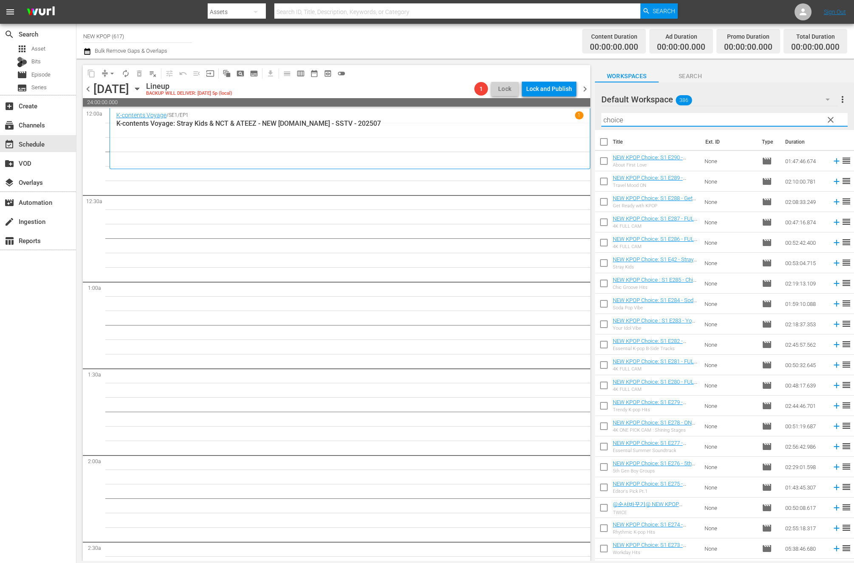
checkbox input "true"
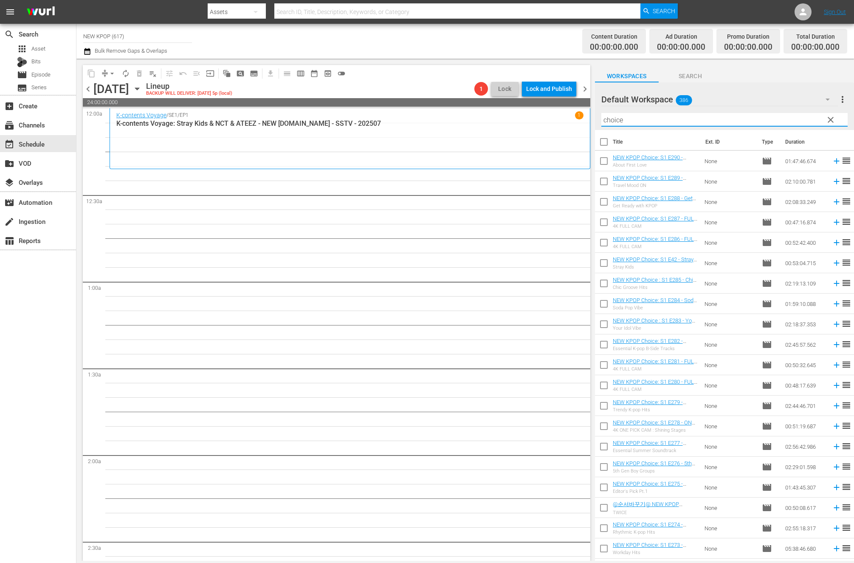
checkbox input "true"
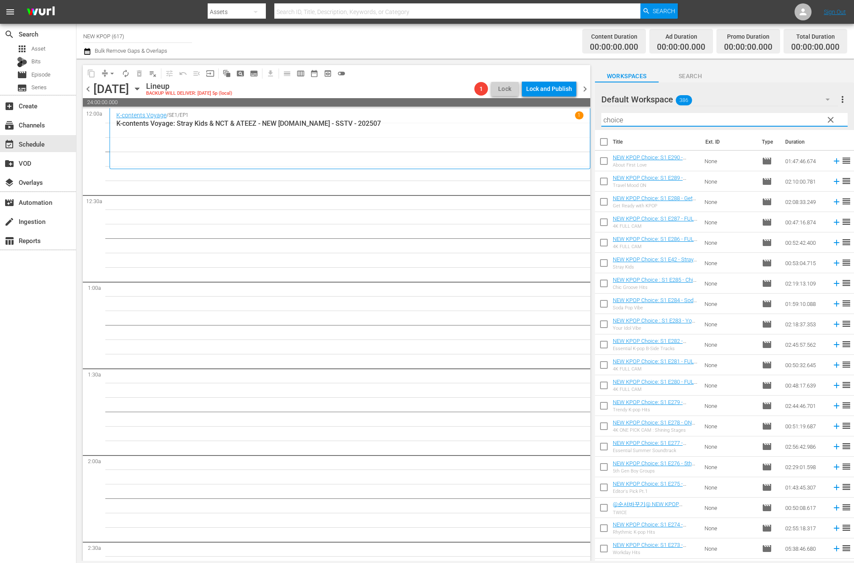
checkbox input "true"
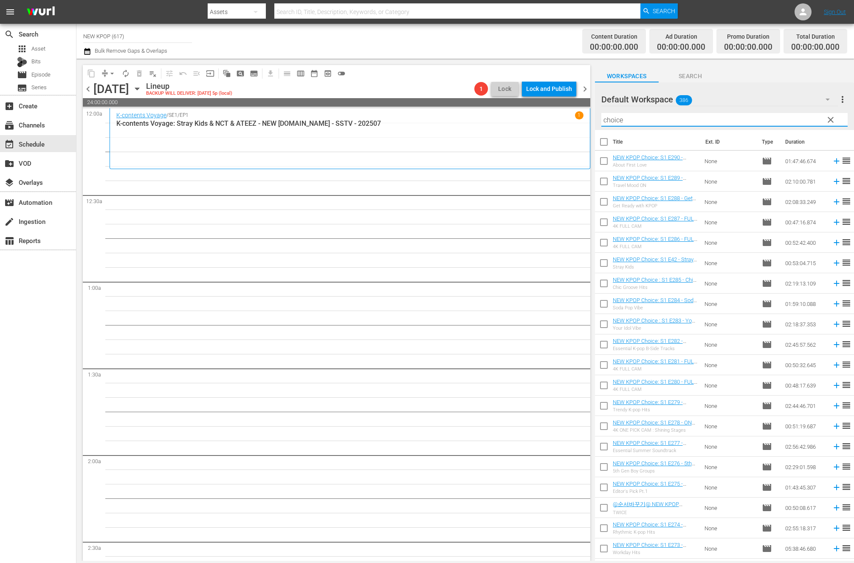
checkbox input "true"
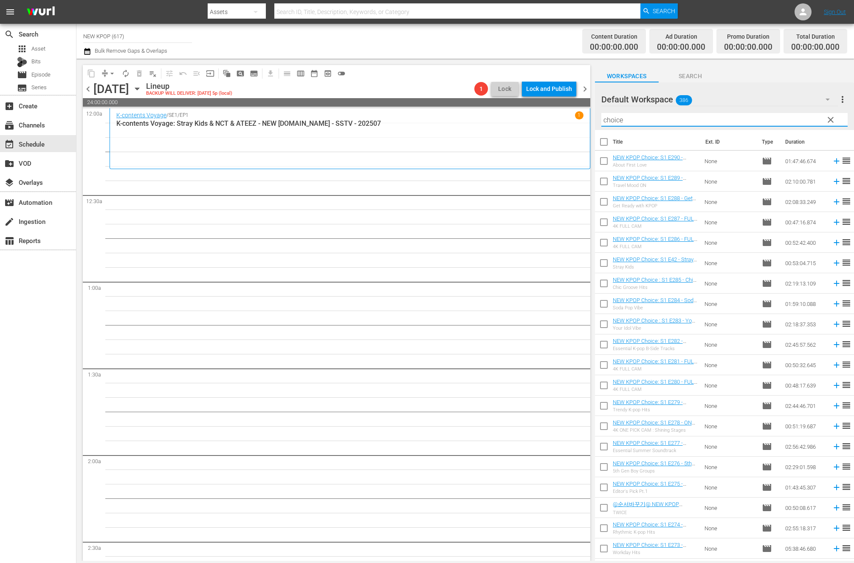
checkbox input "true"
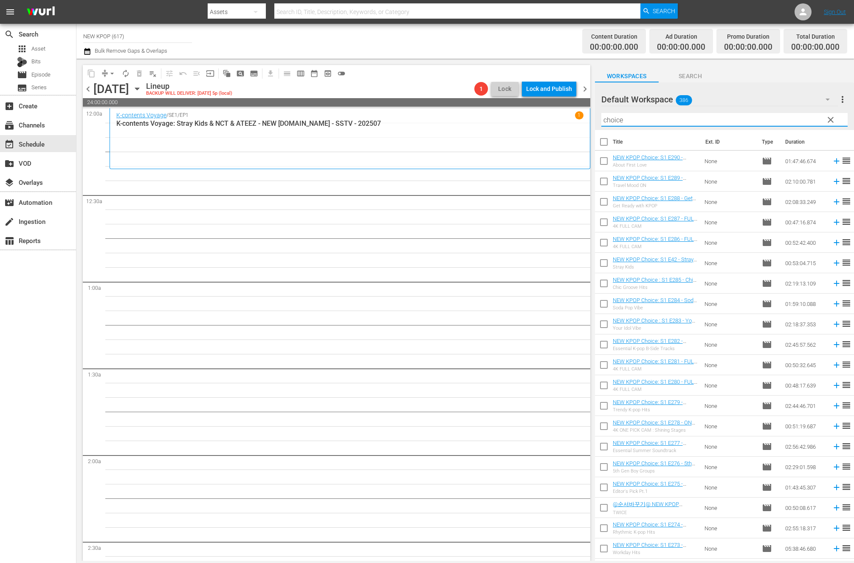
checkbox input "true"
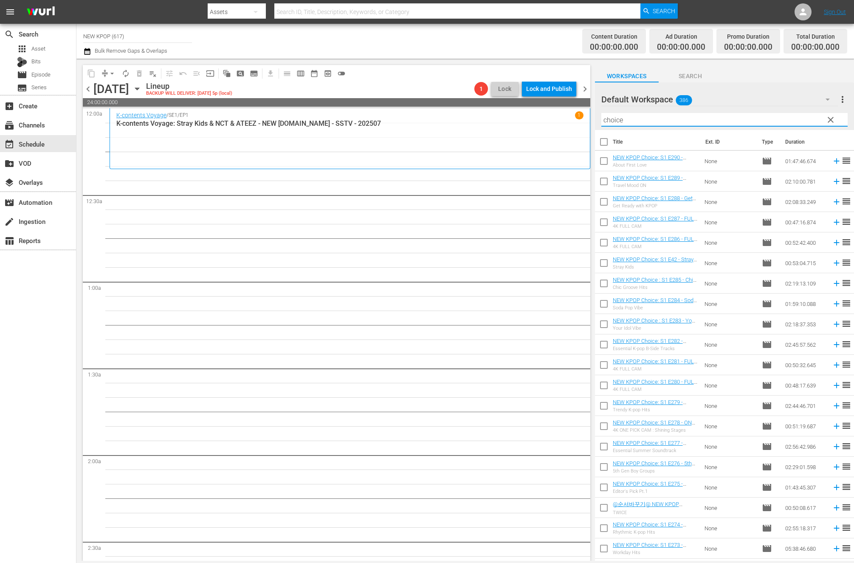
checkbox input "true"
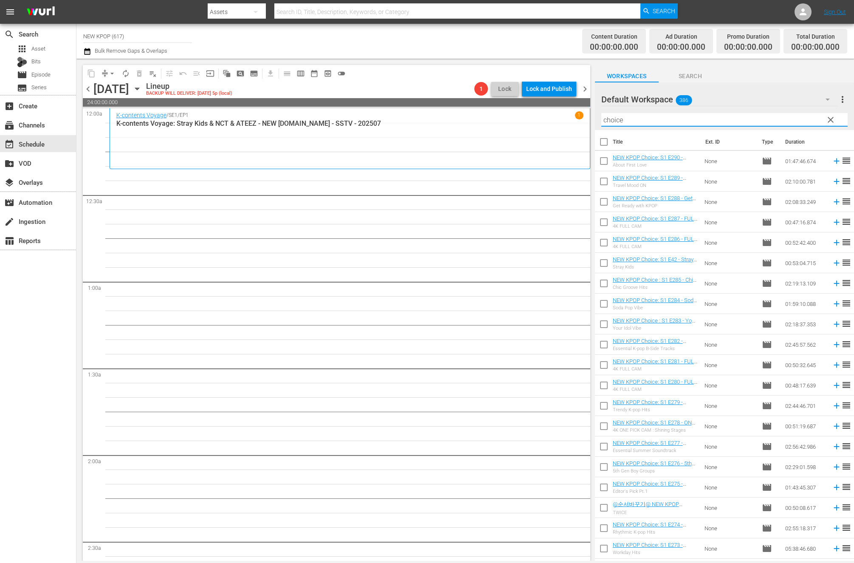
checkbox input "true"
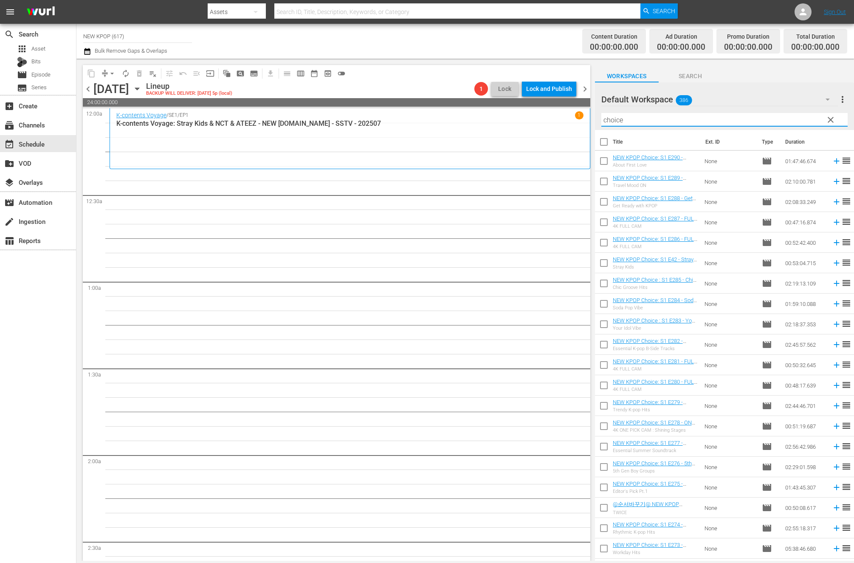
checkbox input "true"
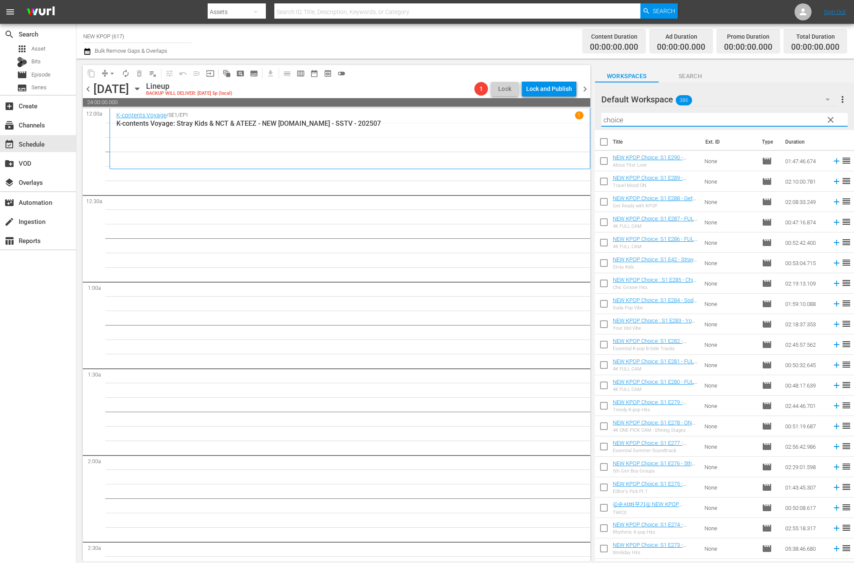
checkbox input "true"
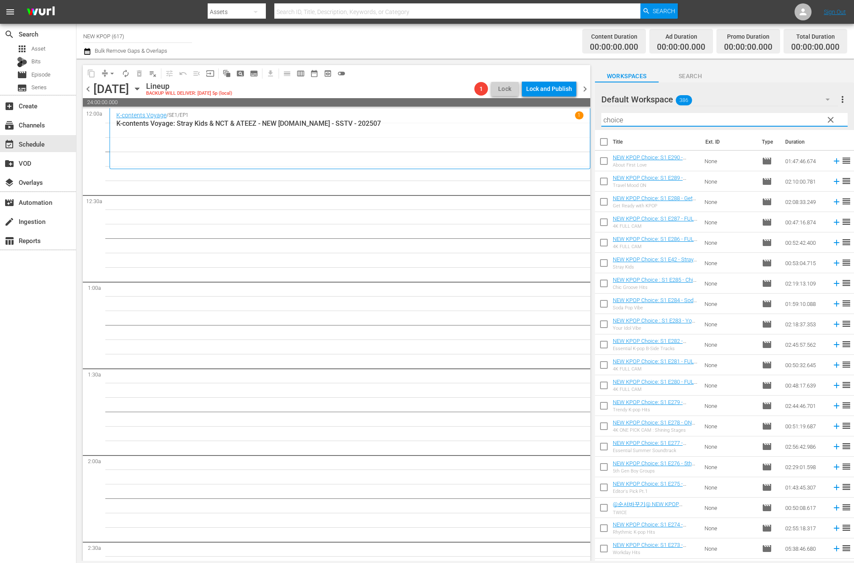
checkbox input "true"
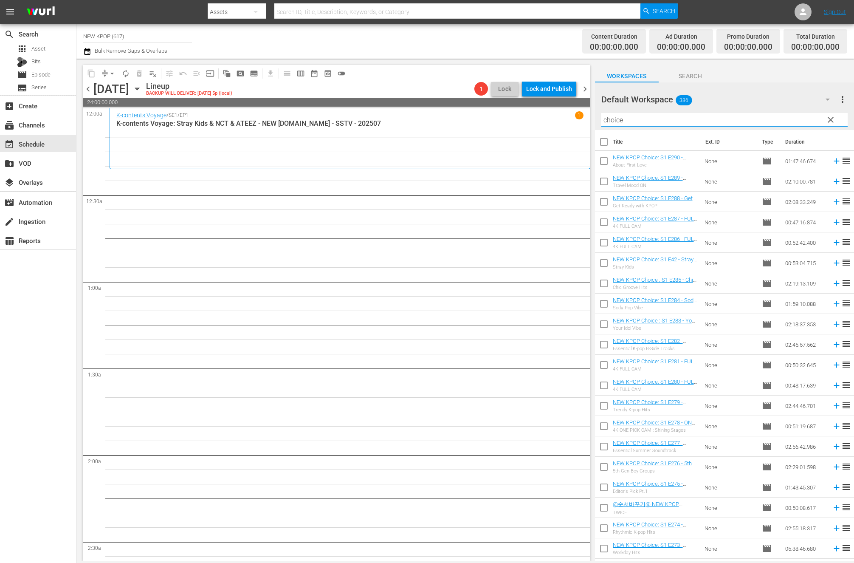
checkbox input "true"
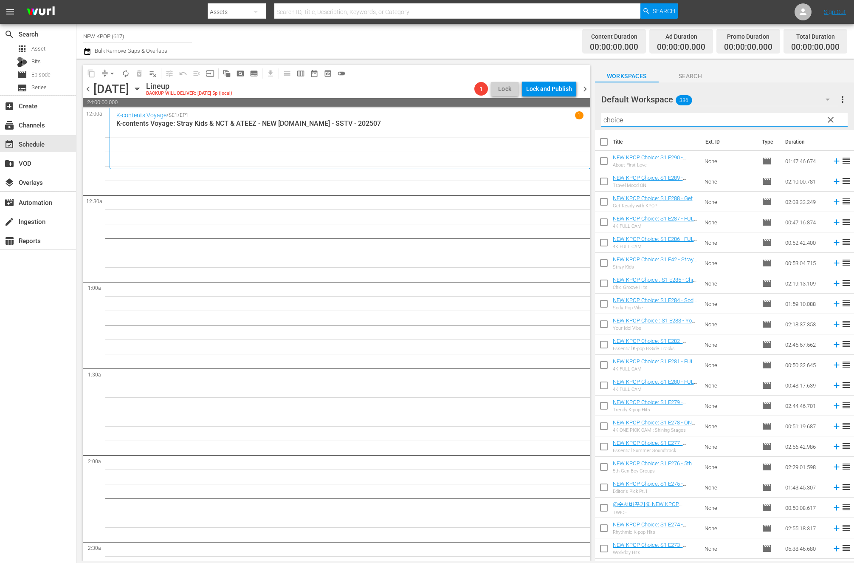
checkbox input "true"
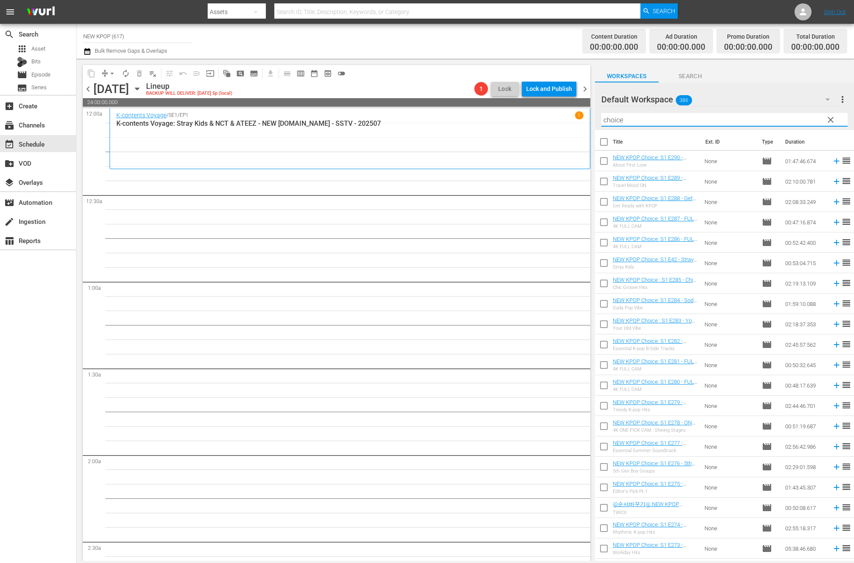
checkbox input "true"
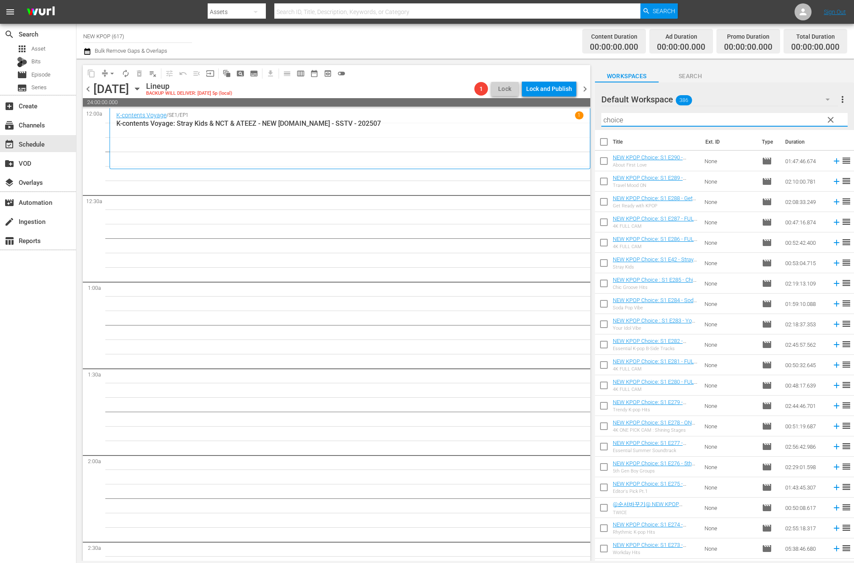
checkbox input "true"
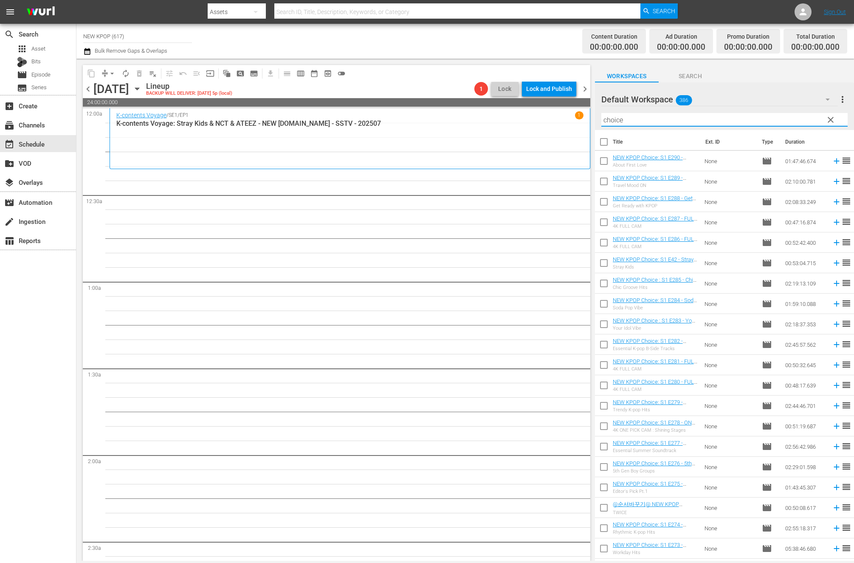
checkbox input "true"
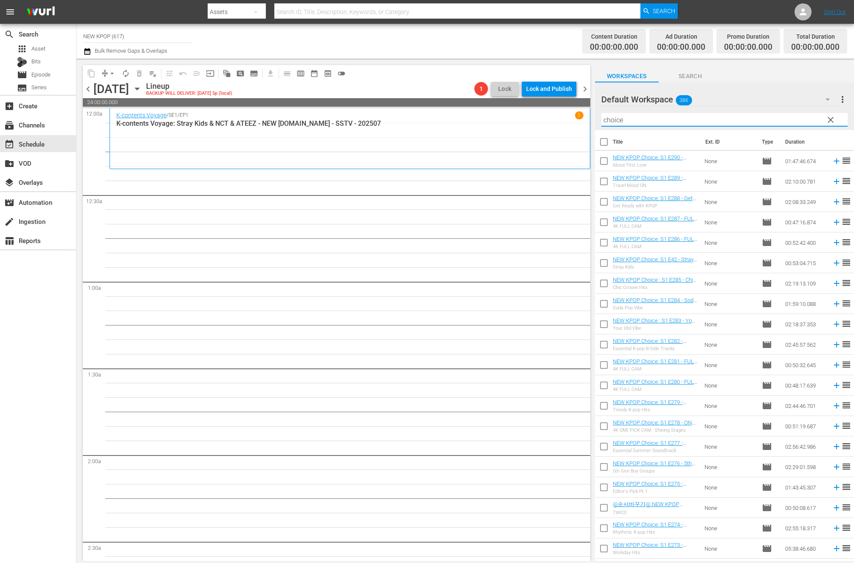
checkbox input "true"
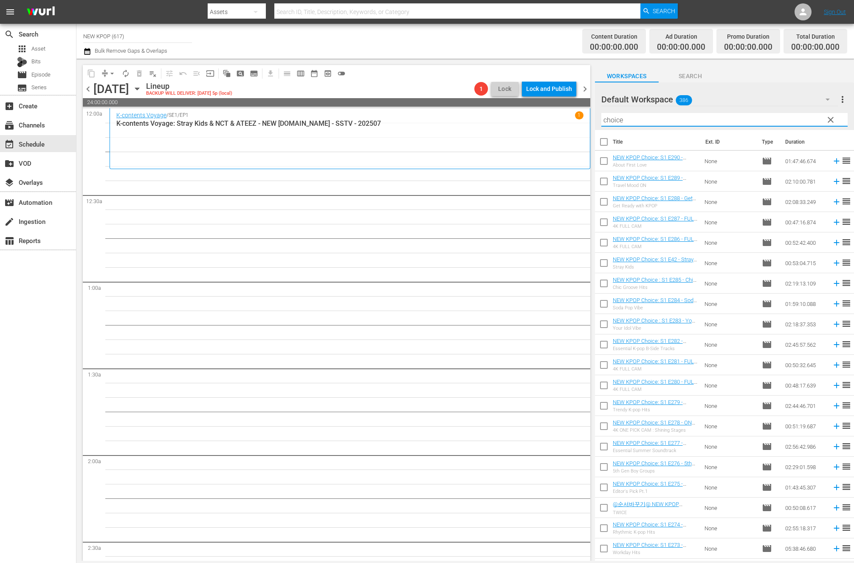
checkbox input "true"
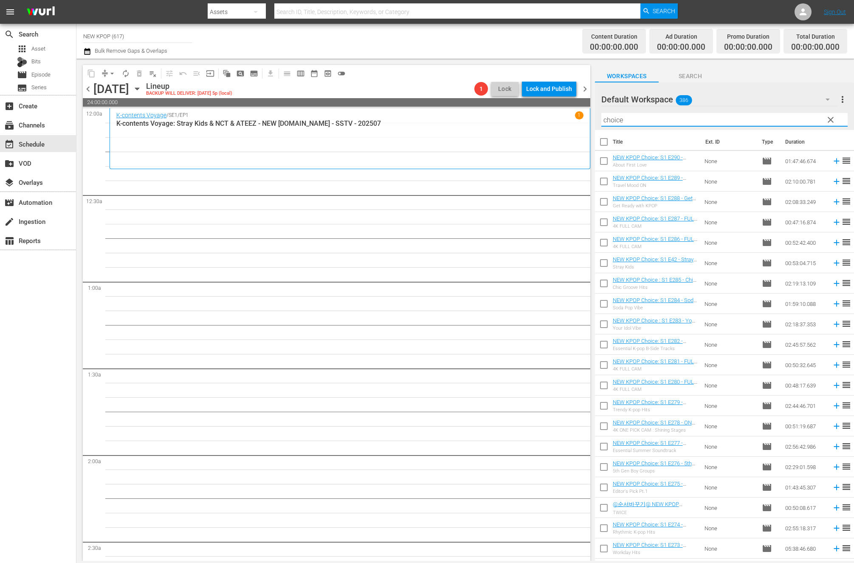
checkbox input "true"
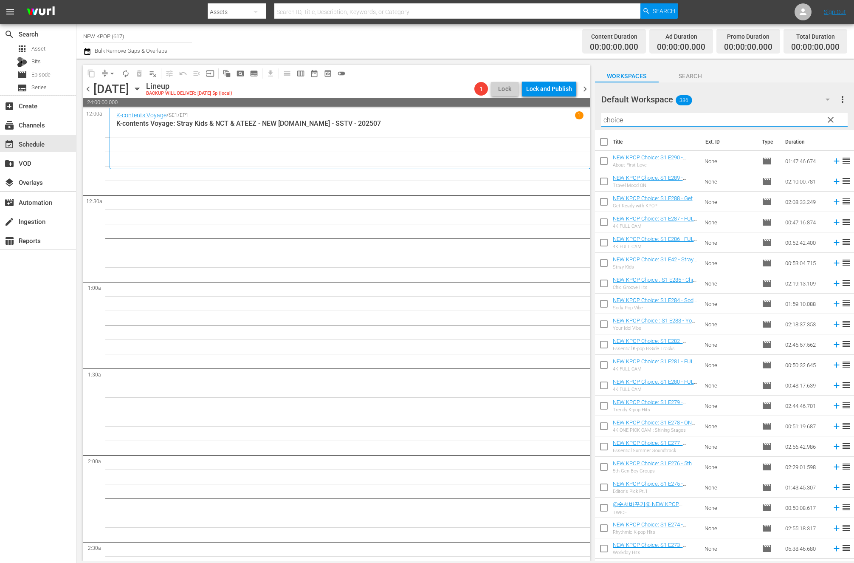
checkbox input "true"
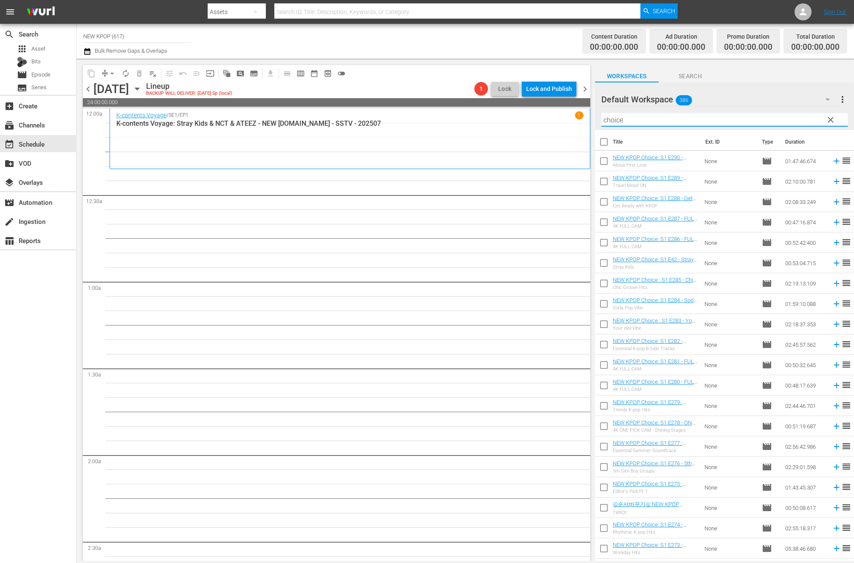
checkbox input "true"
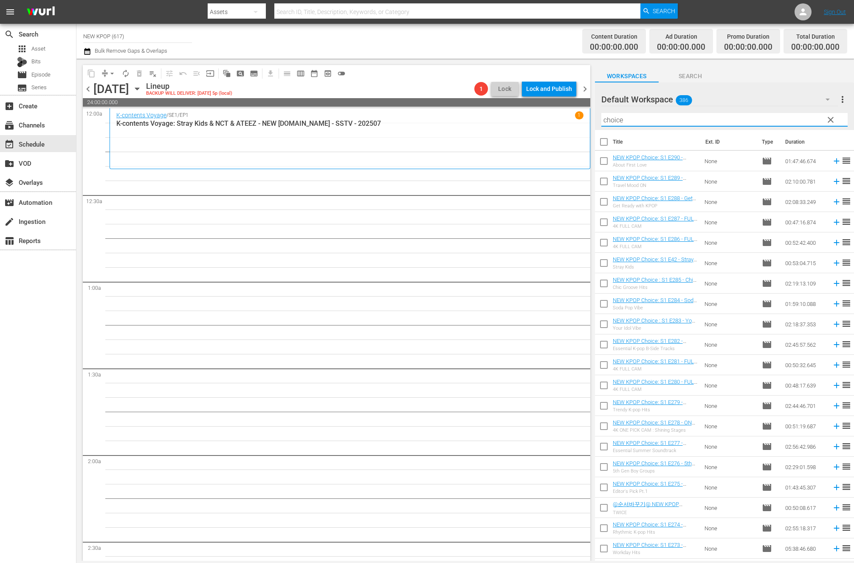
checkbox input "true"
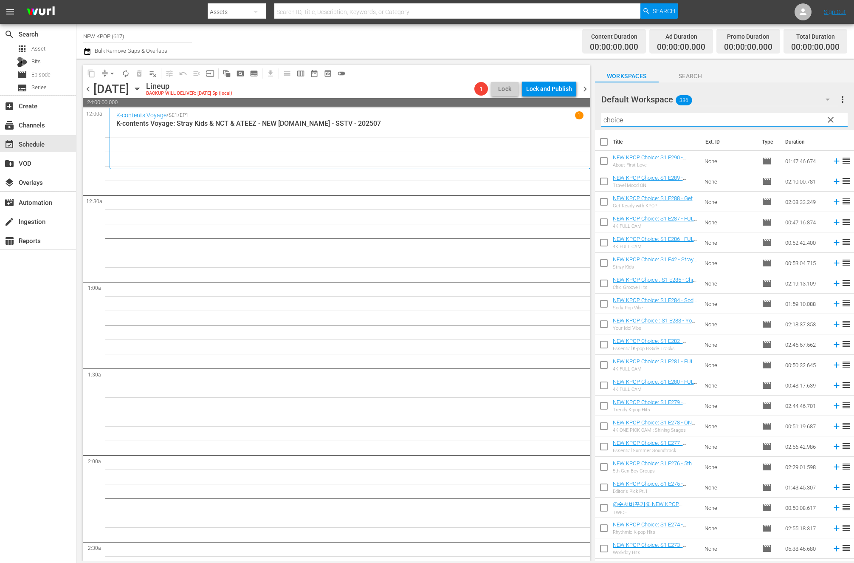
checkbox input "true"
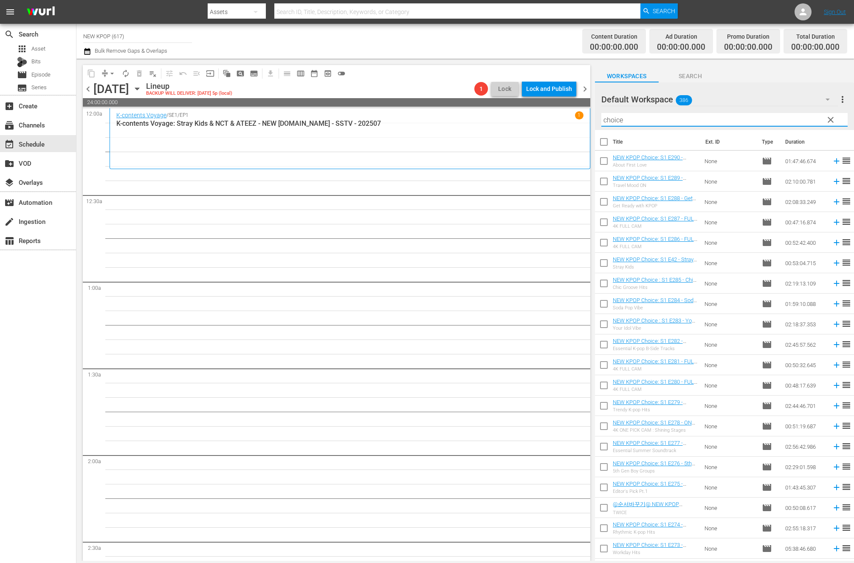
checkbox input "true"
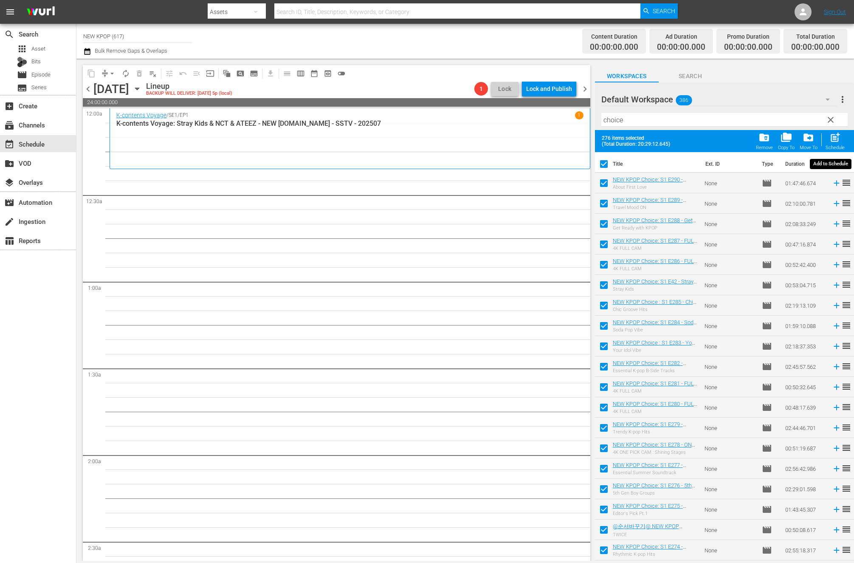
click at [835, 140] on span "post_add" at bounding box center [834, 137] width 11 height 11
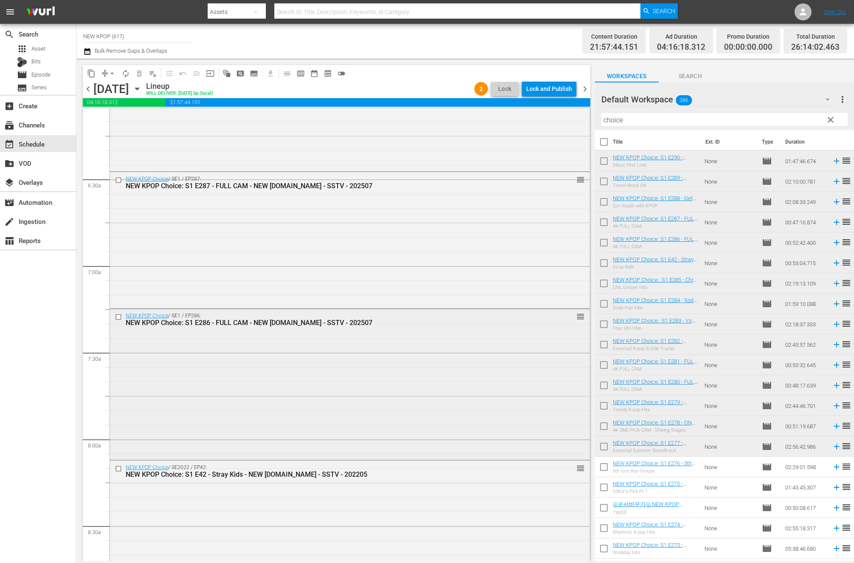
scroll to position [1057, 0]
click at [118, 466] on input "checkbox" at bounding box center [119, 466] width 9 height 7
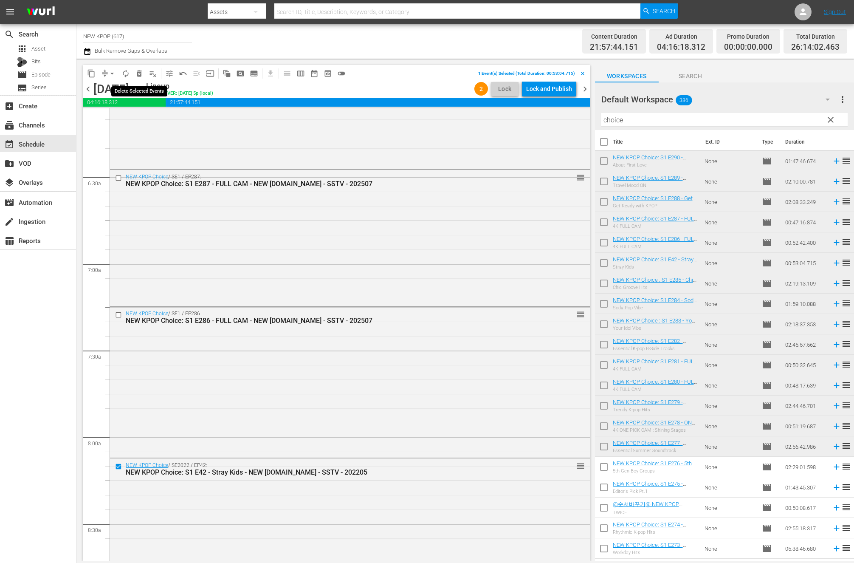
click at [141, 70] on span "delete_forever_outlined" at bounding box center [139, 73] width 8 height 8
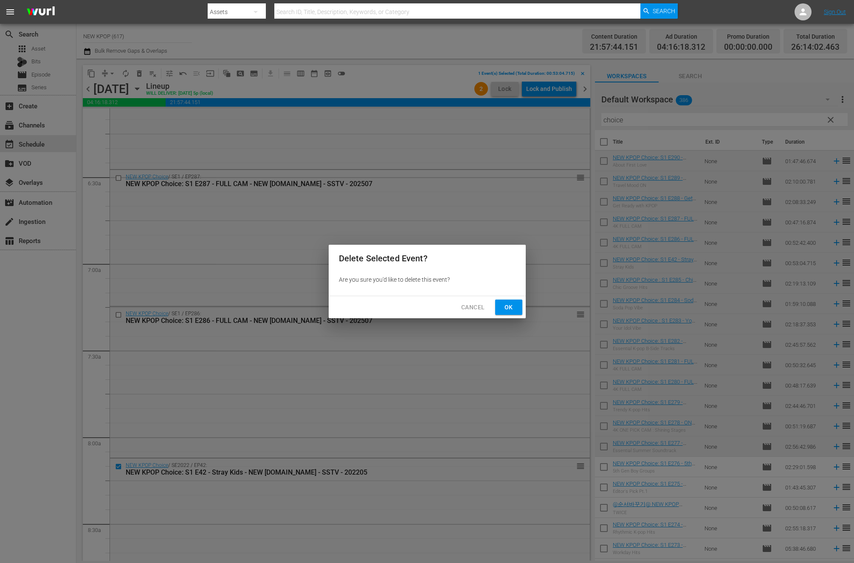
click at [516, 310] on button "Ok" at bounding box center [508, 307] width 27 height 16
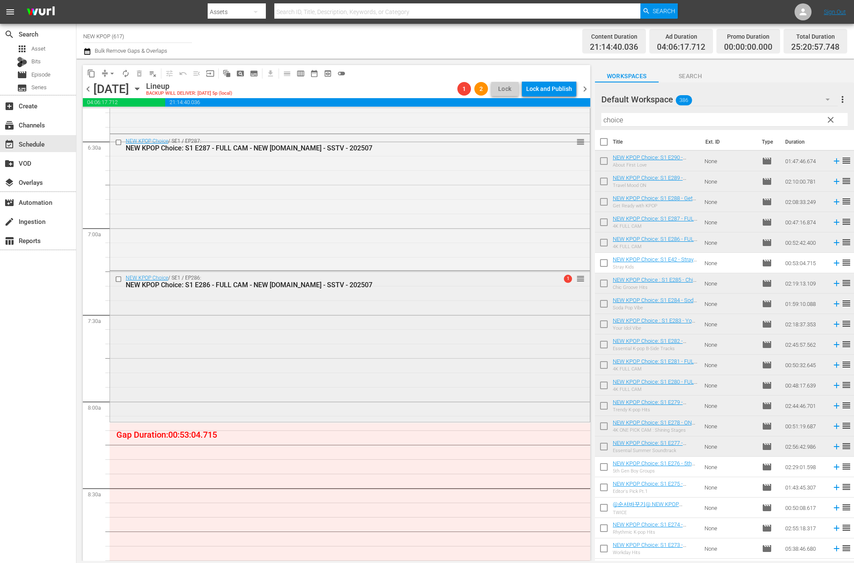
scroll to position [1272, 0]
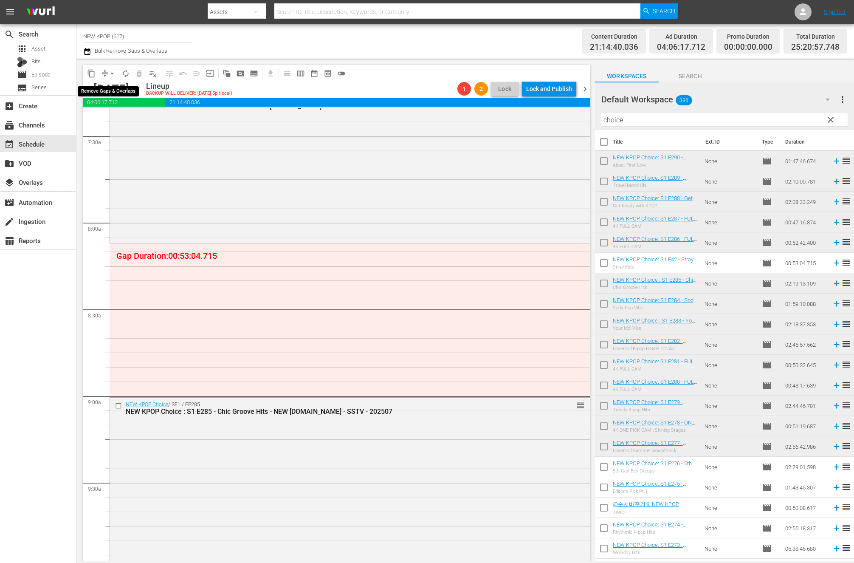
click at [113, 73] on span "arrow_drop_down" at bounding box center [112, 73] width 8 height 8
click at [134, 124] on li "Align to End of Previous Day" at bounding box center [112, 119] width 89 height 14
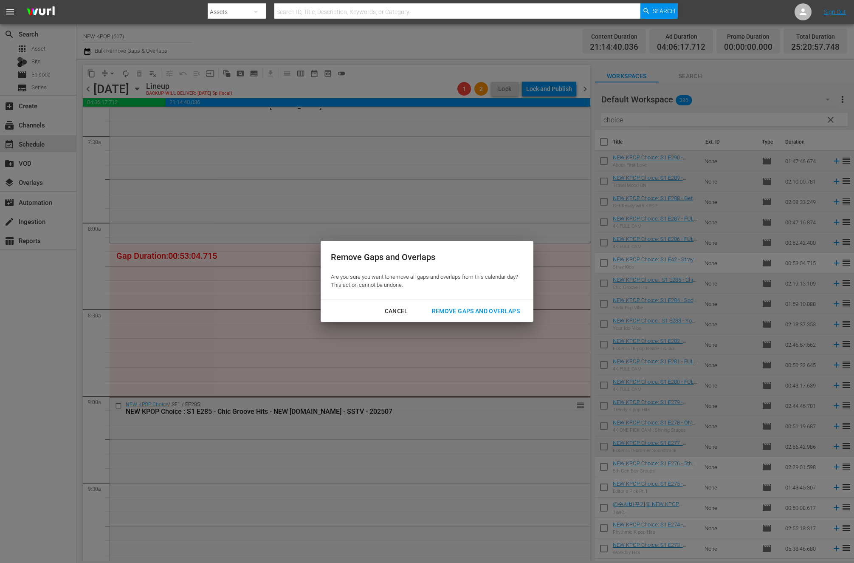
click at [526, 318] on button "Remove Gaps and Overlaps" at bounding box center [476, 311] width 108 height 16
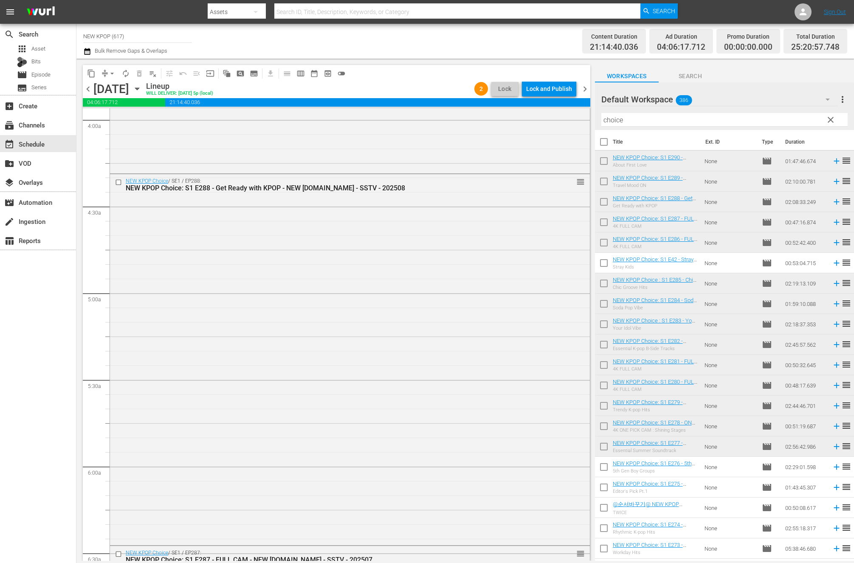
scroll to position [0, 0]
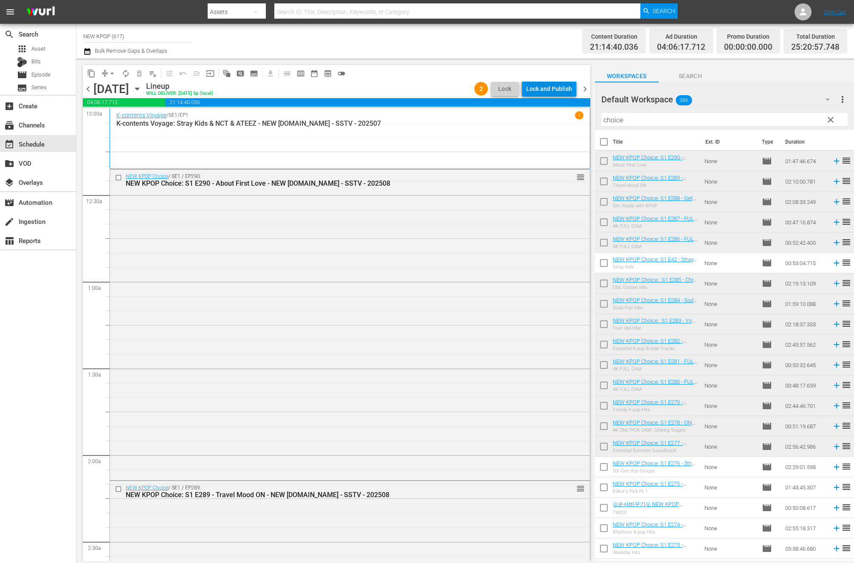
click at [556, 91] on div "Lock and Publish" at bounding box center [549, 88] width 46 height 15
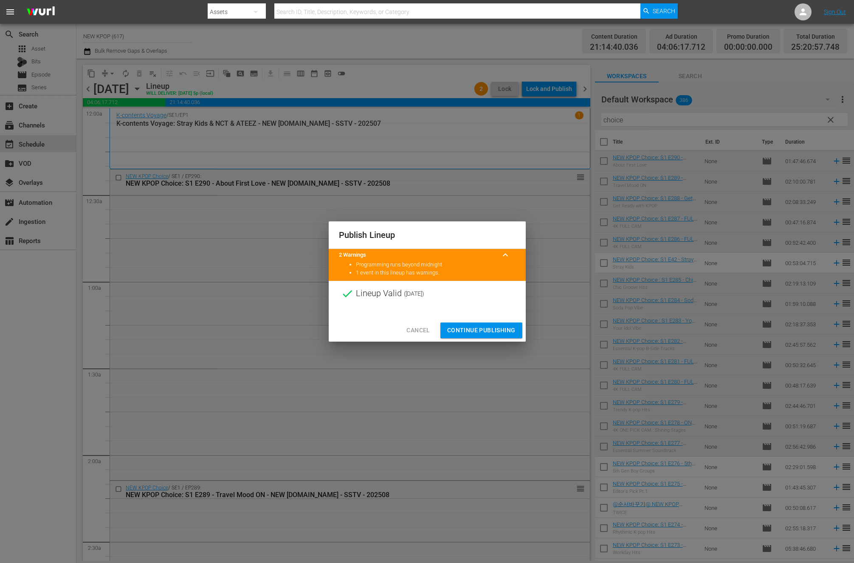
click at [475, 335] on span "Continue Publishing" at bounding box center [481, 330] width 68 height 11
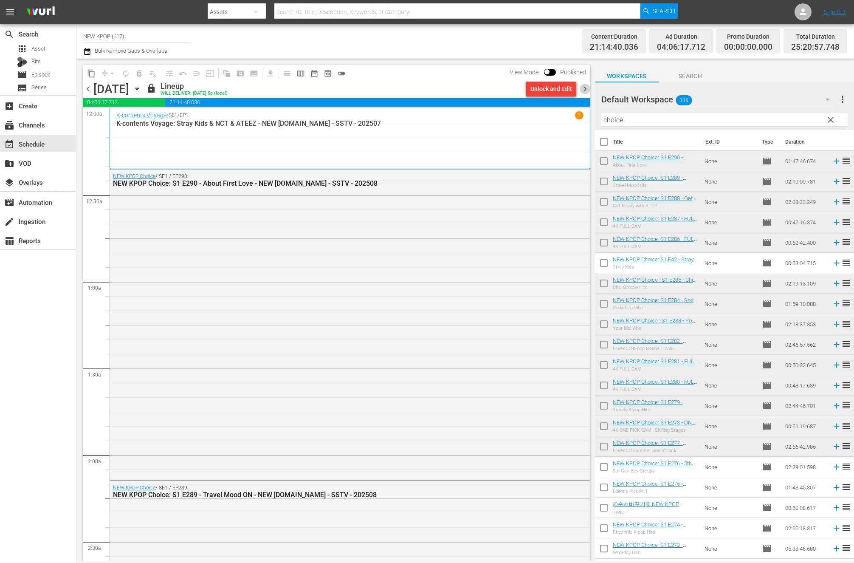
click at [586, 88] on span "chevron_right" at bounding box center [585, 89] width 11 height 11
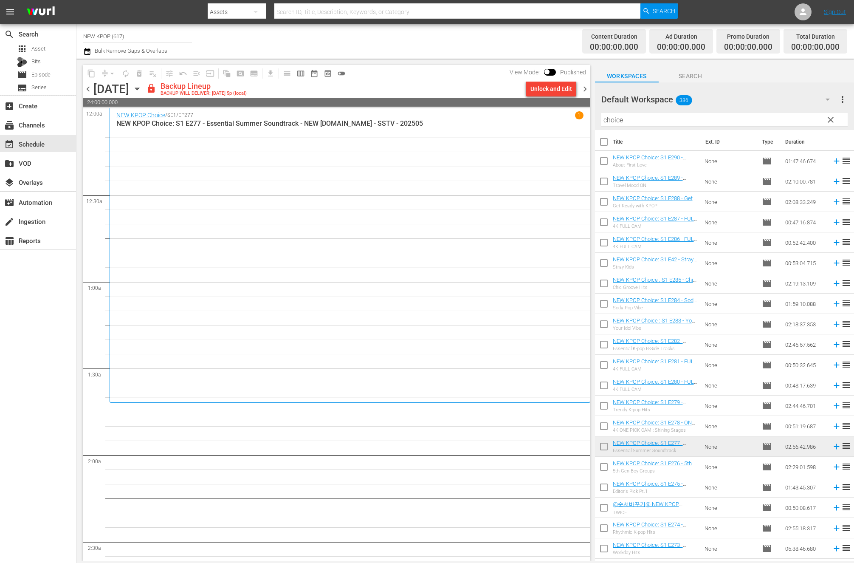
click at [566, 89] on div "Unlock and Edit" at bounding box center [551, 88] width 42 height 15
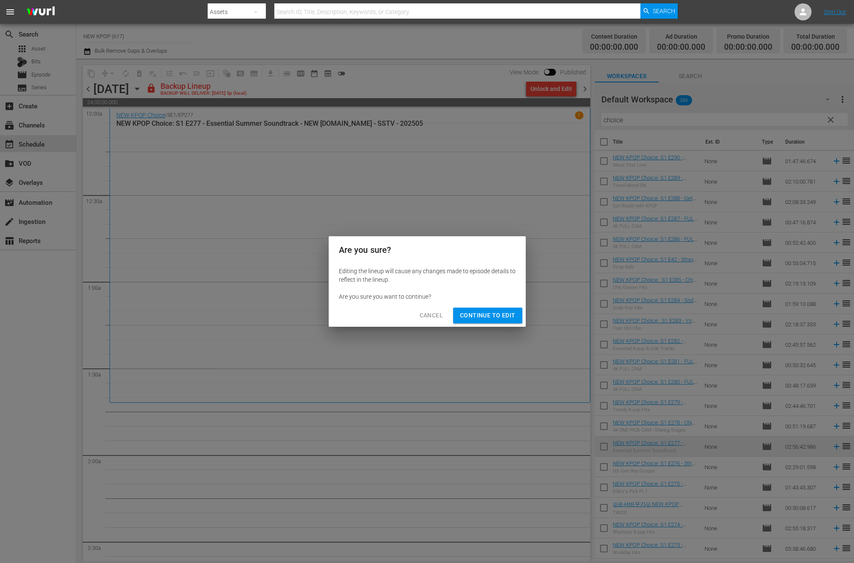
click at [506, 320] on span "Continue to Edit" at bounding box center [487, 315] width 55 height 11
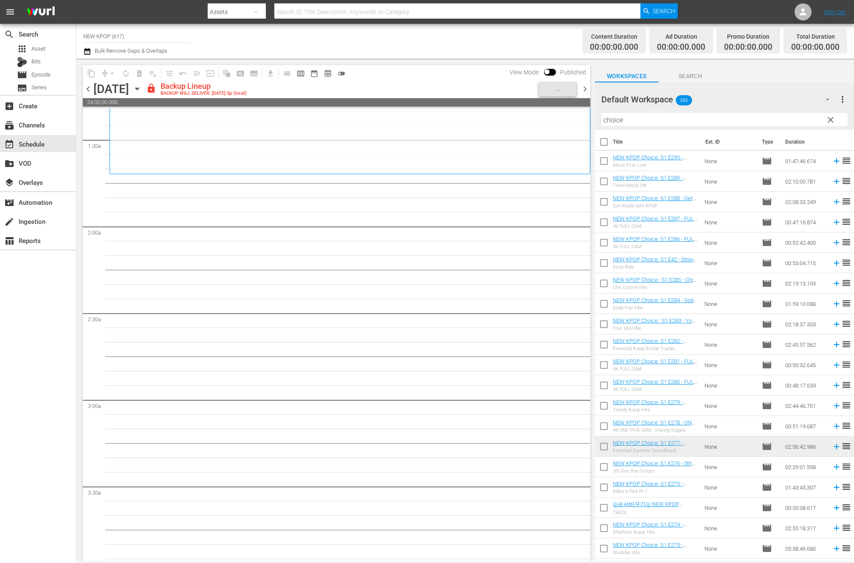
scroll to position [126, 0]
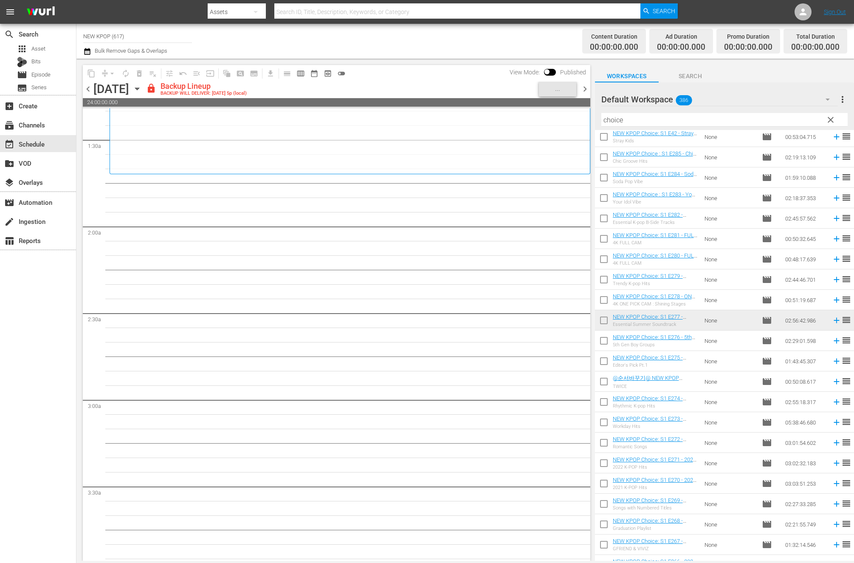
click at [607, 339] on input "checkbox" at bounding box center [604, 342] width 18 height 18
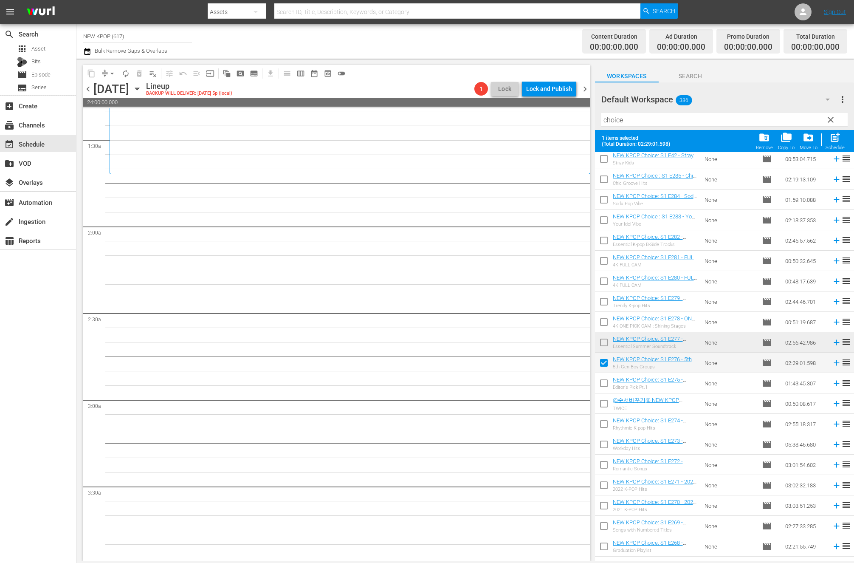
scroll to position [315, 0]
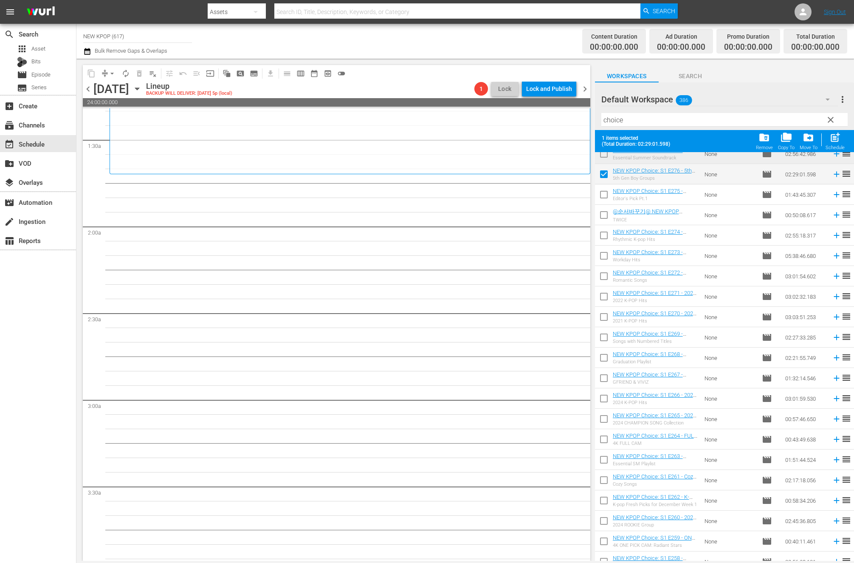
click at [606, 197] on input "checkbox" at bounding box center [604, 196] width 18 height 18
click at [604, 220] on input "checkbox" at bounding box center [604, 217] width 18 height 18
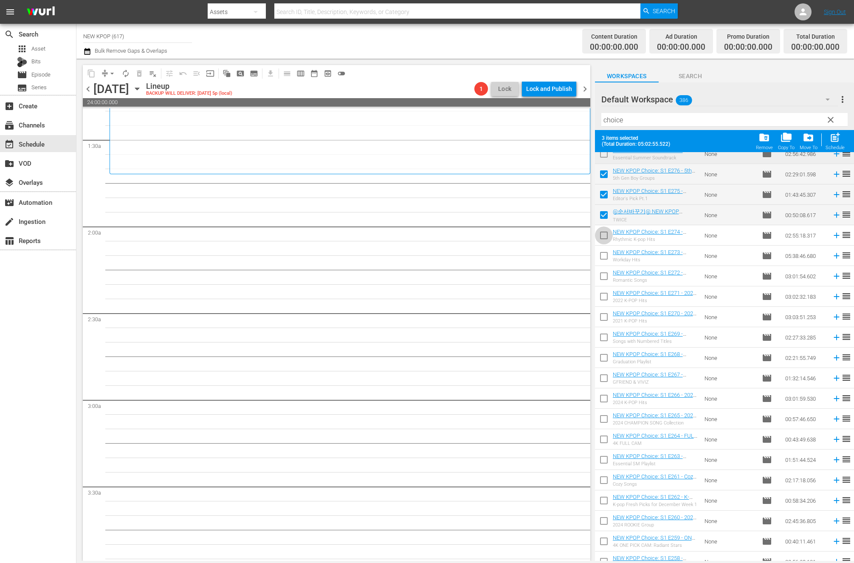
click at [601, 236] on input "checkbox" at bounding box center [604, 237] width 18 height 18
click at [605, 273] on input "checkbox" at bounding box center [604, 278] width 18 height 18
click at [605, 304] on input "checkbox" at bounding box center [604, 298] width 18 height 18
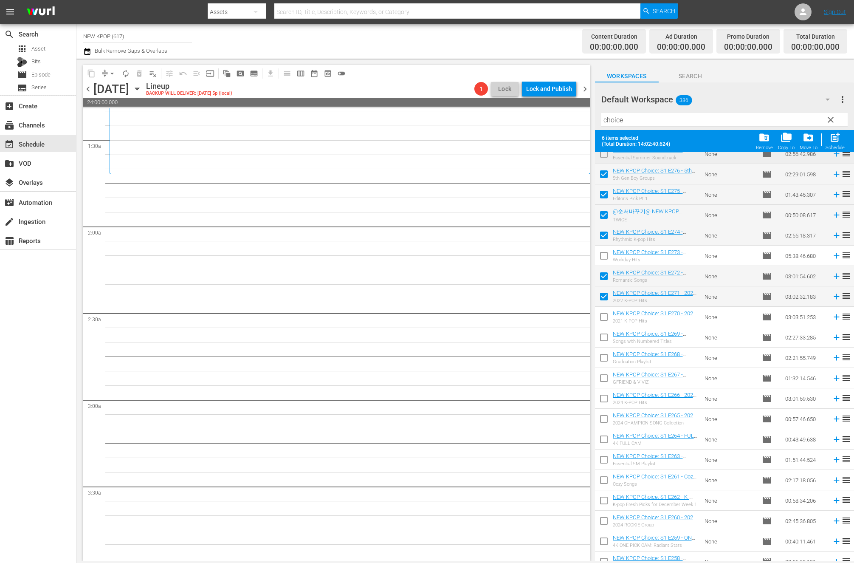
click at [604, 312] on input "checkbox" at bounding box center [604, 319] width 18 height 18
click at [605, 338] on input "checkbox" at bounding box center [604, 339] width 18 height 18
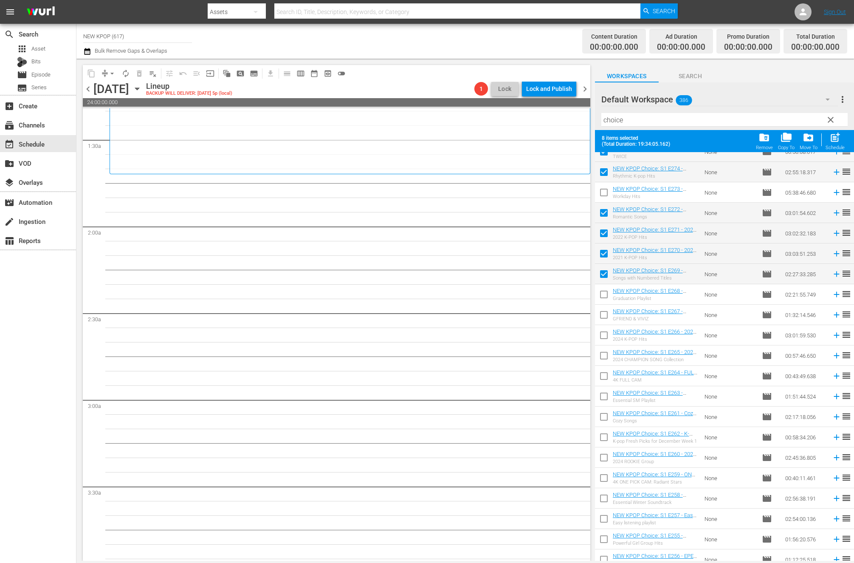
scroll to position [563, 0]
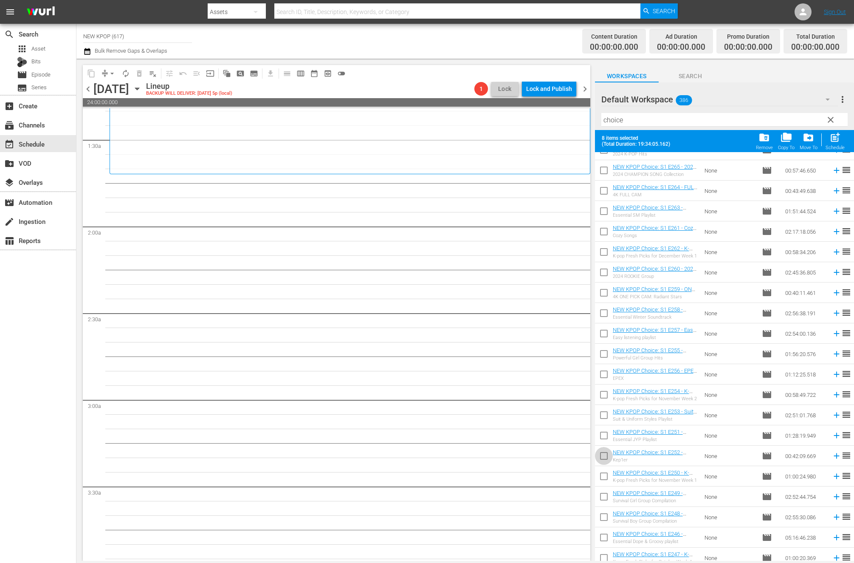
click at [607, 452] on input "checkbox" at bounding box center [604, 457] width 18 height 18
click at [605, 410] on input "checkbox" at bounding box center [604, 417] width 18 height 18
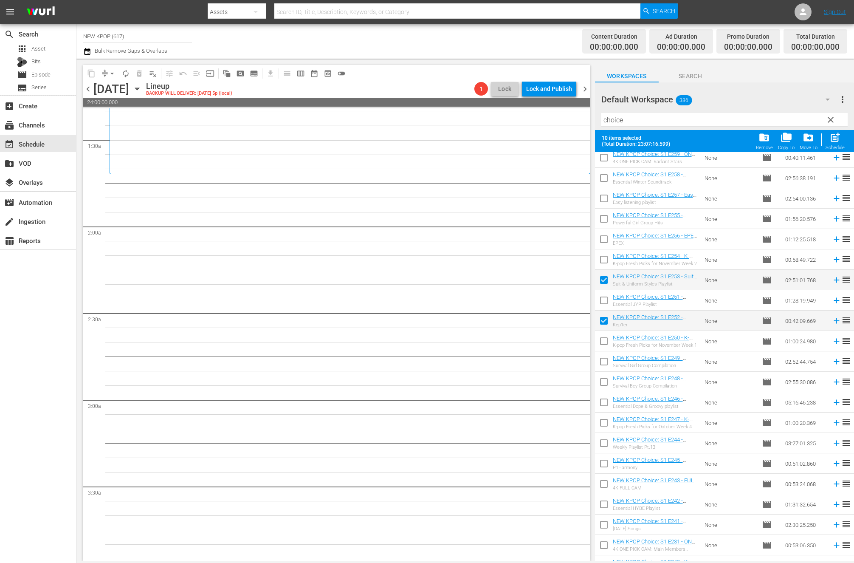
scroll to position [765, 0]
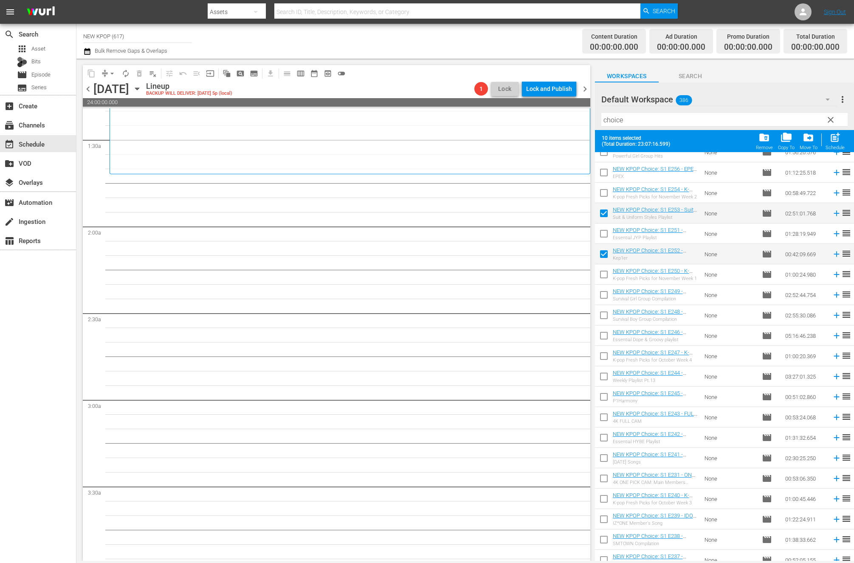
click at [606, 310] on input "checkbox" at bounding box center [604, 317] width 18 height 18
click at [606, 339] on input "checkbox" at bounding box center [604, 337] width 18 height 18
click at [609, 312] on input "checkbox" at bounding box center [604, 317] width 18 height 18
click at [831, 134] on span "post_add" at bounding box center [834, 137] width 11 height 11
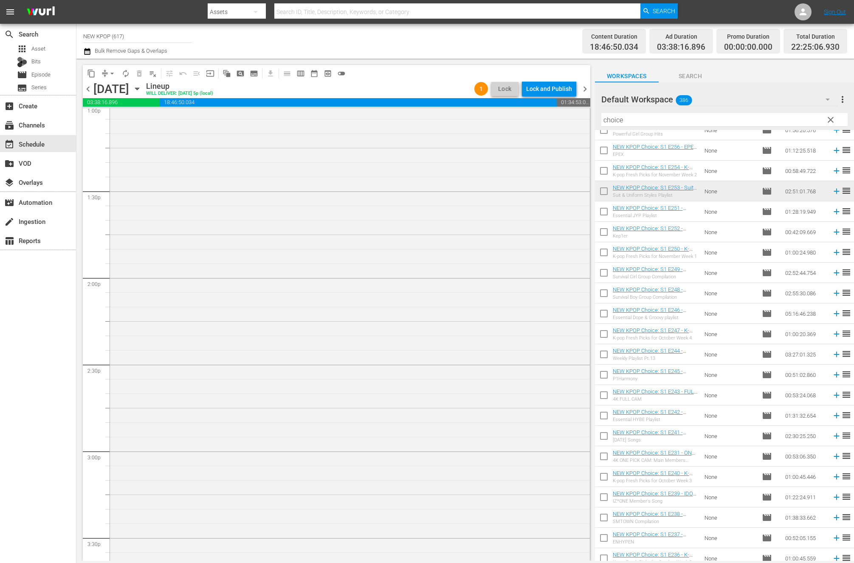
scroll to position [2179, 0]
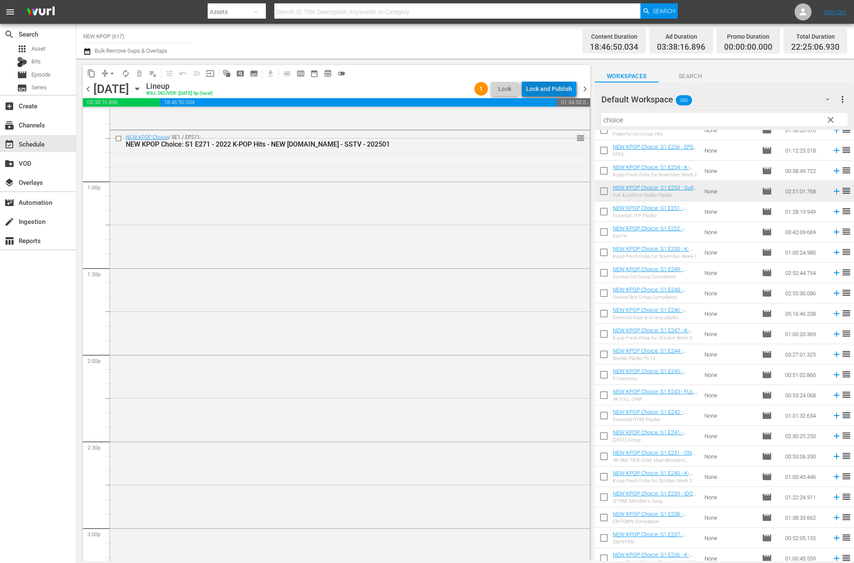
click at [538, 93] on div "Lock and Publish" at bounding box center [549, 88] width 46 height 15
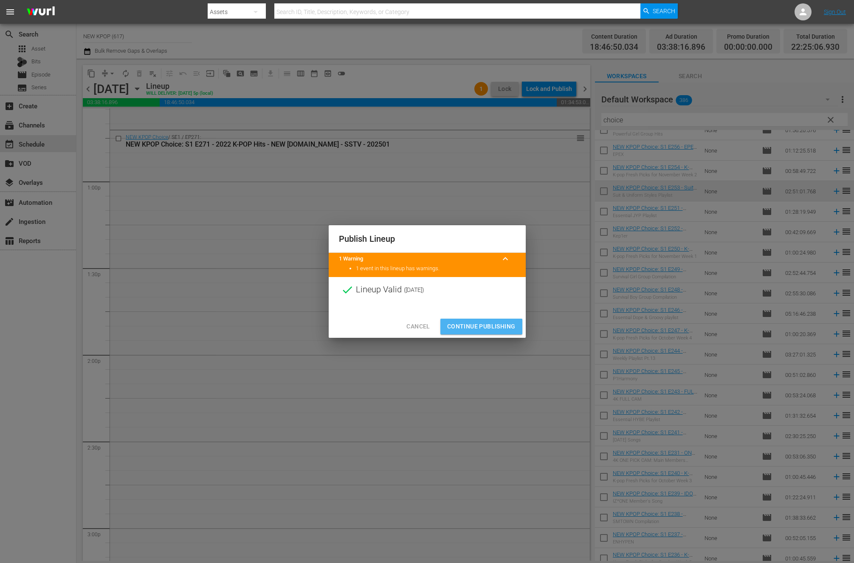
click at [495, 333] on button "Continue Publishing" at bounding box center [481, 326] width 82 height 16
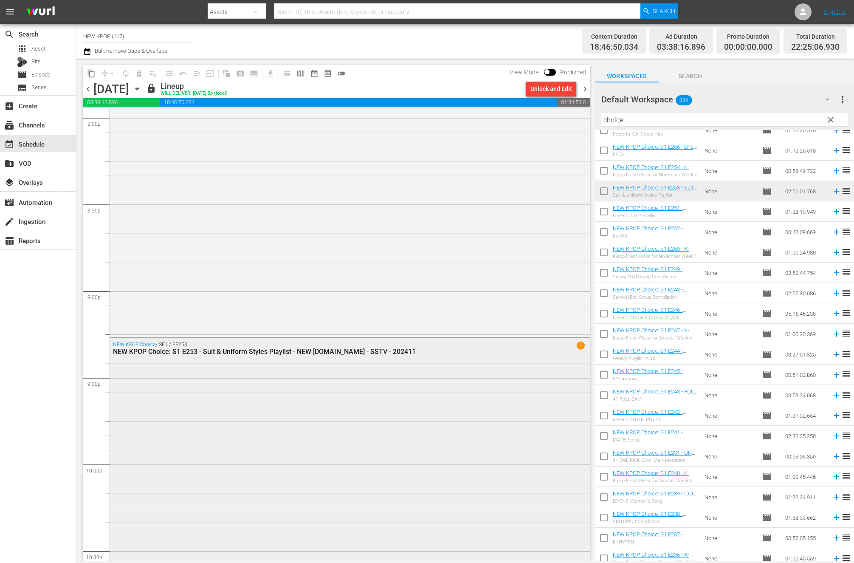
scroll to position [3726, 0]
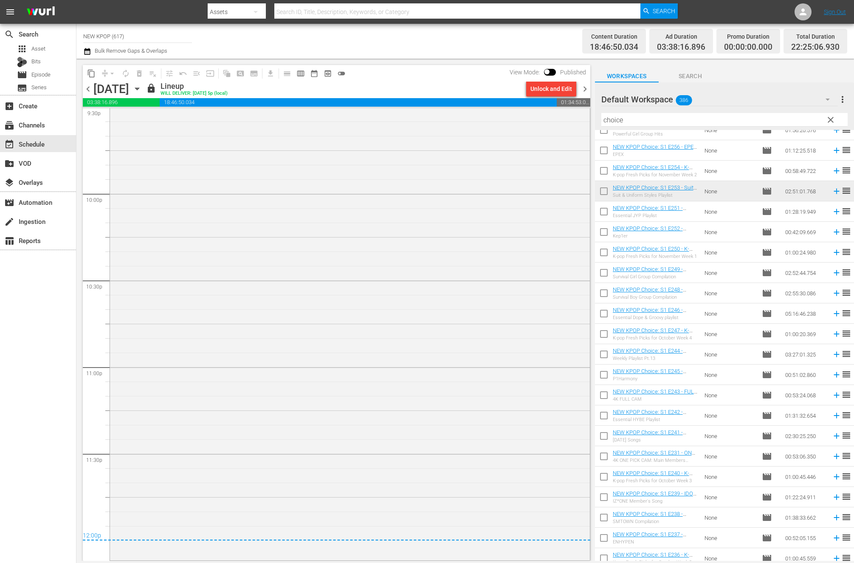
click at [583, 89] on span "chevron_right" at bounding box center [585, 89] width 11 height 11
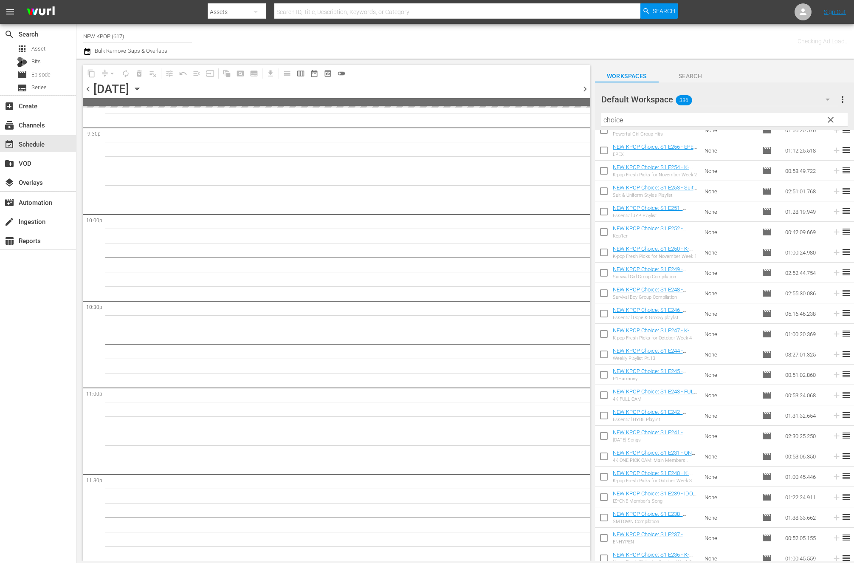
scroll to position [3705, 0]
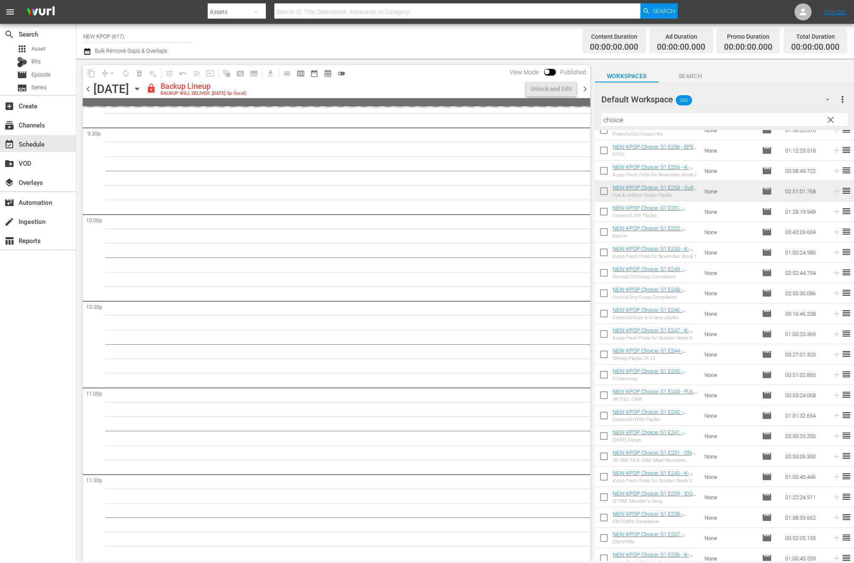
click at [698, 124] on input "choice" at bounding box center [724, 120] width 246 height 14
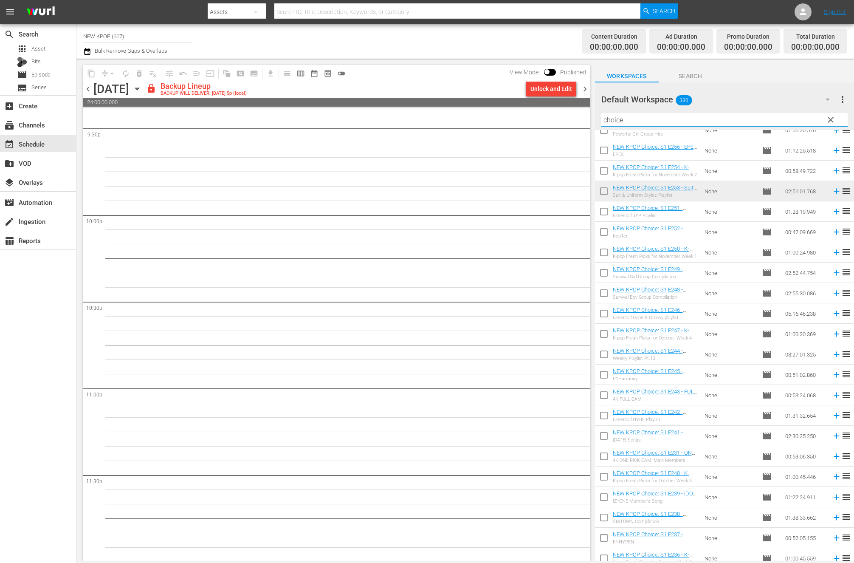
scroll to position [3706, 0]
click at [698, 124] on input "choice" at bounding box center [724, 120] width 246 height 14
click at [572, 87] on button "Unlock and Edit" at bounding box center [551, 88] width 50 height 15
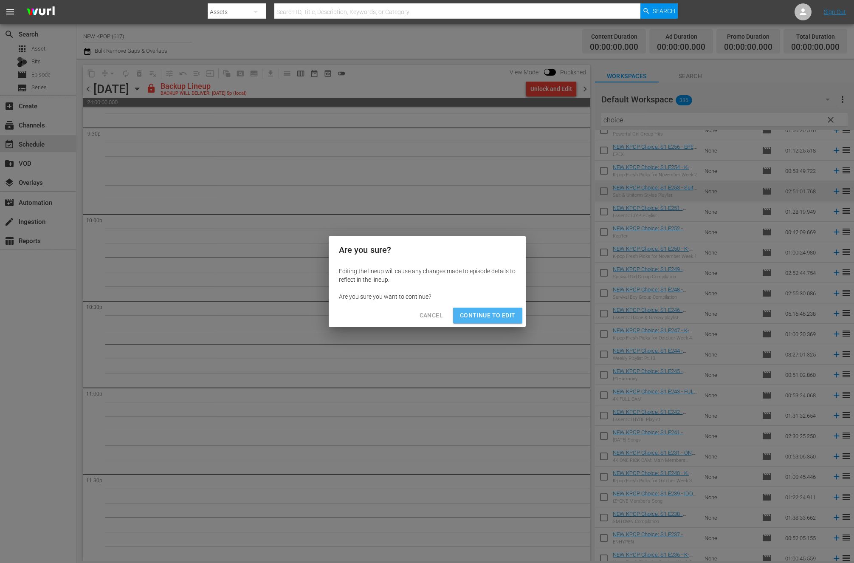
click at [491, 317] on span "Continue to Edit" at bounding box center [487, 315] width 55 height 11
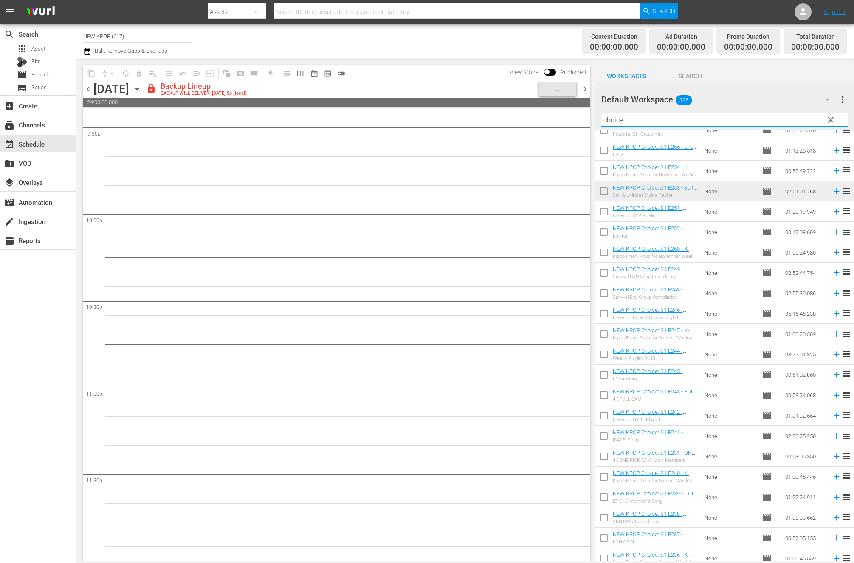
click at [614, 116] on input "choice" at bounding box center [724, 120] width 246 height 14
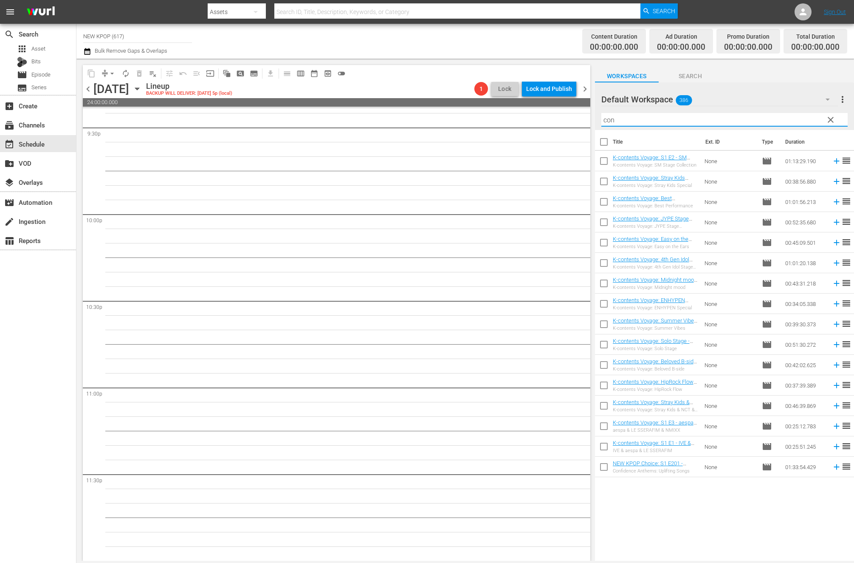
scroll to position [0, 0]
click at [601, 147] on input "checkbox" at bounding box center [604, 144] width 18 height 18
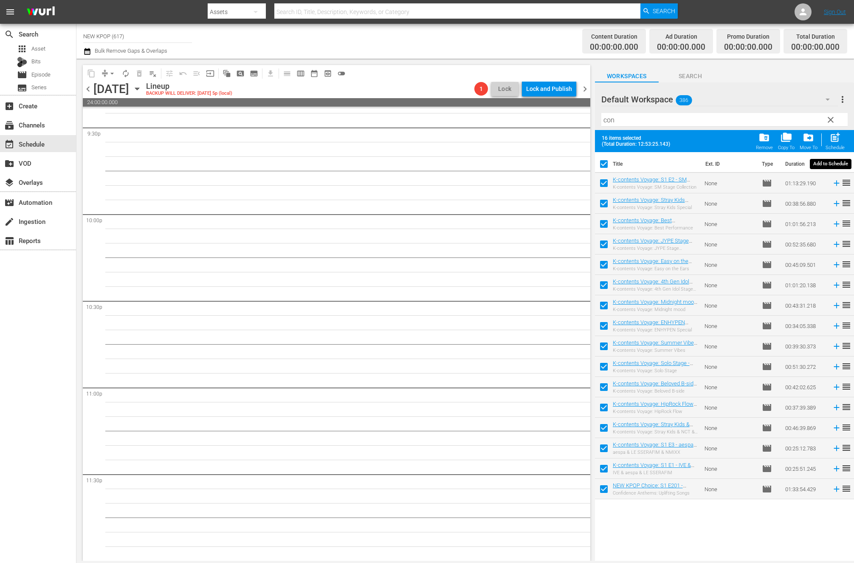
click at [839, 150] on button "post_add Schedule" at bounding box center [835, 141] width 24 height 24
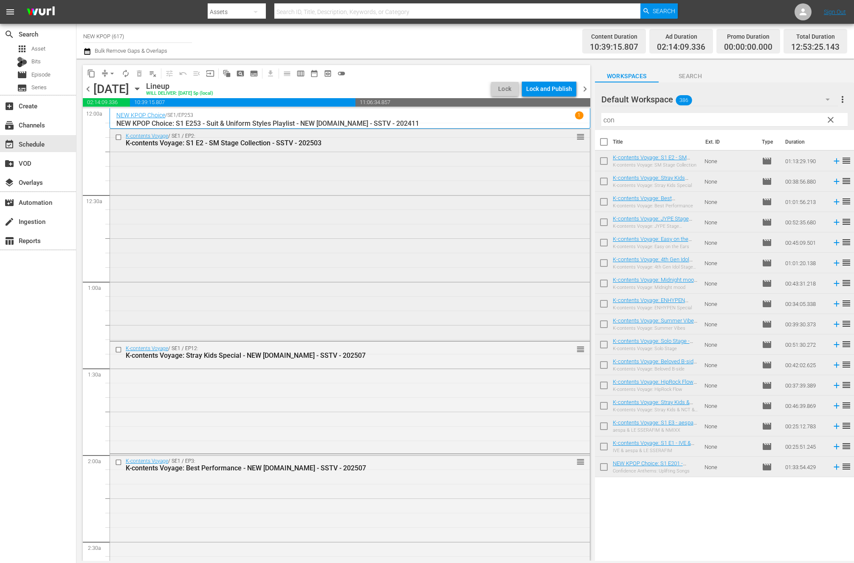
click at [459, 211] on div "K-contents Voyage / SE1 / EP2: K-contents Voyage: S1 E2 - SM Stage Collection -…" at bounding box center [350, 234] width 480 height 210
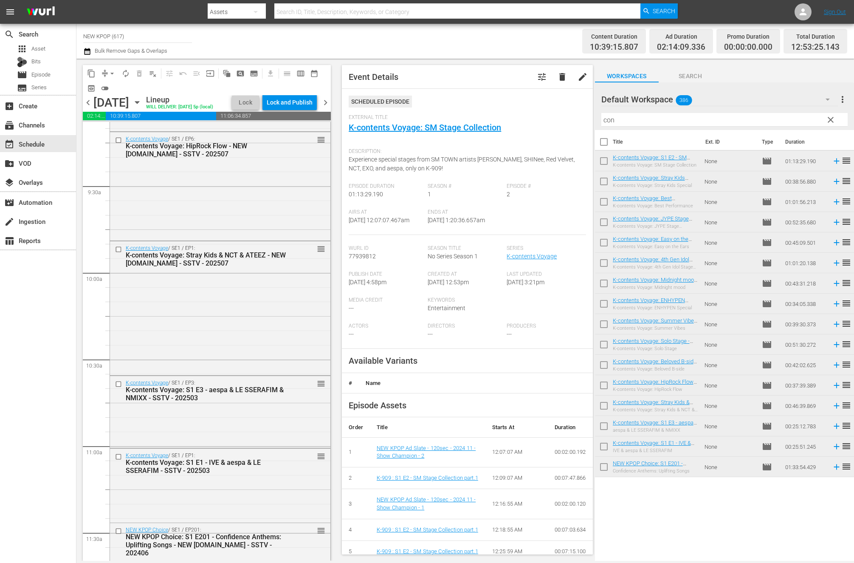
scroll to position [2128, 0]
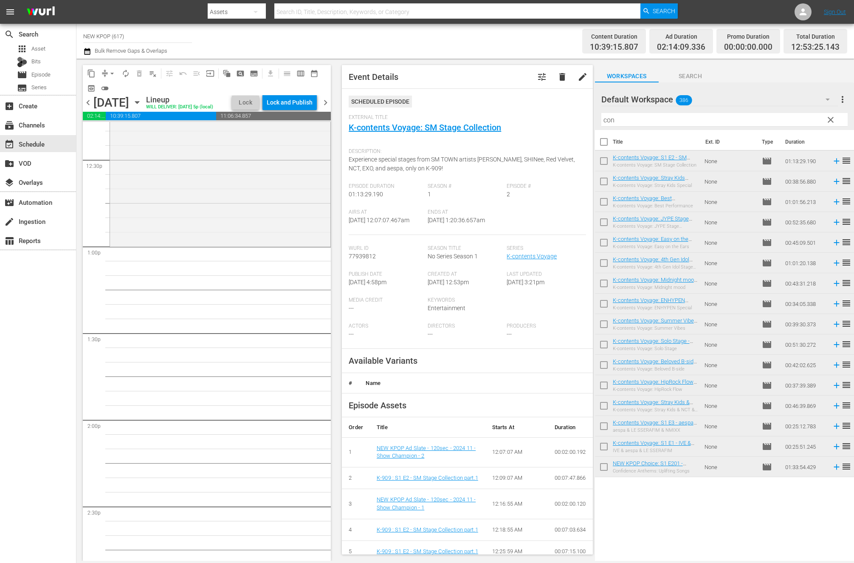
drag, startPoint x: 321, startPoint y: 335, endPoint x: 269, endPoint y: 294, distance: 66.3
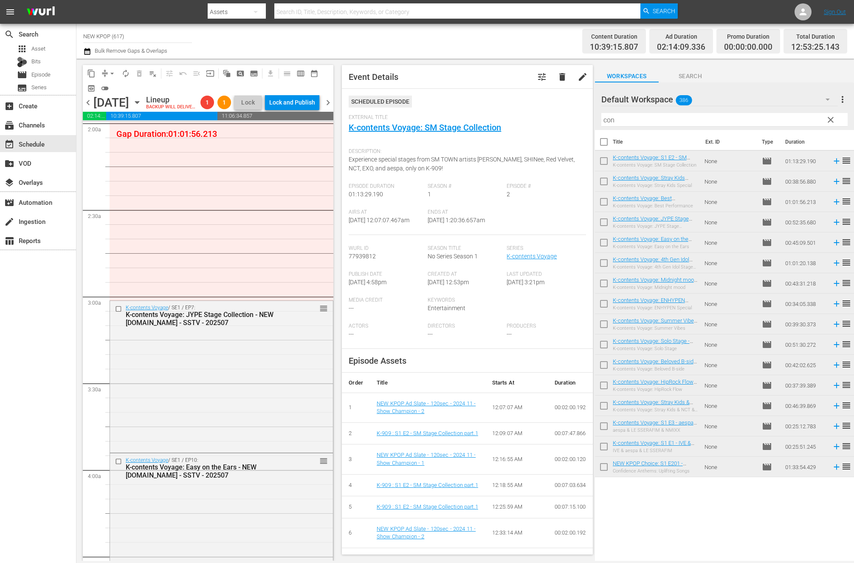
scroll to position [313, 0]
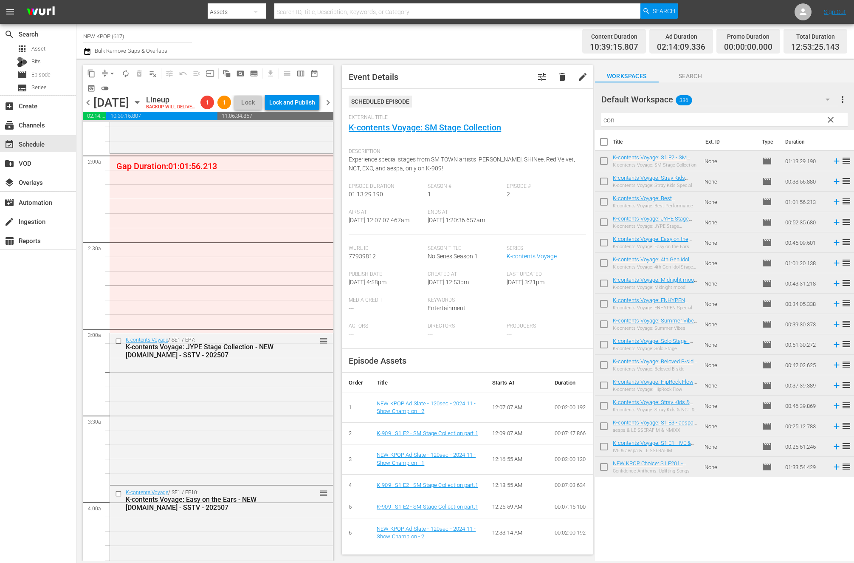
drag, startPoint x: 324, startPoint y: 459, endPoint x: 244, endPoint y: 174, distance: 296.4
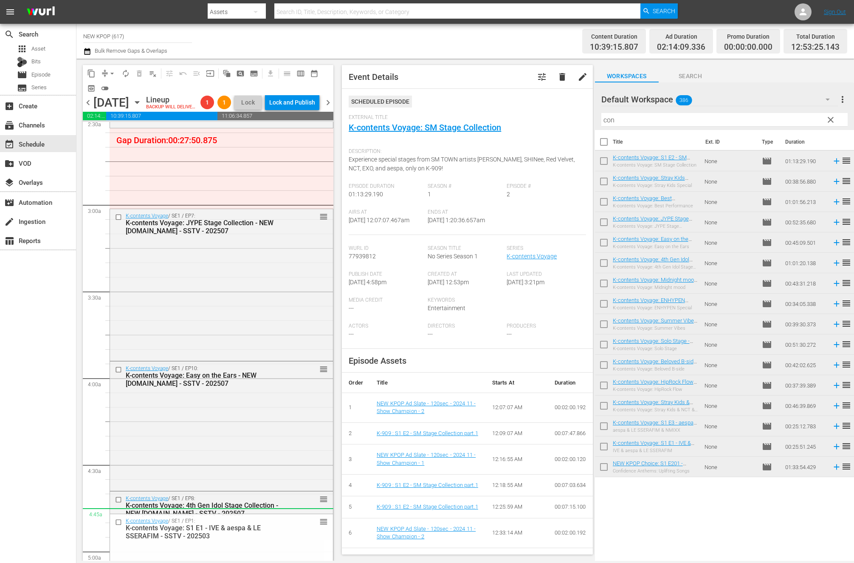
scroll to position [387, 0]
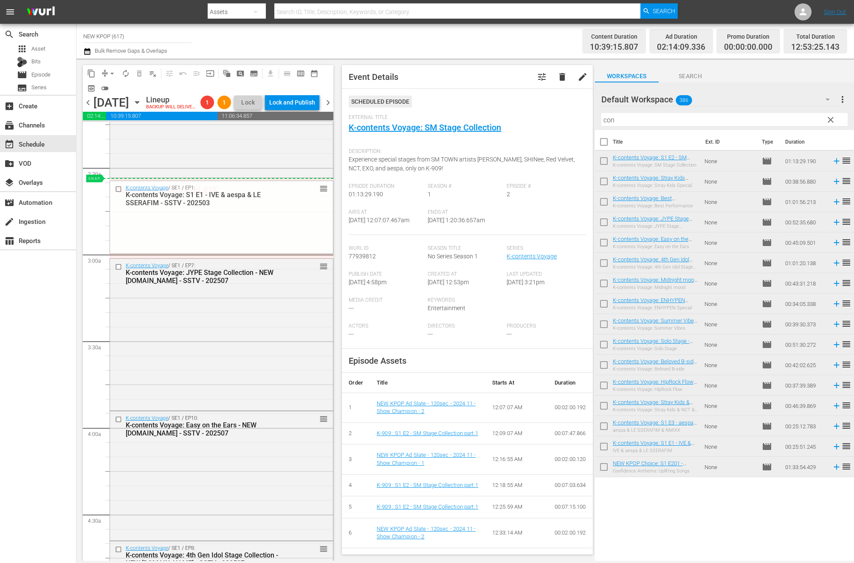
drag, startPoint x: 320, startPoint y: 401, endPoint x: 252, endPoint y: 194, distance: 218.1
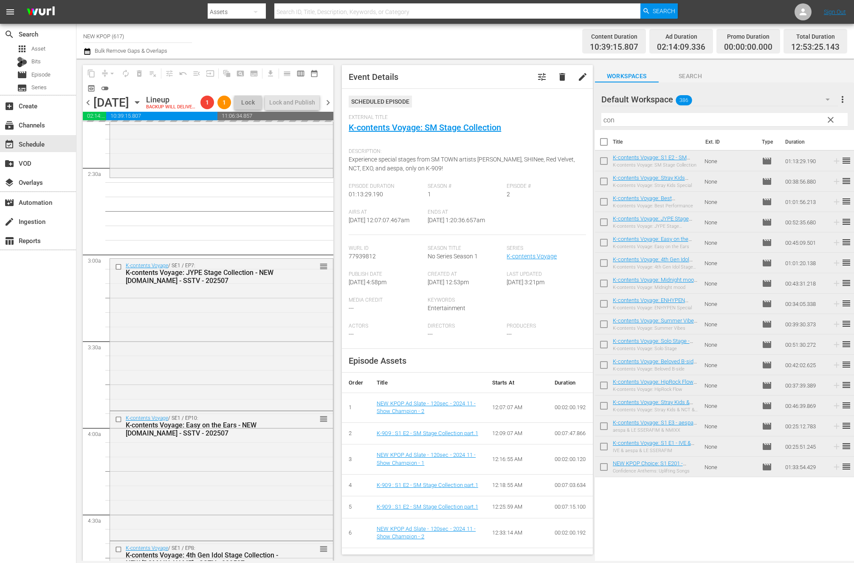
click at [289, 284] on div "K-contents Voyage: JYPE Stage Collection - NEW [DOMAIN_NAME] - SSTV - 202507" at bounding box center [208, 276] width 164 height 16
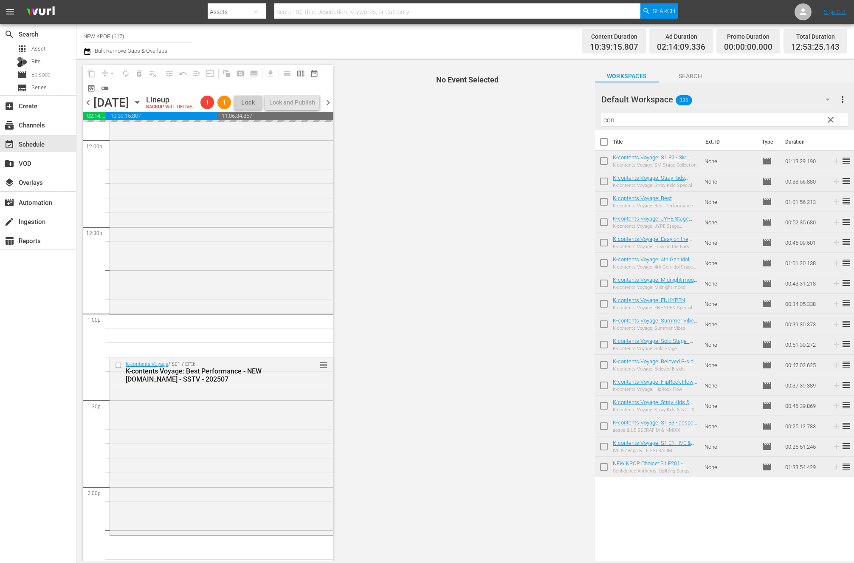
scroll to position [2221, 0]
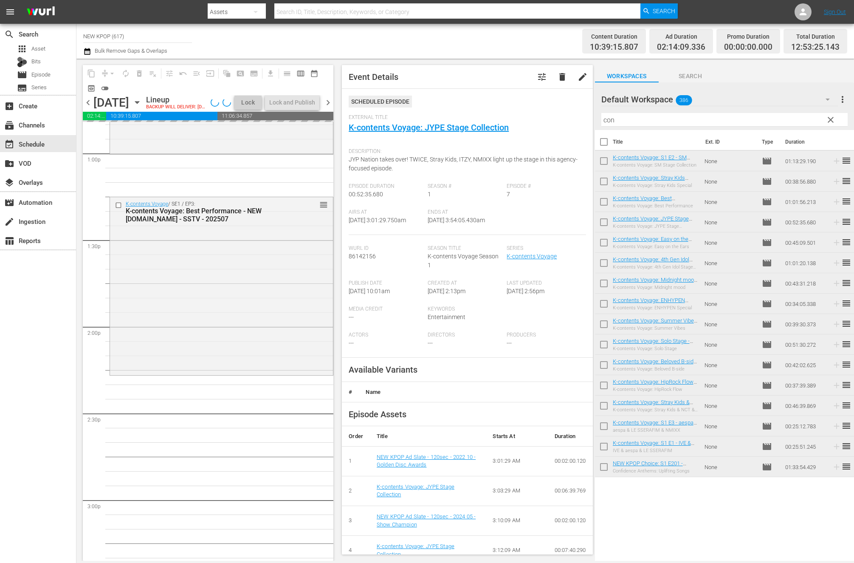
drag, startPoint x: 324, startPoint y: 281, endPoint x: 187, endPoint y: 431, distance: 203.5
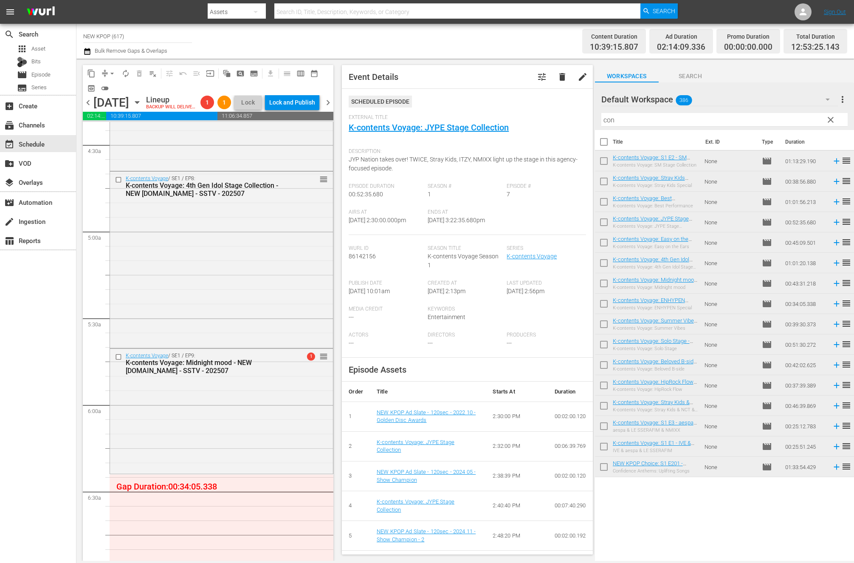
scroll to position [497, 0]
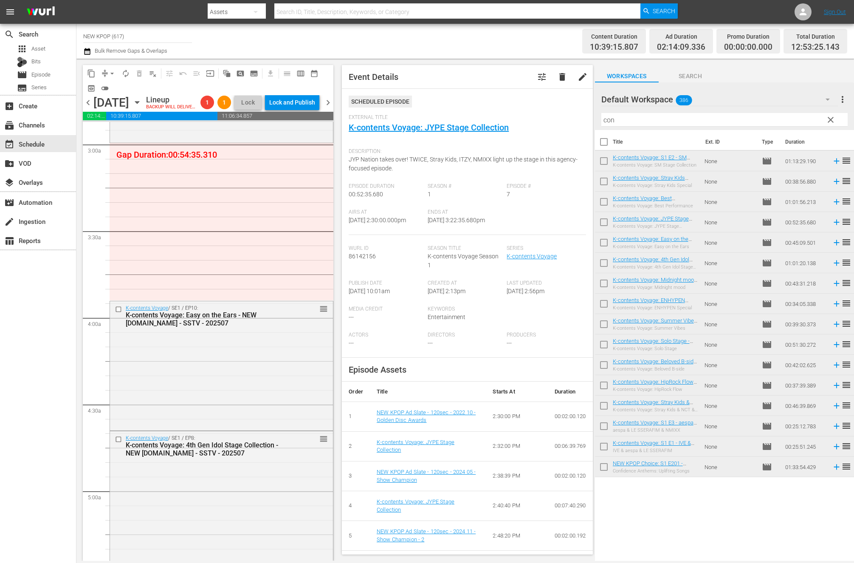
drag, startPoint x: 313, startPoint y: 349, endPoint x: 218, endPoint y: 170, distance: 203.4
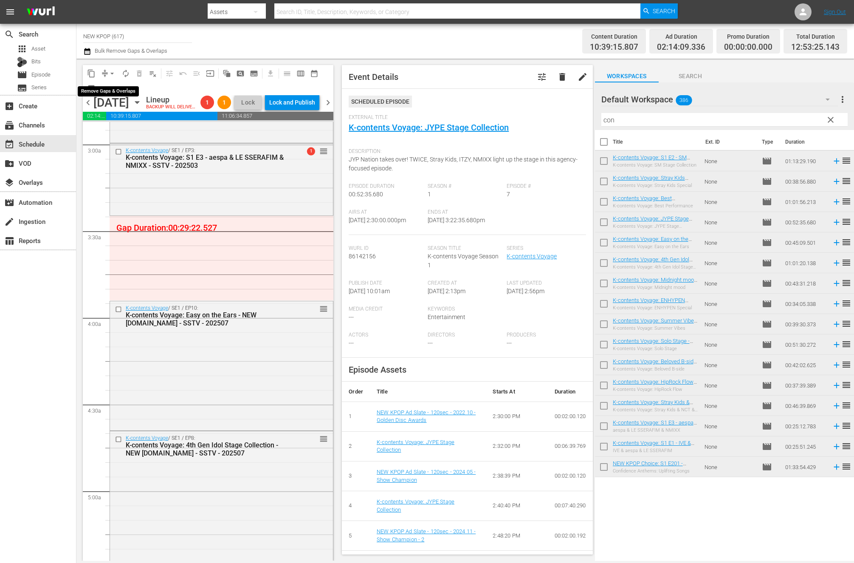
click at [112, 71] on span "arrow_drop_down" at bounding box center [112, 73] width 8 height 8
click at [145, 116] on li "Align to End of Previous Day" at bounding box center [112, 119] width 89 height 14
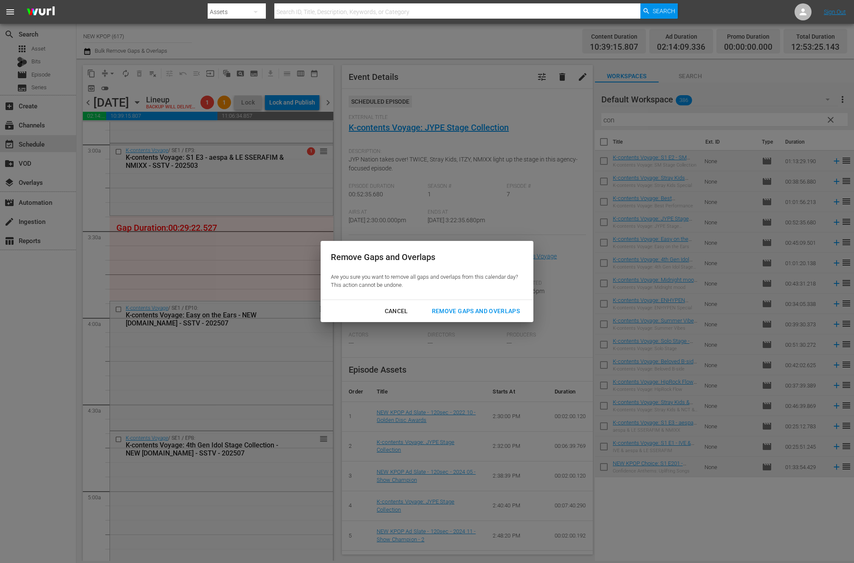
click at [439, 314] on div "Remove Gaps and Overlaps" at bounding box center [475, 311] width 101 height 11
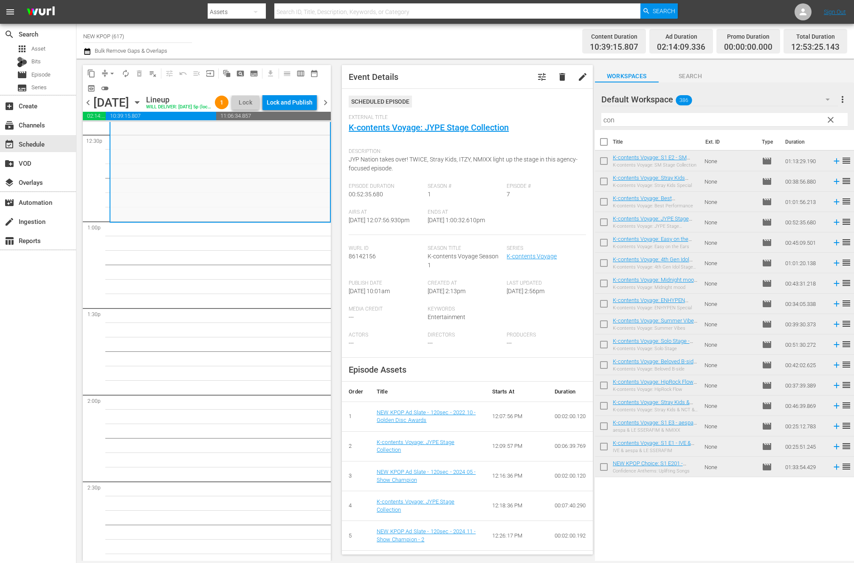
scroll to position [2151, 0]
drag, startPoint x: 321, startPoint y: 433, endPoint x: 245, endPoint y: 204, distance: 240.9
click at [243, 174] on div "K-contents Voyage / SE1 / EP7: K-contents Voyage: JYPE Stage Collection - NEW […" at bounding box center [220, 147] width 220 height 149
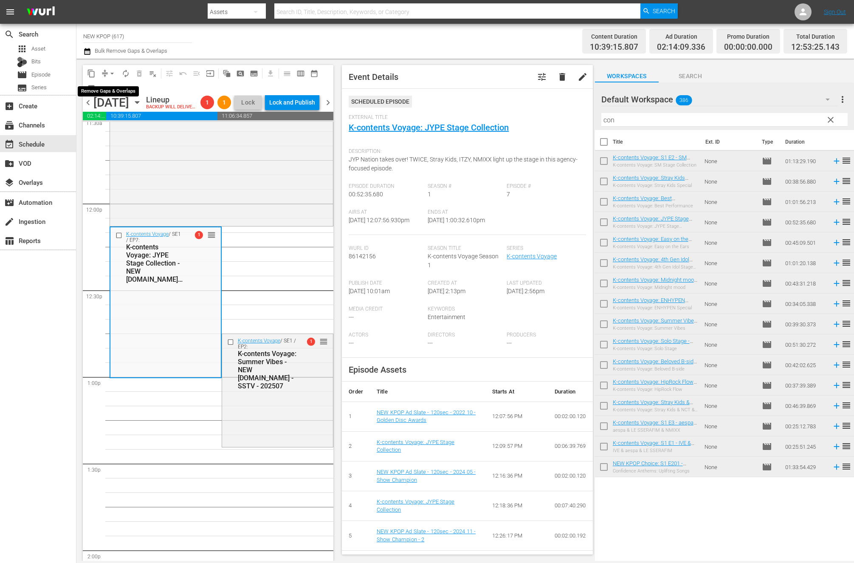
click at [110, 78] on button "arrow_drop_down" at bounding box center [112, 74] width 14 height 14
click at [116, 122] on li "Align to End of Previous Day" at bounding box center [112, 119] width 89 height 14
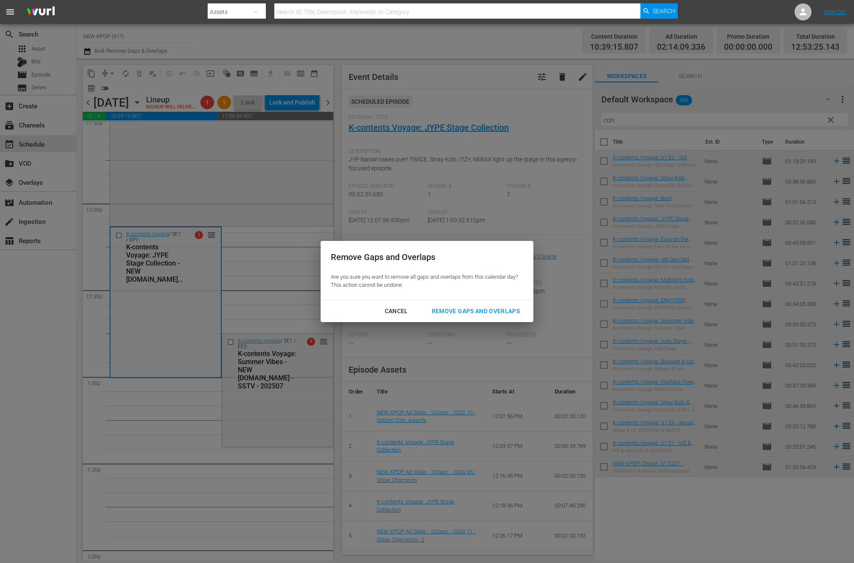
click at [459, 314] on div "Remove Gaps and Overlaps" at bounding box center [475, 311] width 101 height 11
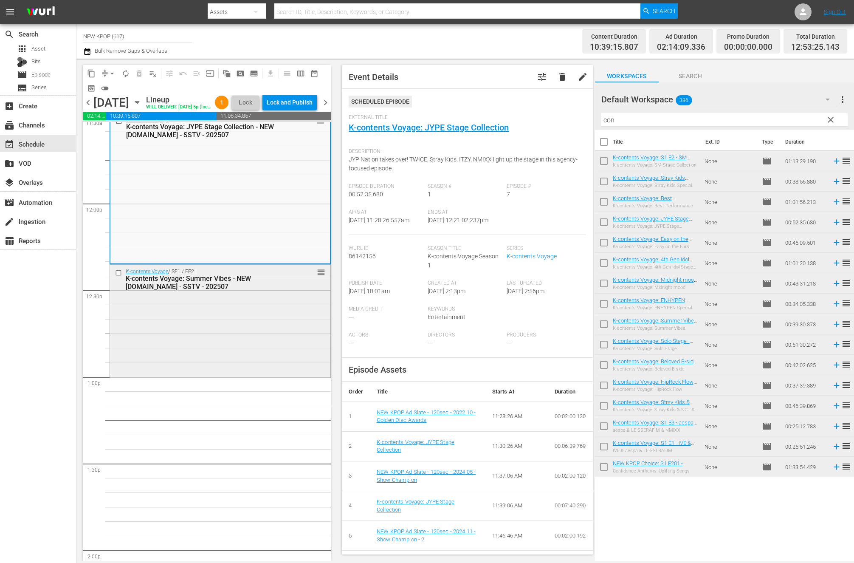
click at [140, 366] on div "K-contents Voyage / SE1 / EP2: K-contents Voyage: Summer Vibes - NEW K.ID - SST…" at bounding box center [220, 321] width 220 height 112
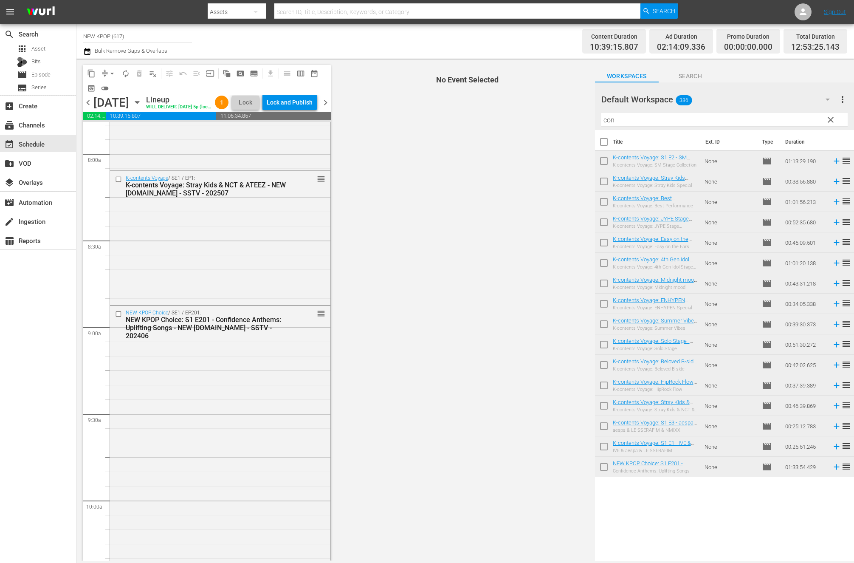
scroll to position [1530, 0]
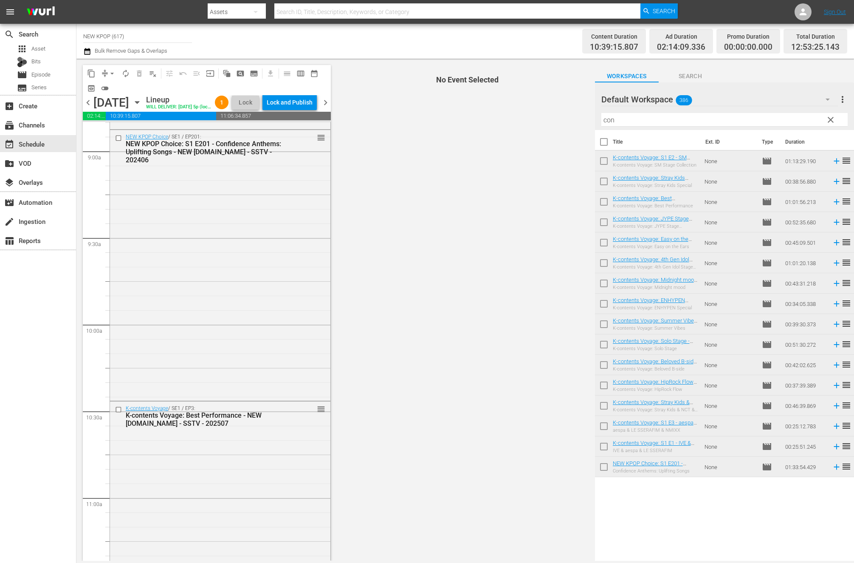
click at [140, 366] on div "NEW KPOP Choice / SE1 / EP201: NEW KPOP Choice: S1 E201 - Confidence Anthems: U…" at bounding box center [220, 264] width 220 height 269
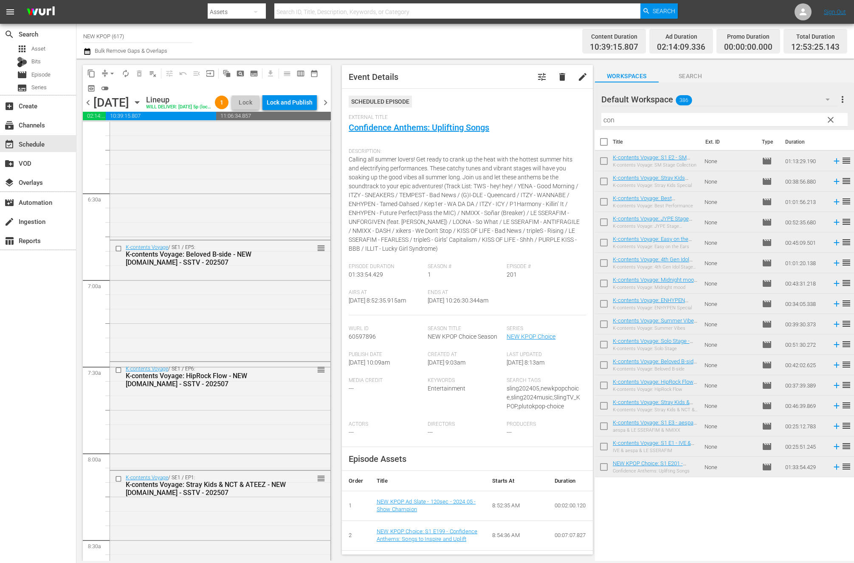
scroll to position [1770, 0]
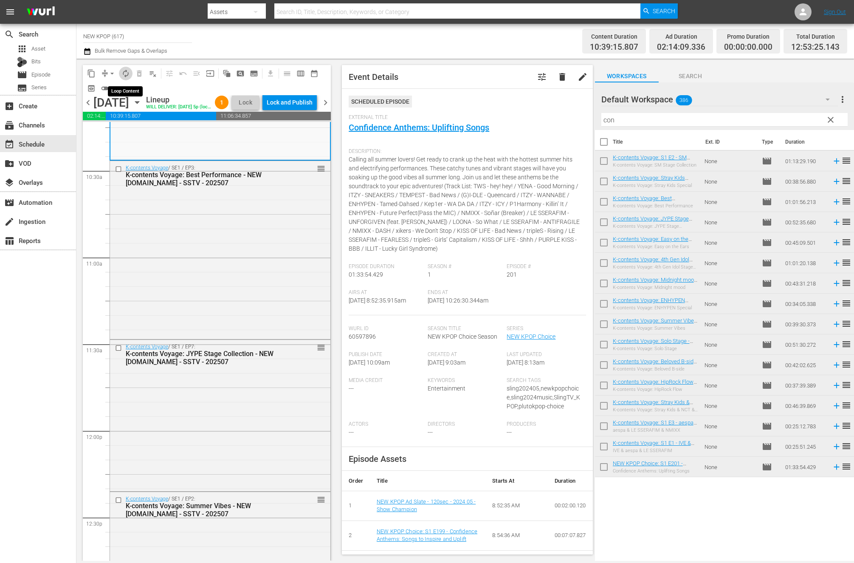
click at [125, 74] on span "autorenew_outlined" at bounding box center [125, 73] width 8 height 8
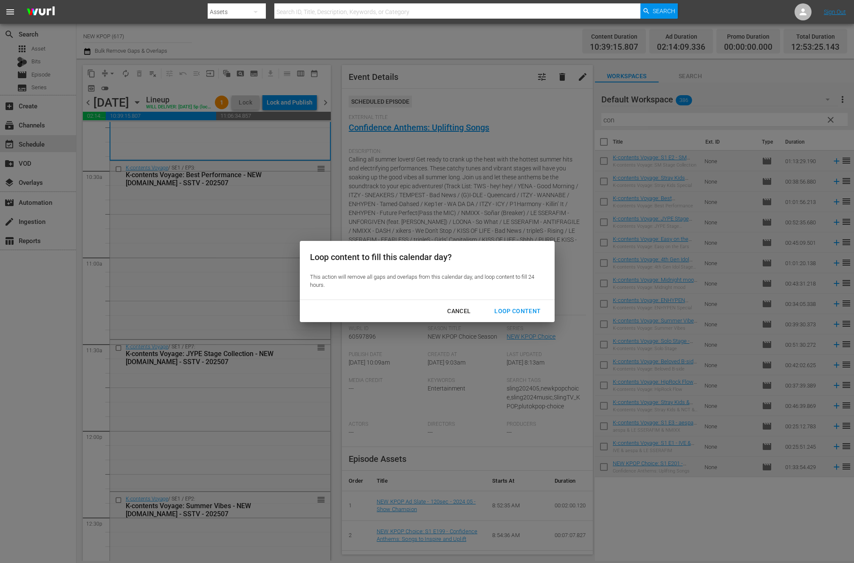
click at [510, 304] on button "Loop Content" at bounding box center [517, 311] width 67 height 16
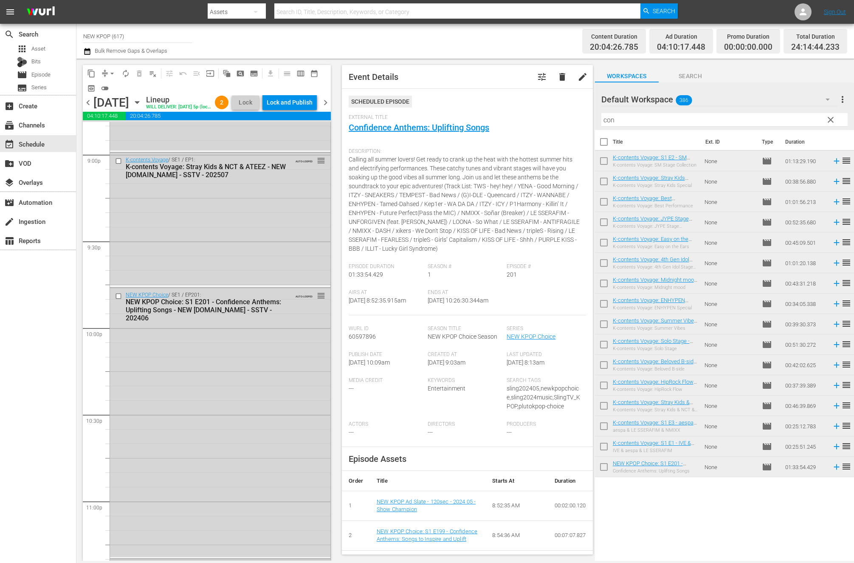
scroll to position [3796, 0]
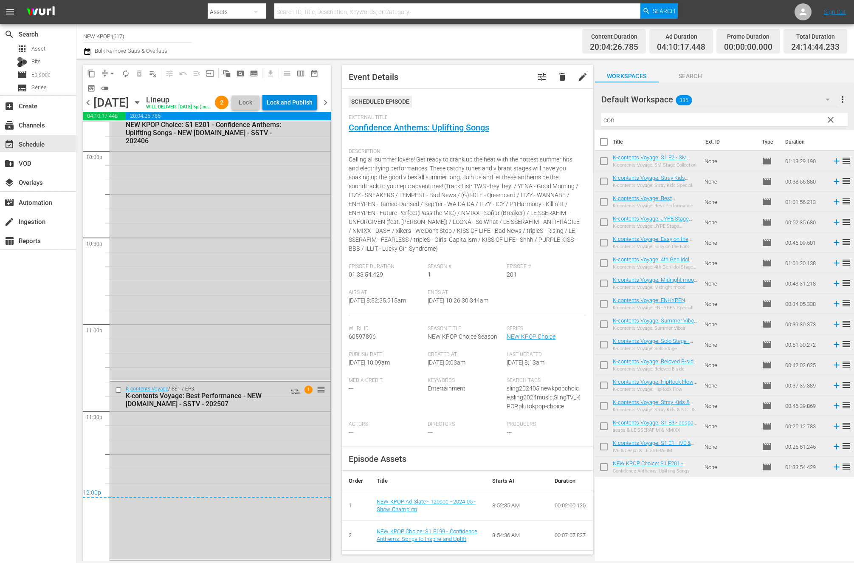
click at [295, 109] on div "Lock and Publish" at bounding box center [290, 102] width 46 height 15
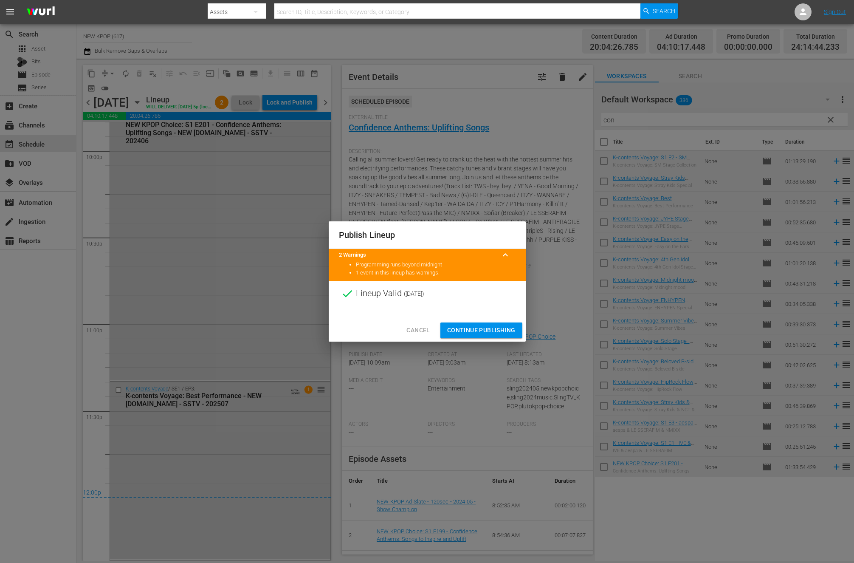
click at [448, 333] on span "Continue Publishing" at bounding box center [481, 330] width 68 height 11
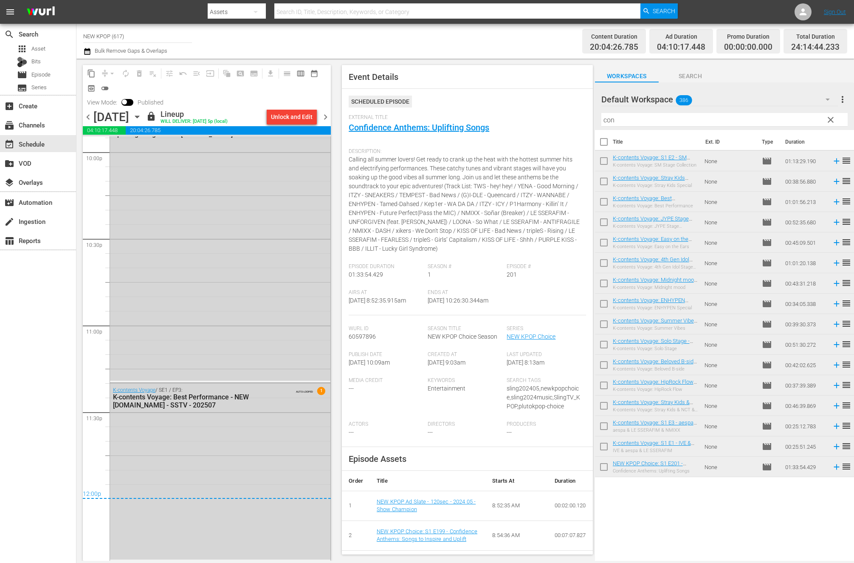
click at [324, 121] on span "chevron_right" at bounding box center [325, 117] width 11 height 11
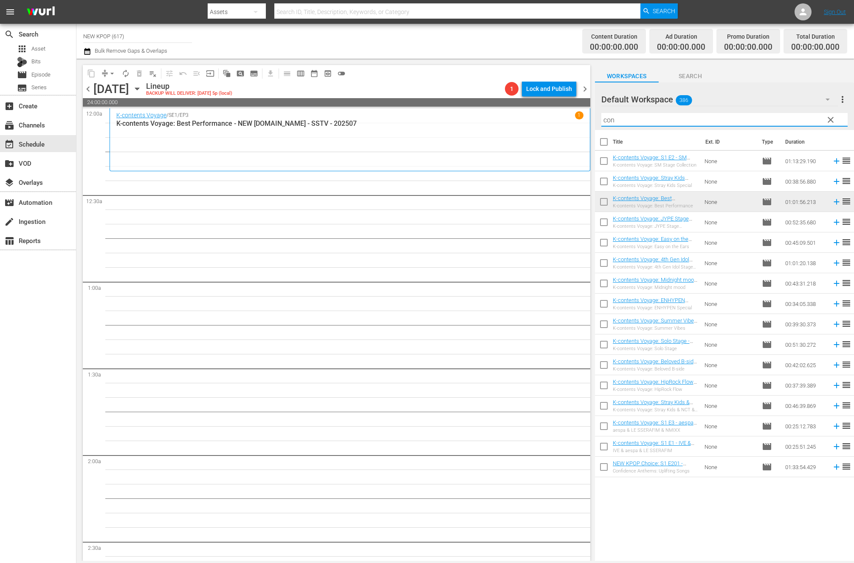
drag, startPoint x: 643, startPoint y: 118, endPoint x: 554, endPoint y: 117, distance: 88.8
click at [554, 117] on div "content_copy compress arrow_drop_down autorenew_outlined delete_forever_outline…" at bounding box center [464, 310] width 777 height 502
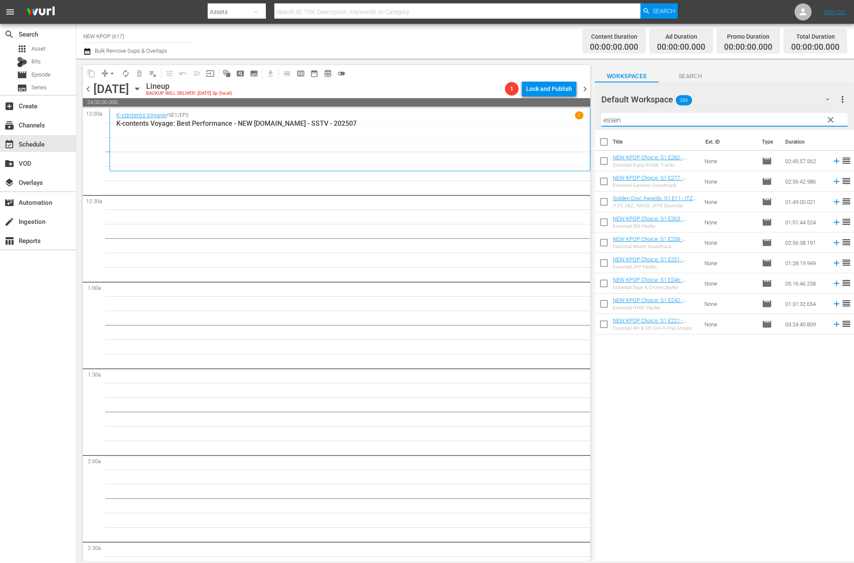
click at [607, 144] on input "checkbox" at bounding box center [604, 144] width 18 height 18
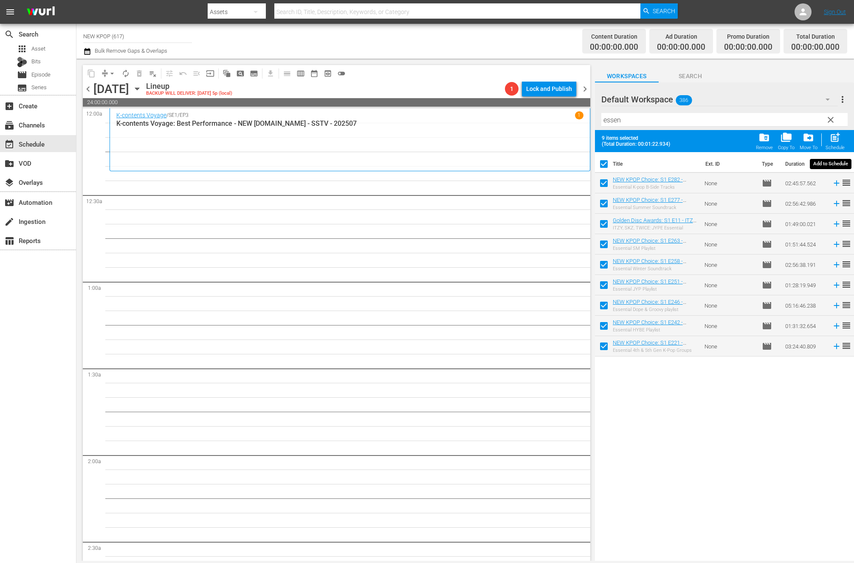
click at [838, 144] on div "post_add Schedule" at bounding box center [834, 141] width 19 height 19
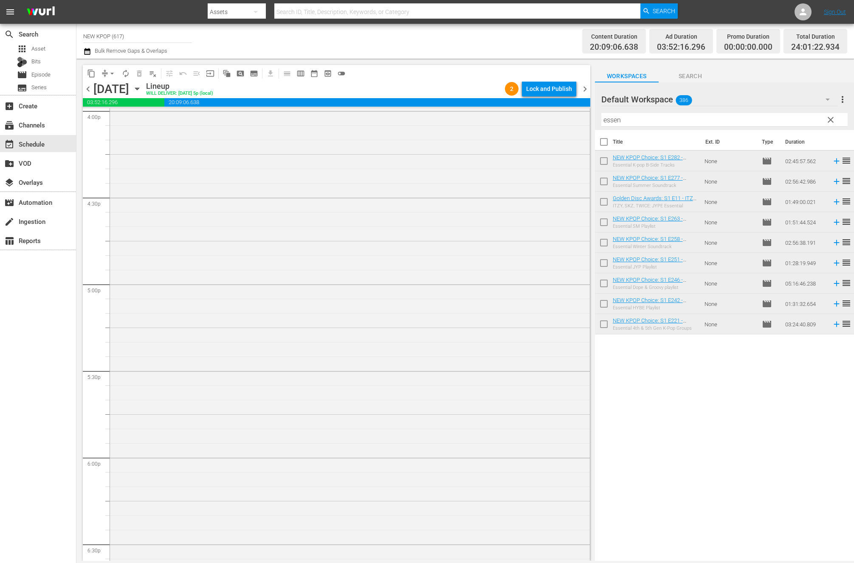
scroll to position [3772, 0]
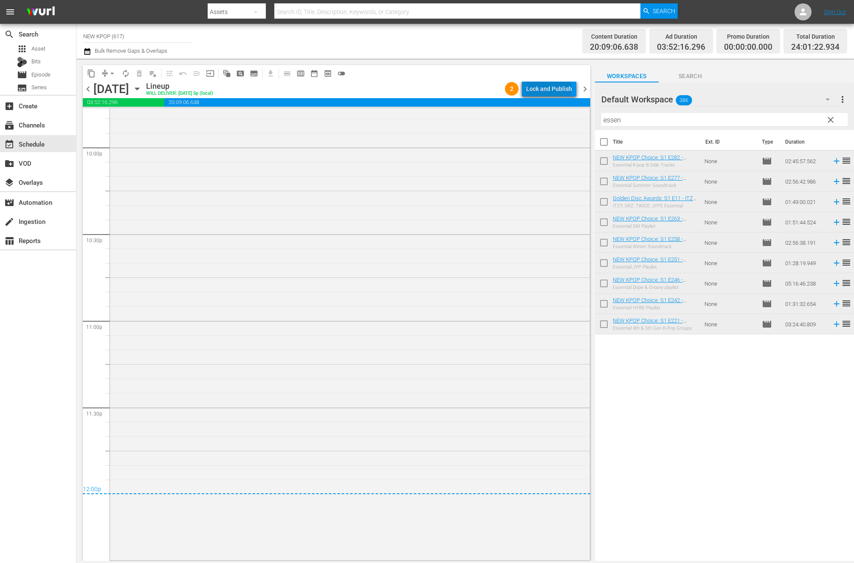
click at [550, 87] on div "Lock and Publish" at bounding box center [549, 88] width 46 height 15
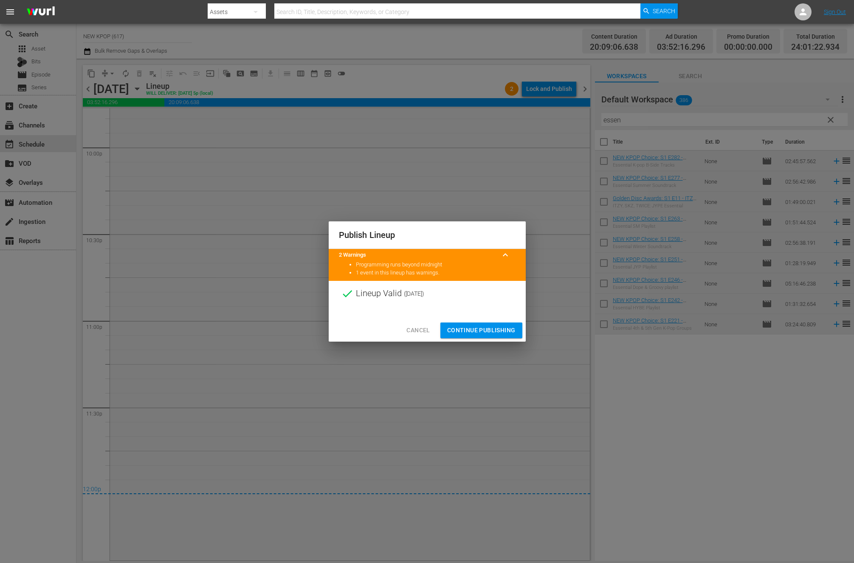
click at [460, 340] on div "Cancel Continue Publishing" at bounding box center [427, 330] width 197 height 23
click at [461, 342] on div "Publish Lineup 2 Warnings keyboard_arrow_up Programming runs beyond midnight 1 …" at bounding box center [427, 281] width 854 height 563
click at [492, 330] on span "Continue Publishing" at bounding box center [481, 330] width 68 height 11
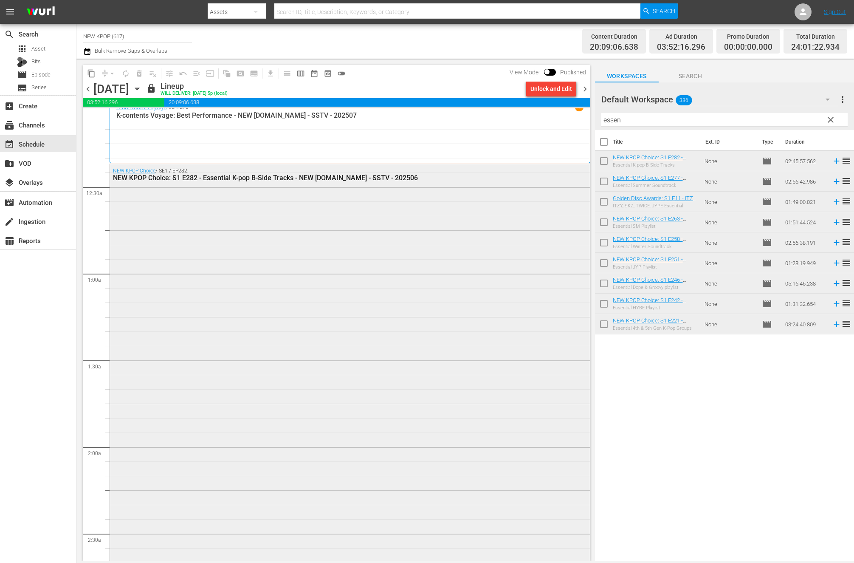
scroll to position [0, 0]
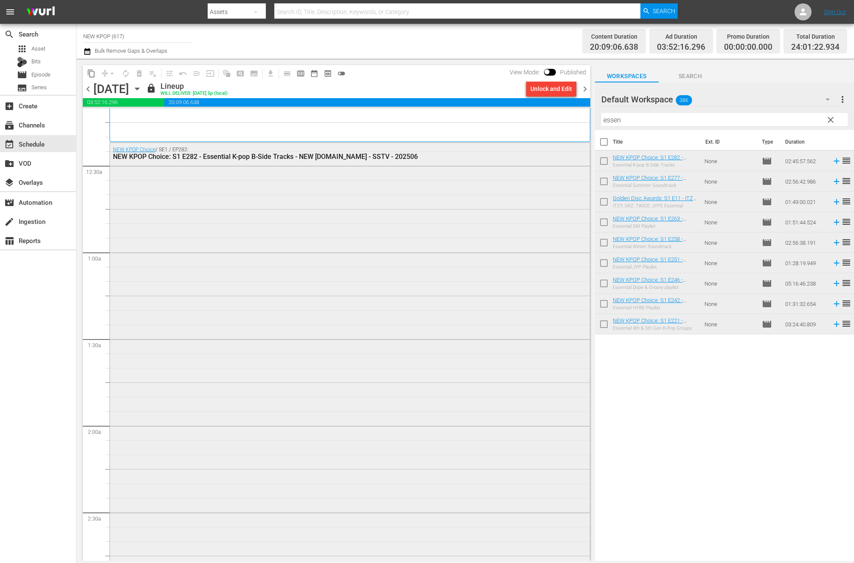
click at [226, 448] on div "NEW KPOP Choice / SE1 / EP282: NEW KPOP Choice: S1 E282 - Essential K-pop B-Sid…" at bounding box center [350, 381] width 480 height 477
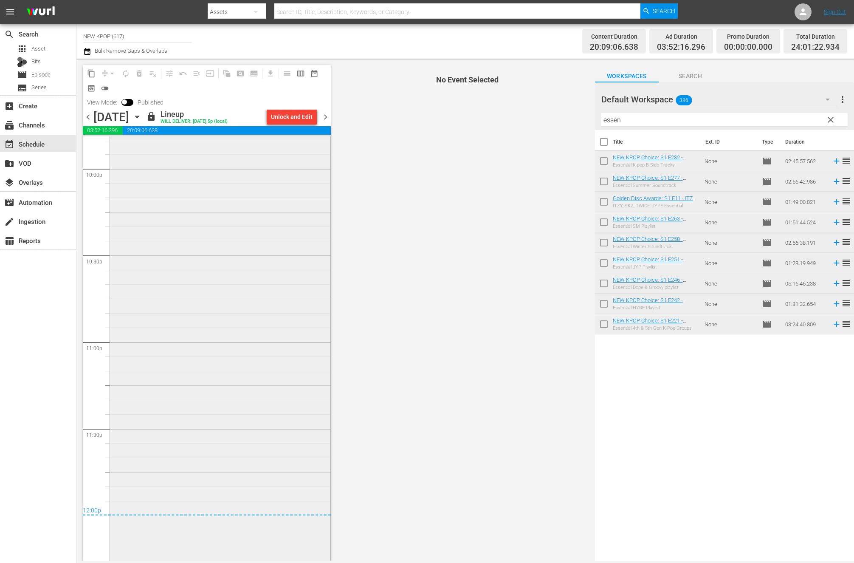
scroll to position [3800, 0]
